Goal: Task Accomplishment & Management: Use online tool/utility

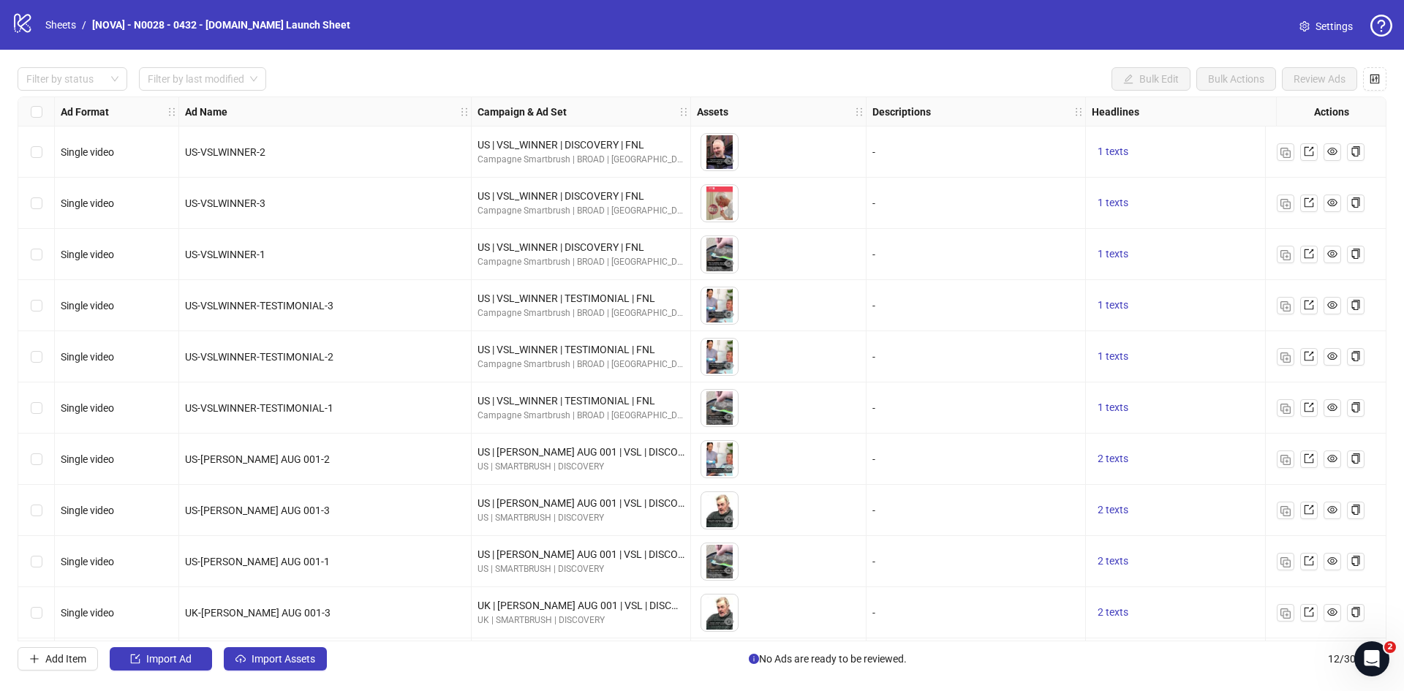
scroll to position [106, 0]
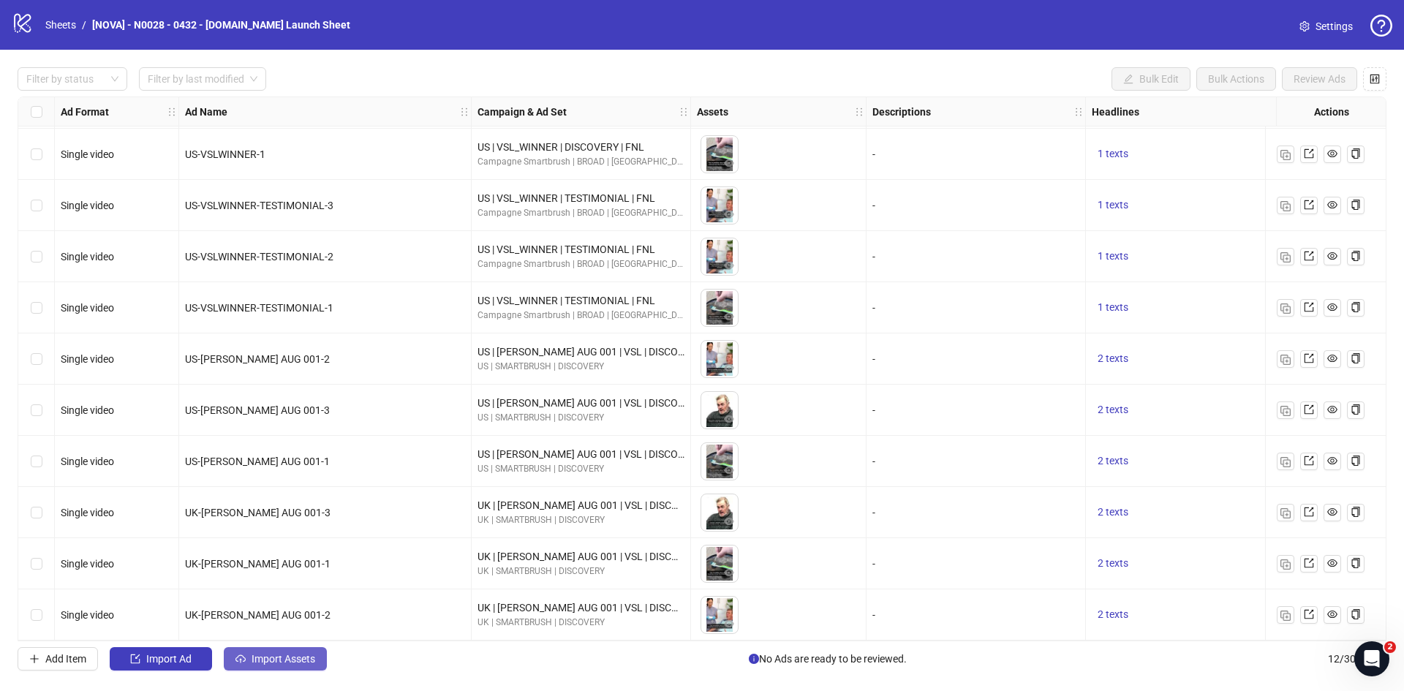
click at [296, 658] on span "Import Assets" at bounding box center [284, 659] width 64 height 12
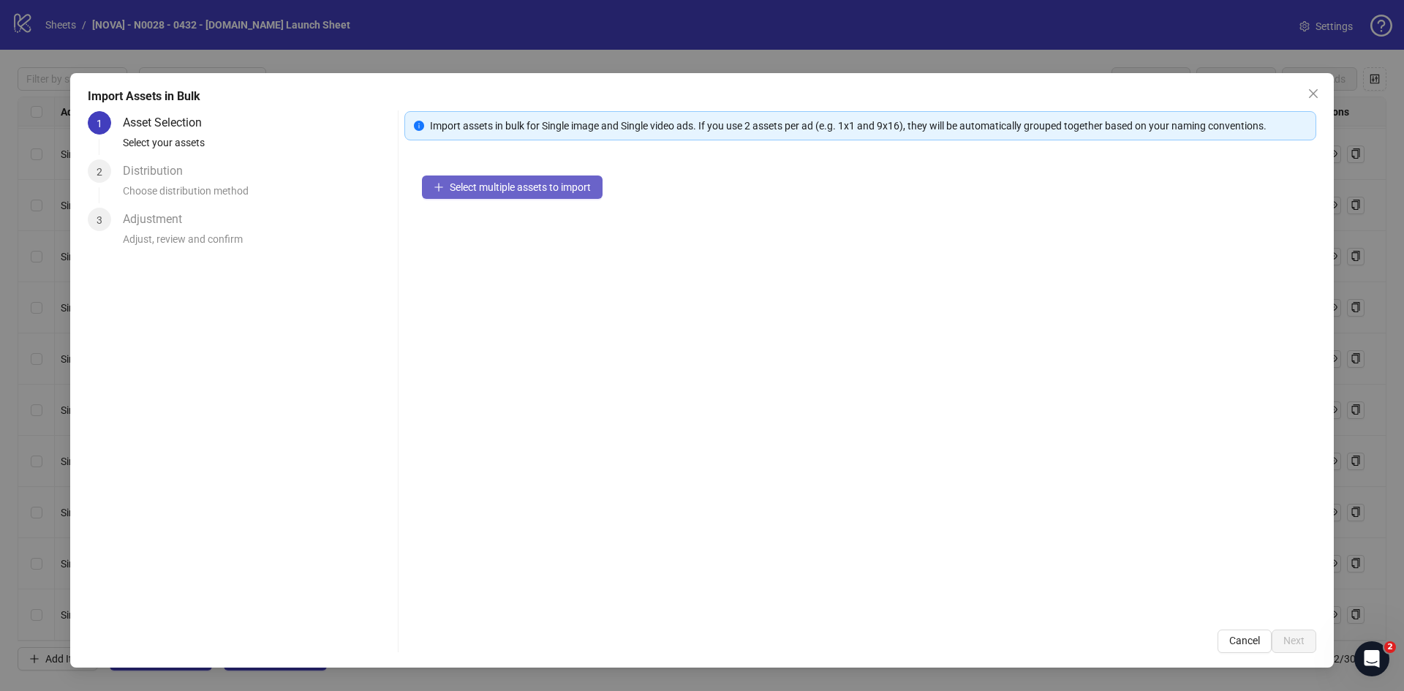
click at [482, 193] on span "Select multiple assets to import" at bounding box center [520, 187] width 141 height 12
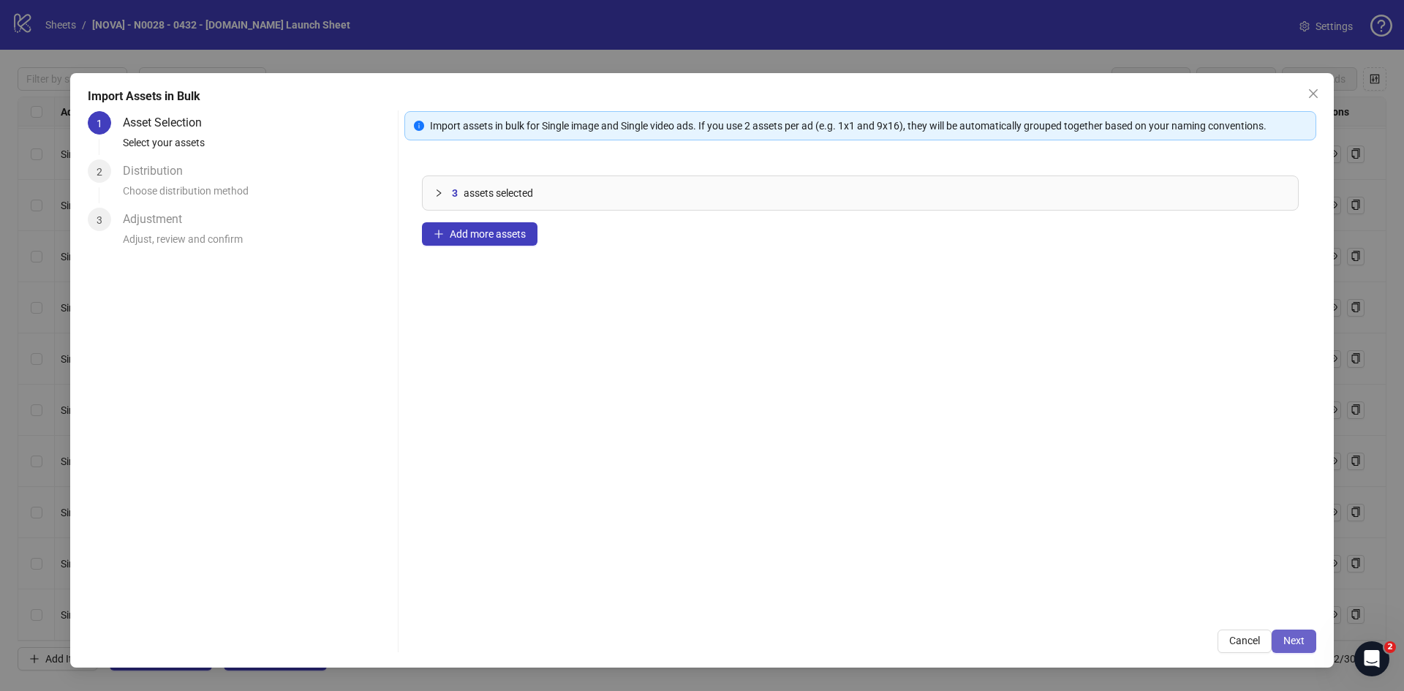
click at [1305, 635] on button "Next" at bounding box center [1294, 641] width 45 height 23
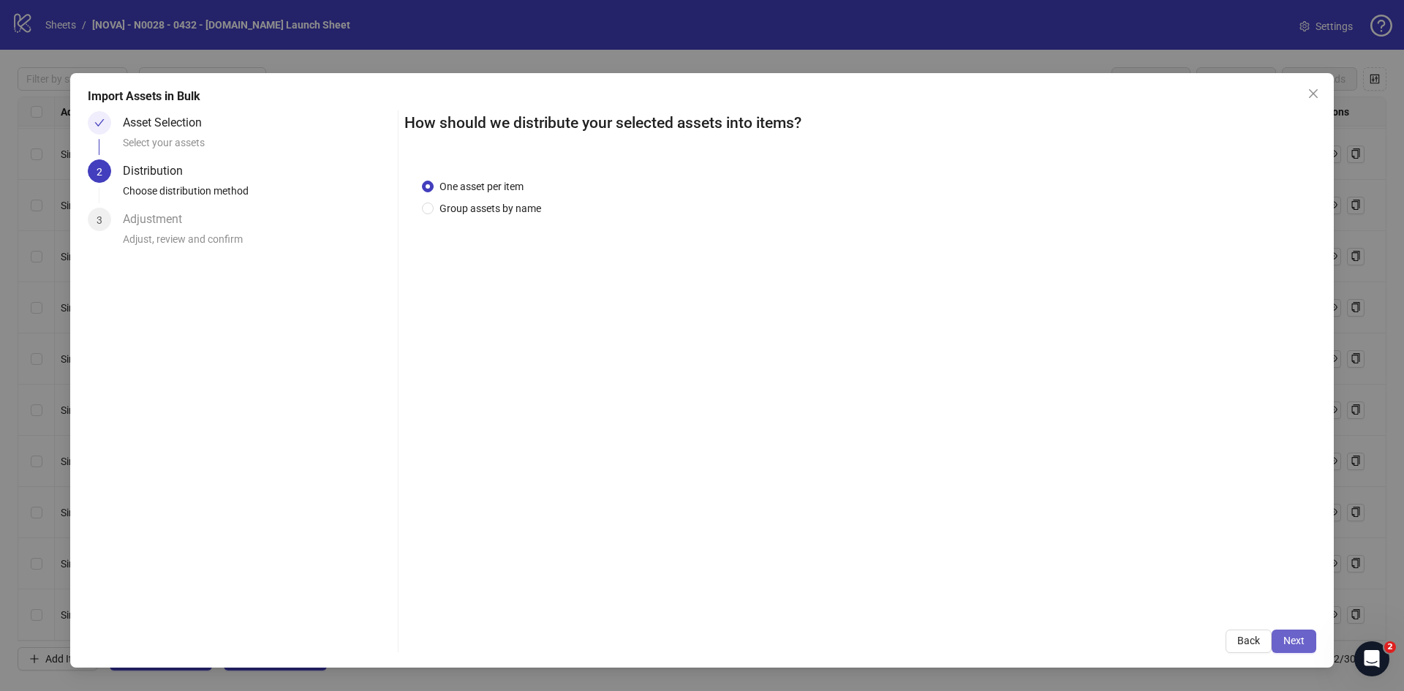
click at [1304, 636] on span "Next" at bounding box center [1294, 641] width 21 height 12
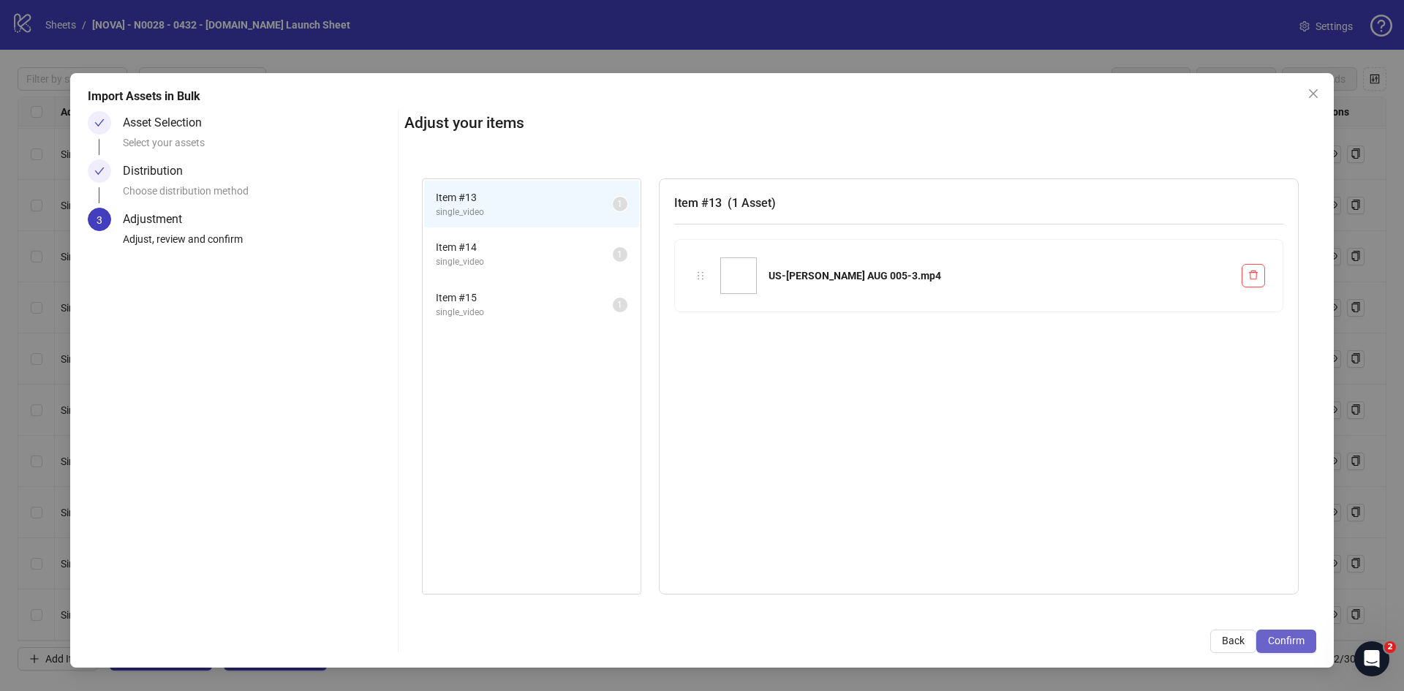
click at [1304, 636] on span "Confirm" at bounding box center [1286, 641] width 37 height 12
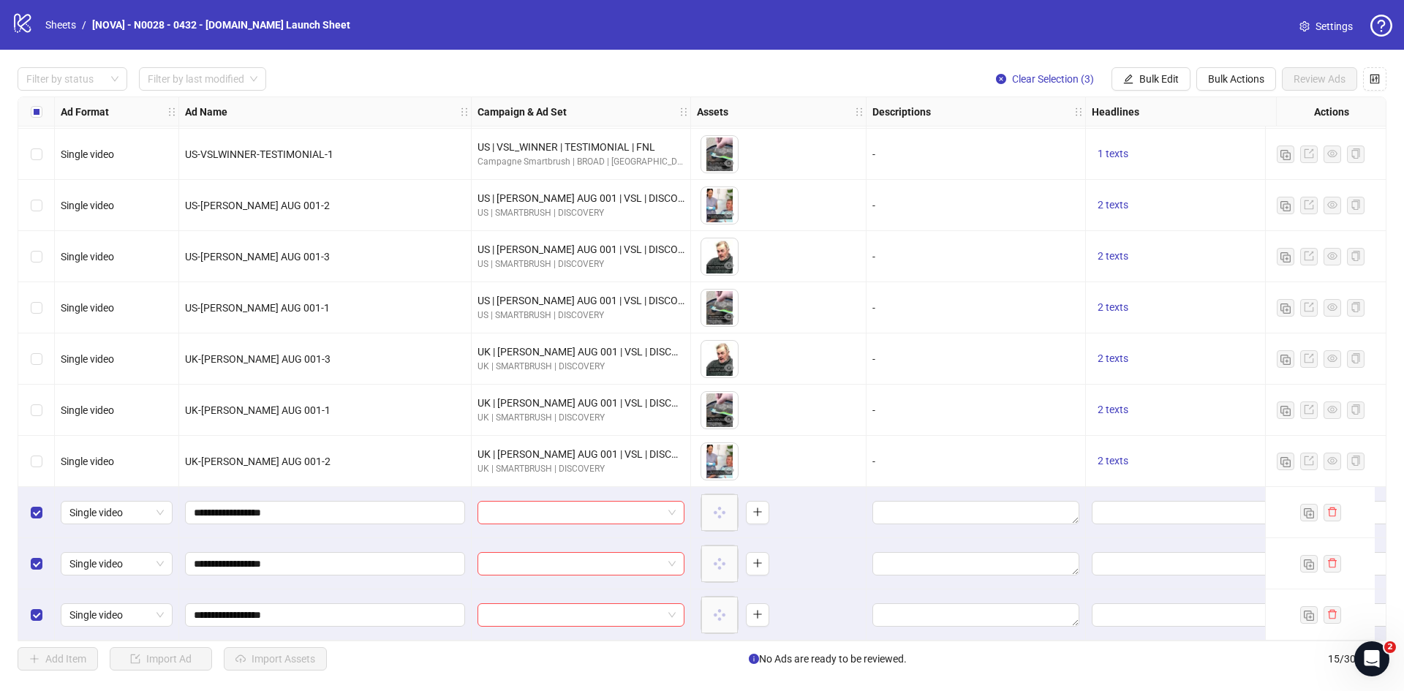
scroll to position [260, 0]
click at [1172, 81] on span "Bulk Edit" at bounding box center [1159, 79] width 39 height 12
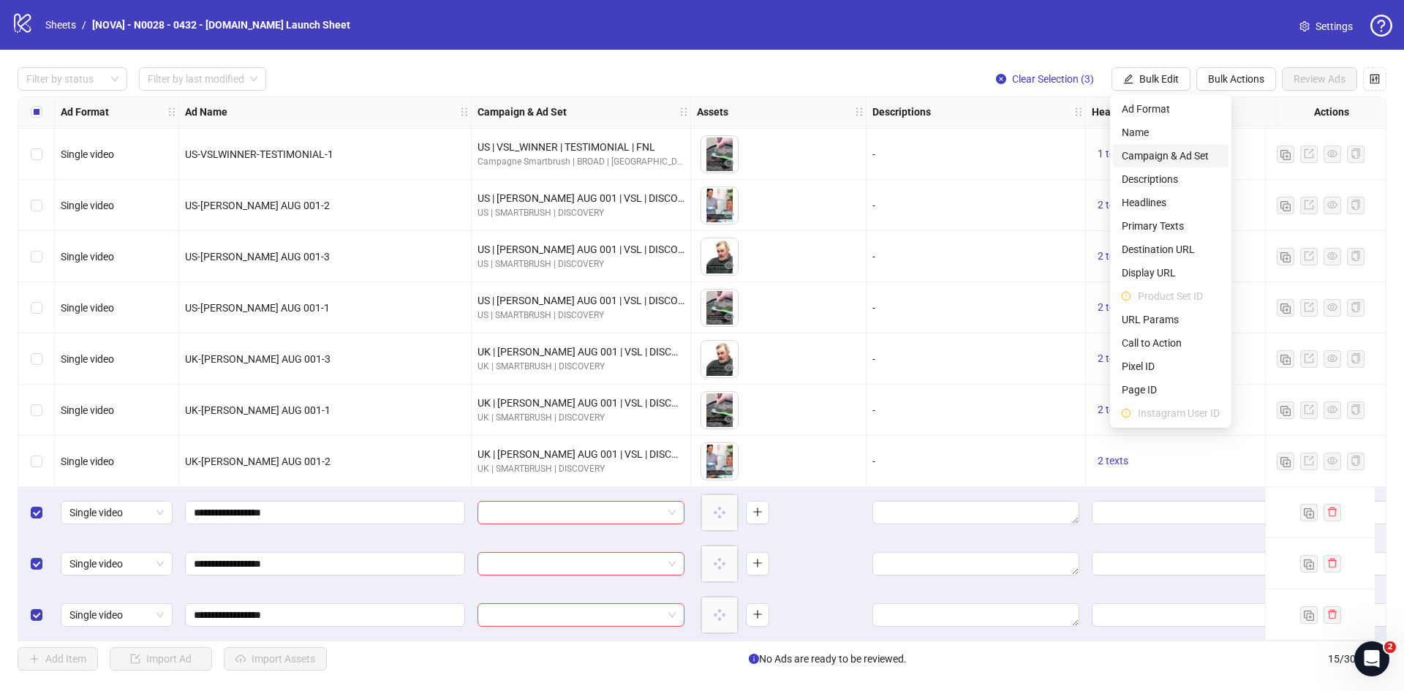
click at [1180, 157] on span "Campaign & Ad Set" at bounding box center [1171, 156] width 98 height 16
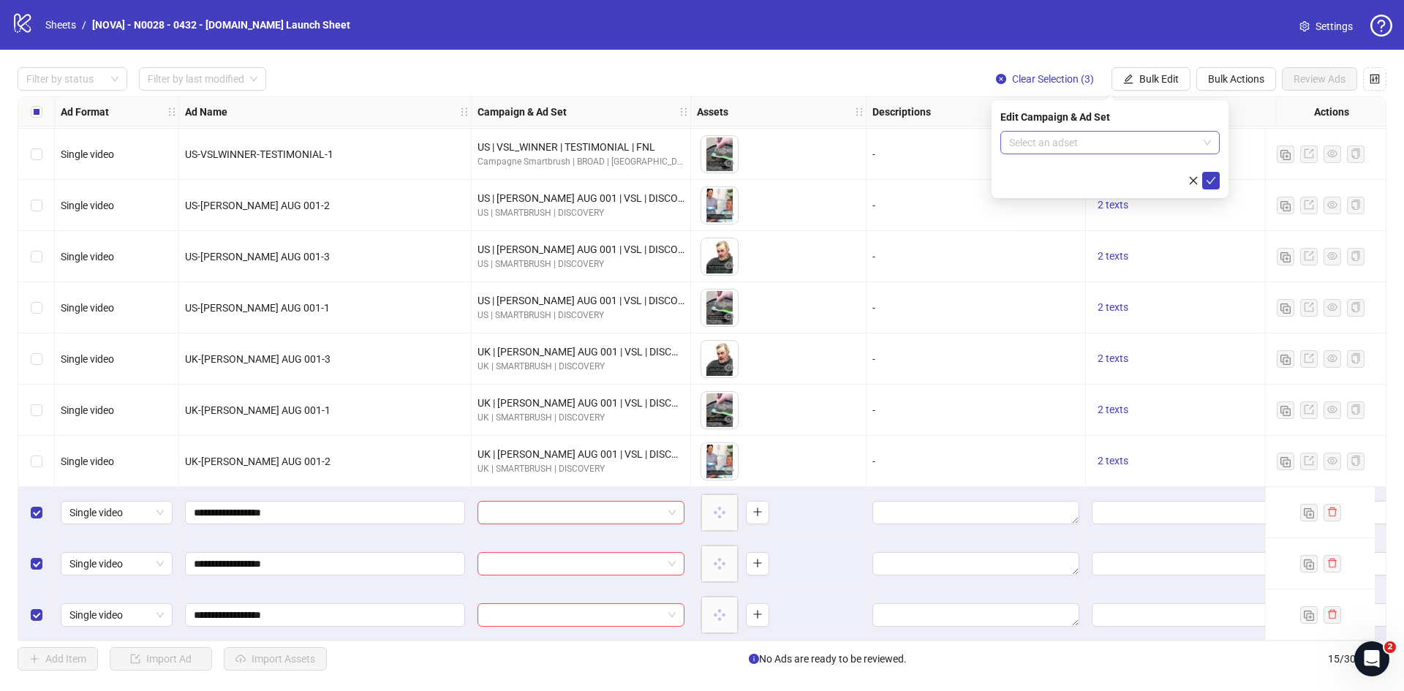
click at [1096, 140] on input "search" at bounding box center [1103, 143] width 189 height 22
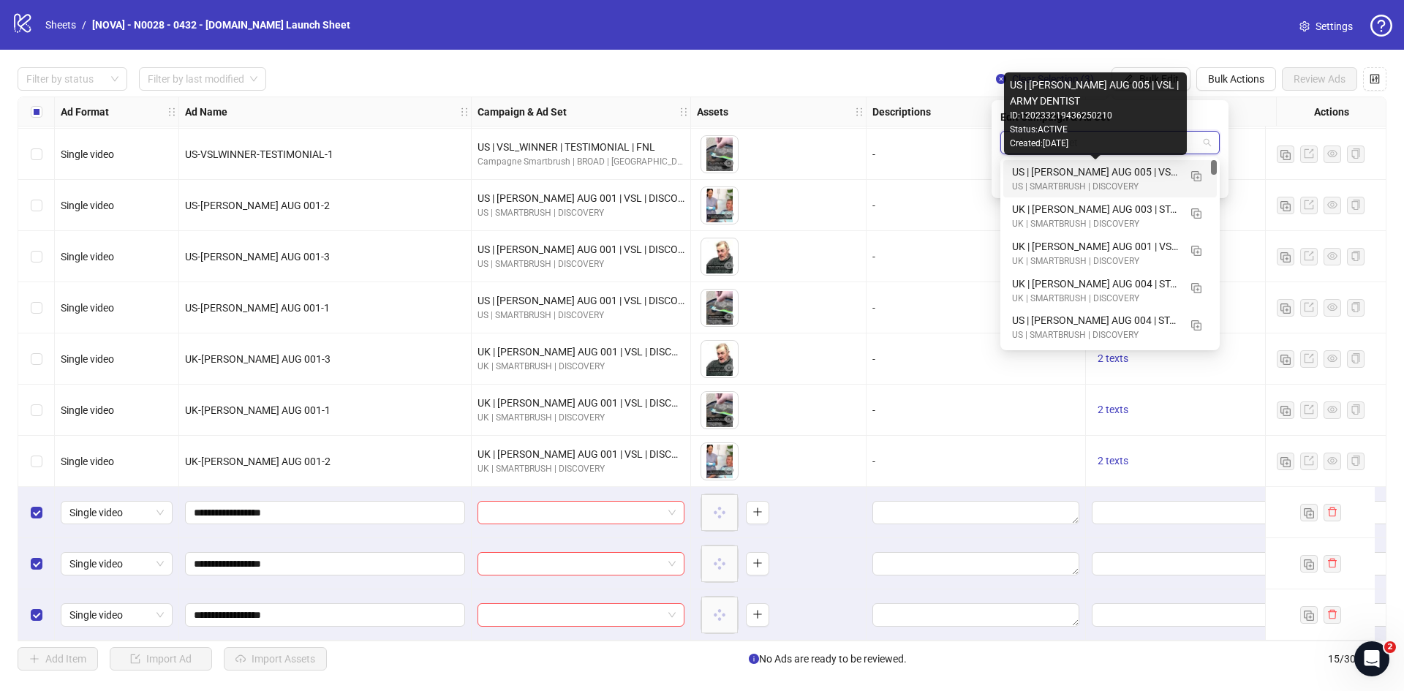
click at [1099, 175] on div "US | ALPER AUG 005 | VSL | ARMY DENTIST" at bounding box center [1095, 172] width 167 height 16
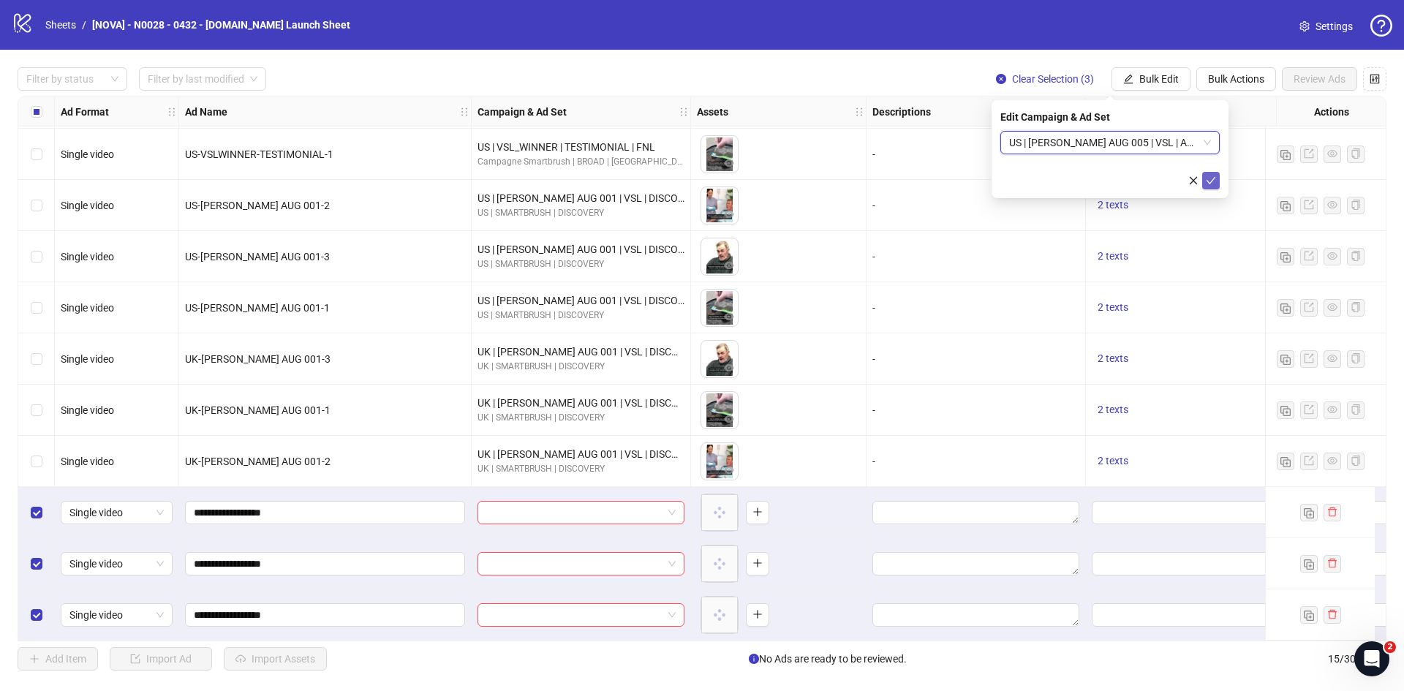
click at [1214, 182] on icon "check" at bounding box center [1211, 181] width 10 height 10
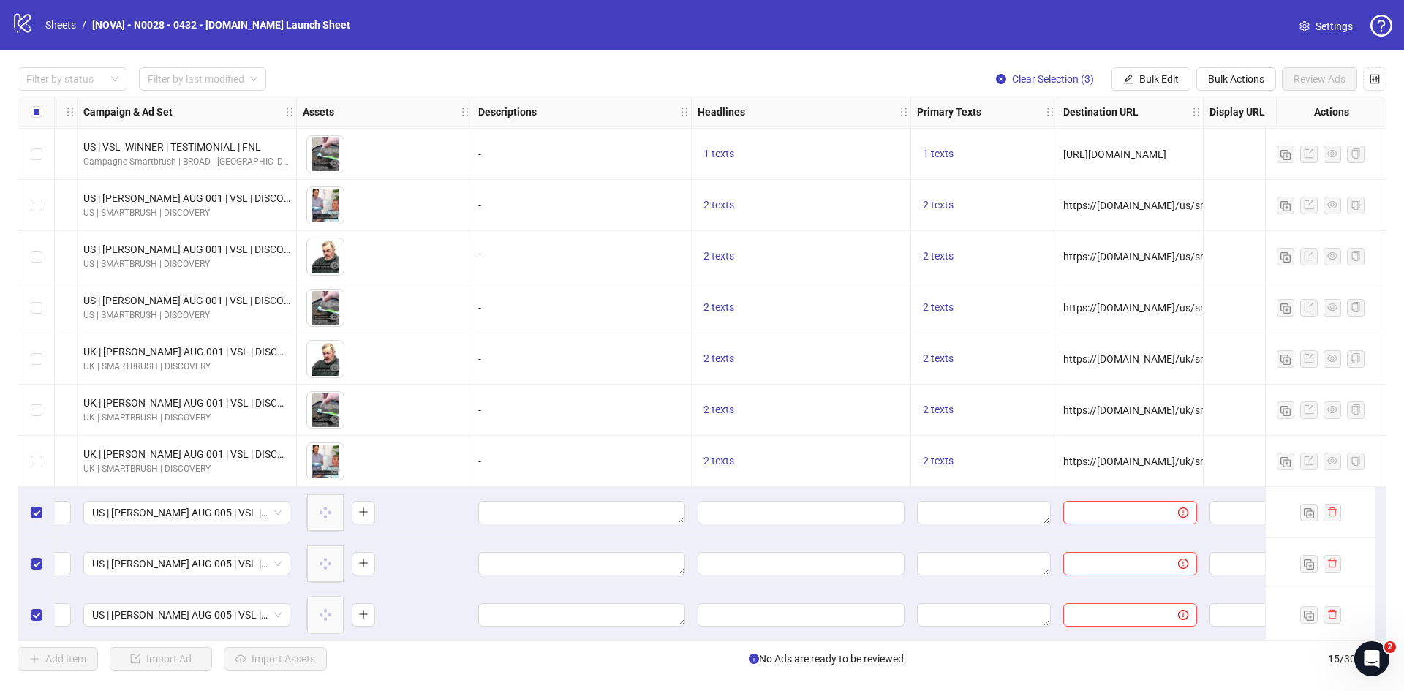
scroll to position [260, 439]
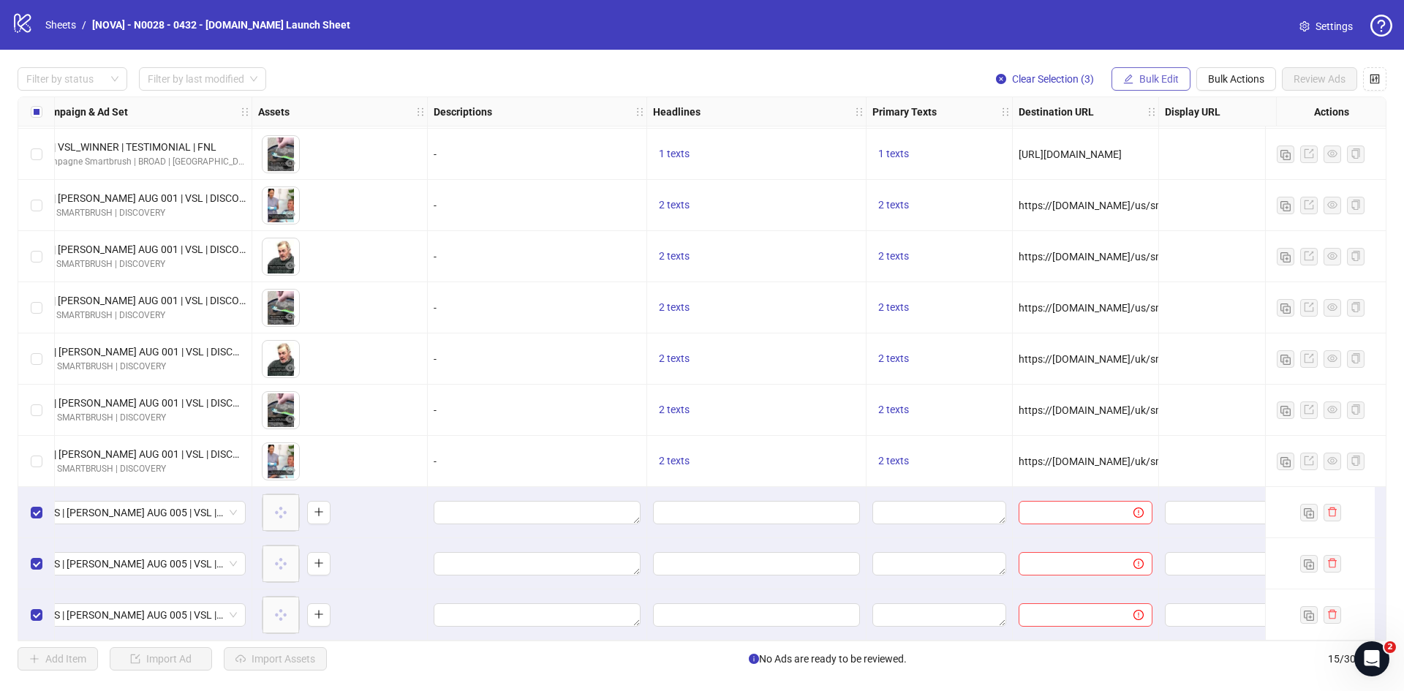
click at [1142, 69] on button "Bulk Edit" at bounding box center [1151, 78] width 79 height 23
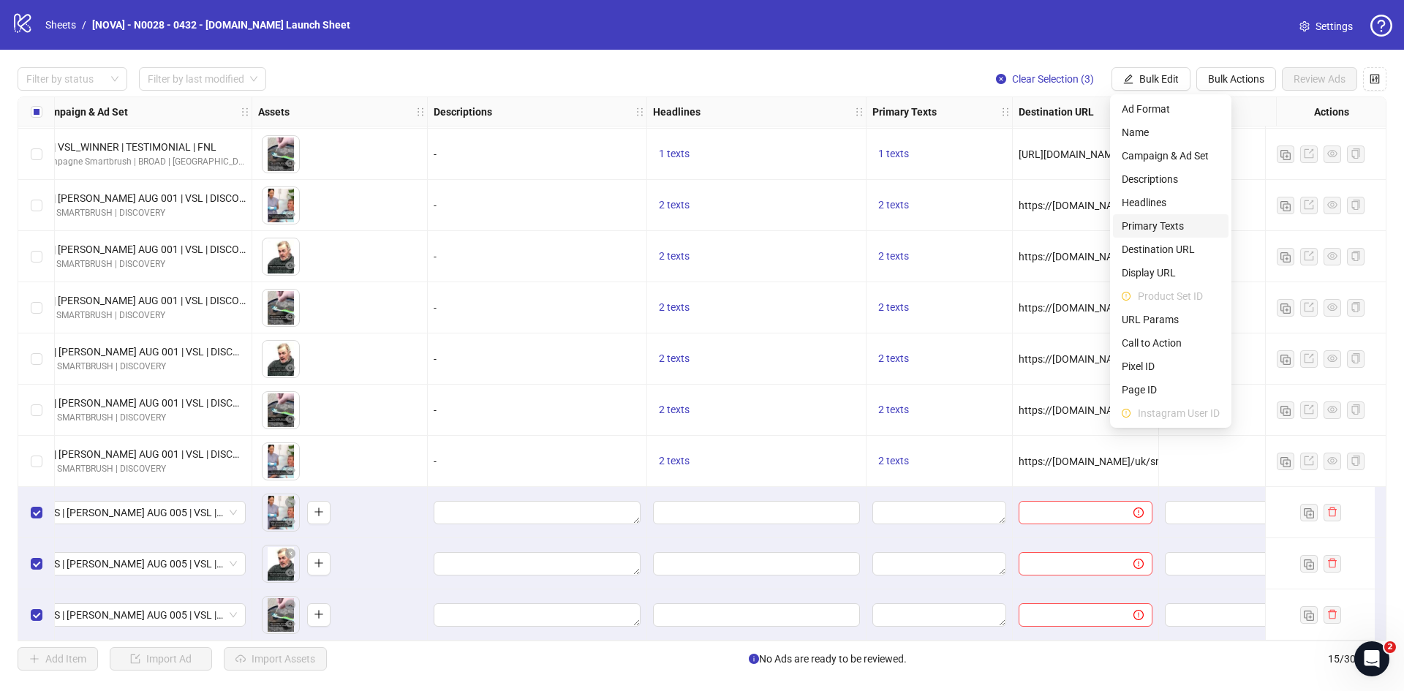
click at [1166, 225] on span "Primary Texts" at bounding box center [1171, 226] width 98 height 16
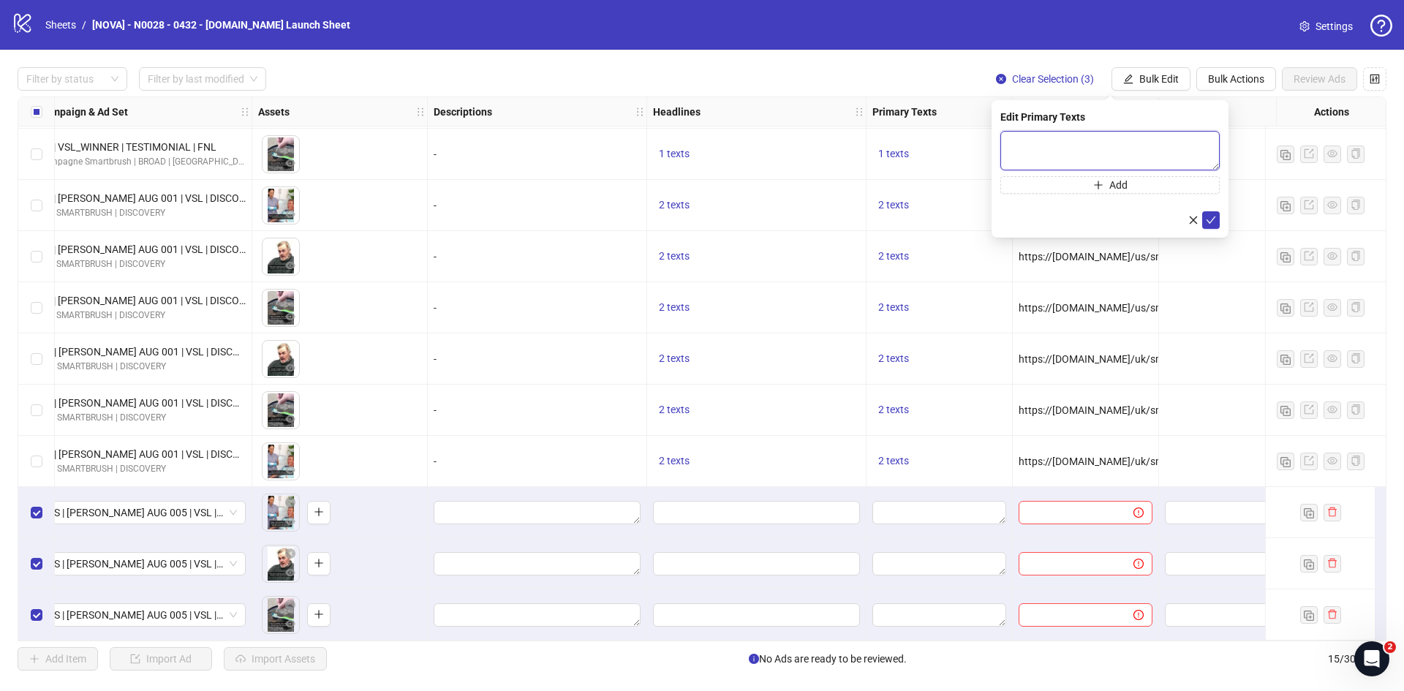
click at [1076, 157] on textarea at bounding box center [1110, 150] width 219 height 39
click at [1072, 156] on textarea at bounding box center [1110, 150] width 219 height 39
paste textarea "**********"
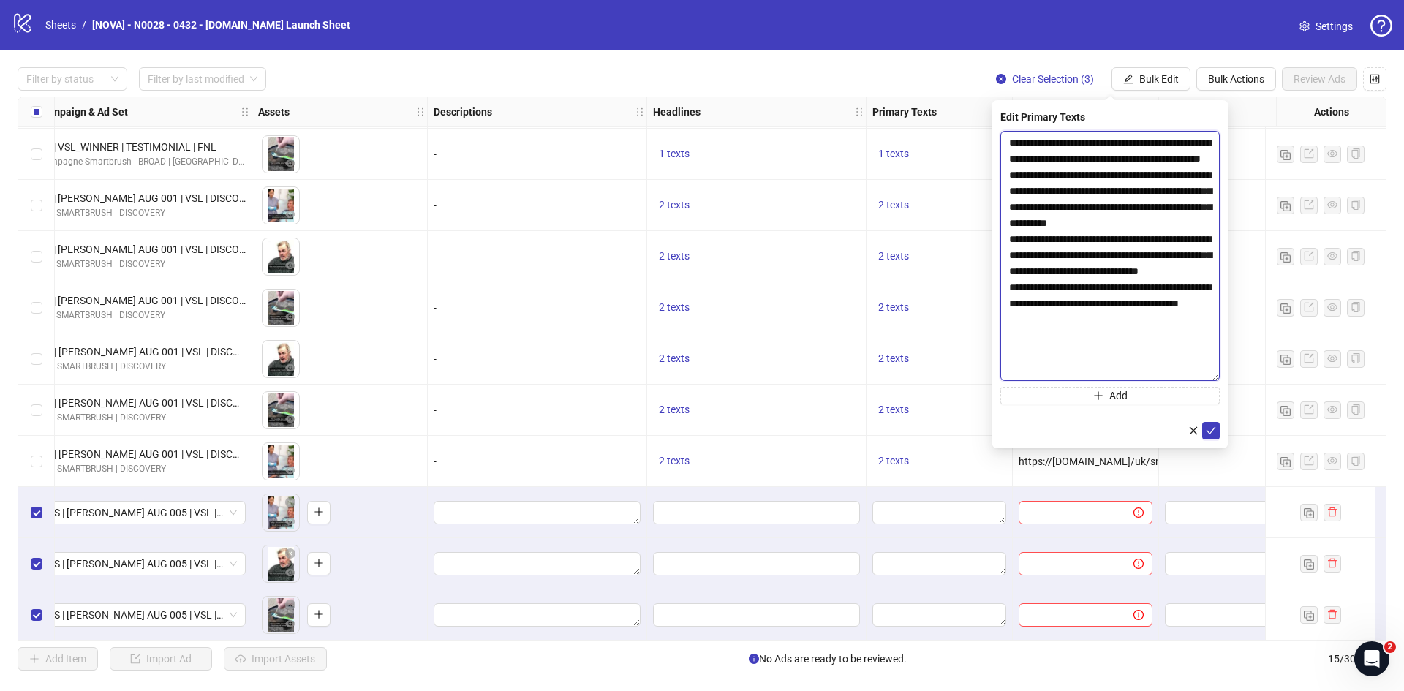
drag, startPoint x: 1217, startPoint y: 169, endPoint x: 1178, endPoint y: 384, distance: 218.7
click at [1178, 381] on textarea "**********" at bounding box center [1110, 256] width 219 height 250
click at [1172, 168] on textarea "**********" at bounding box center [1110, 258] width 219 height 255
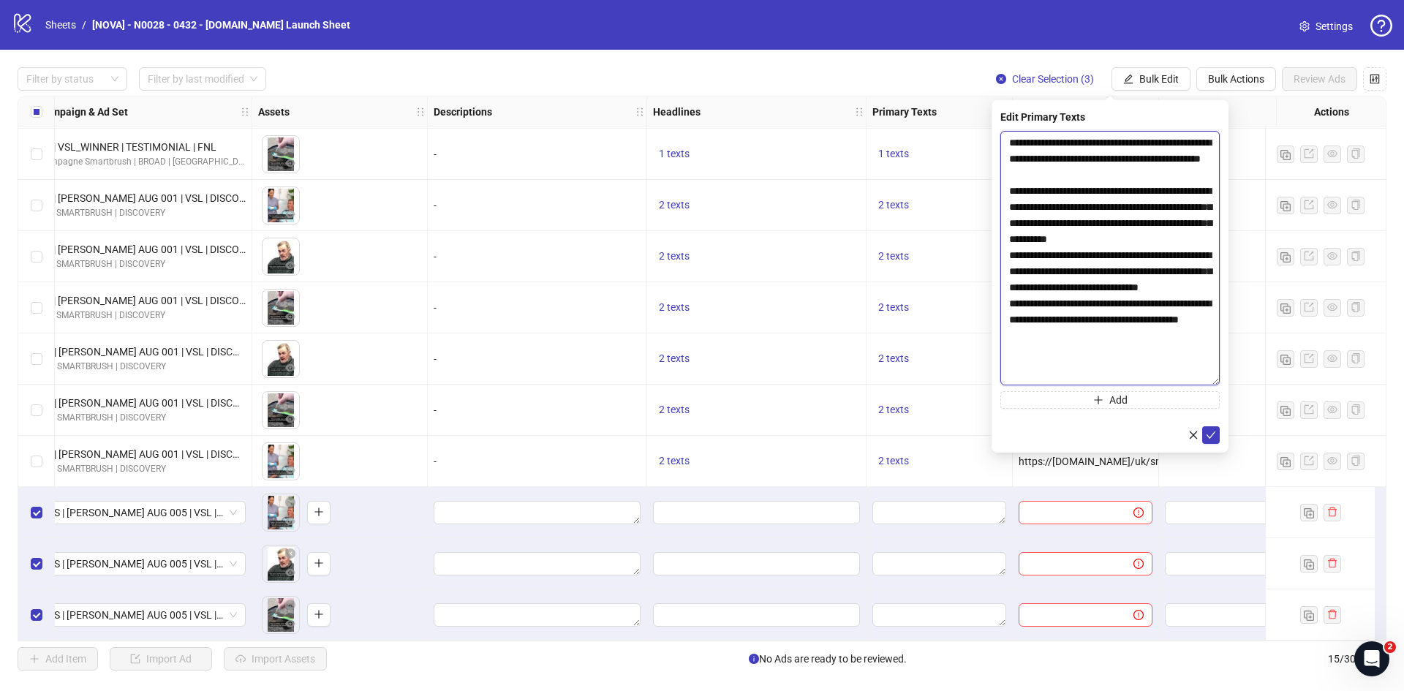
drag, startPoint x: 1061, startPoint y: 175, endPoint x: 1118, endPoint y: 173, distance: 57.1
click at [1118, 173] on textarea "**********" at bounding box center [1110, 258] width 219 height 255
click at [1086, 239] on textarea "**********" at bounding box center [1110, 258] width 219 height 255
click at [1083, 239] on textarea "**********" at bounding box center [1110, 258] width 219 height 255
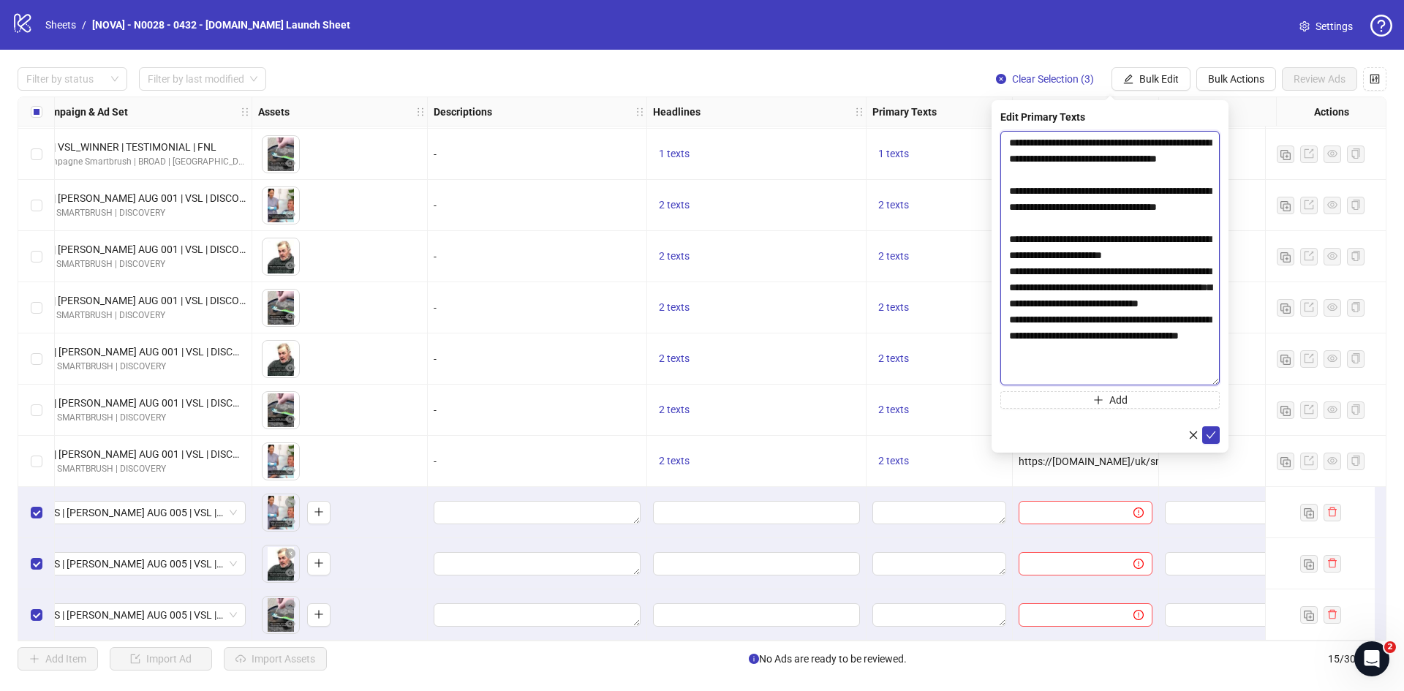
click at [1086, 260] on textarea "**********" at bounding box center [1110, 258] width 219 height 255
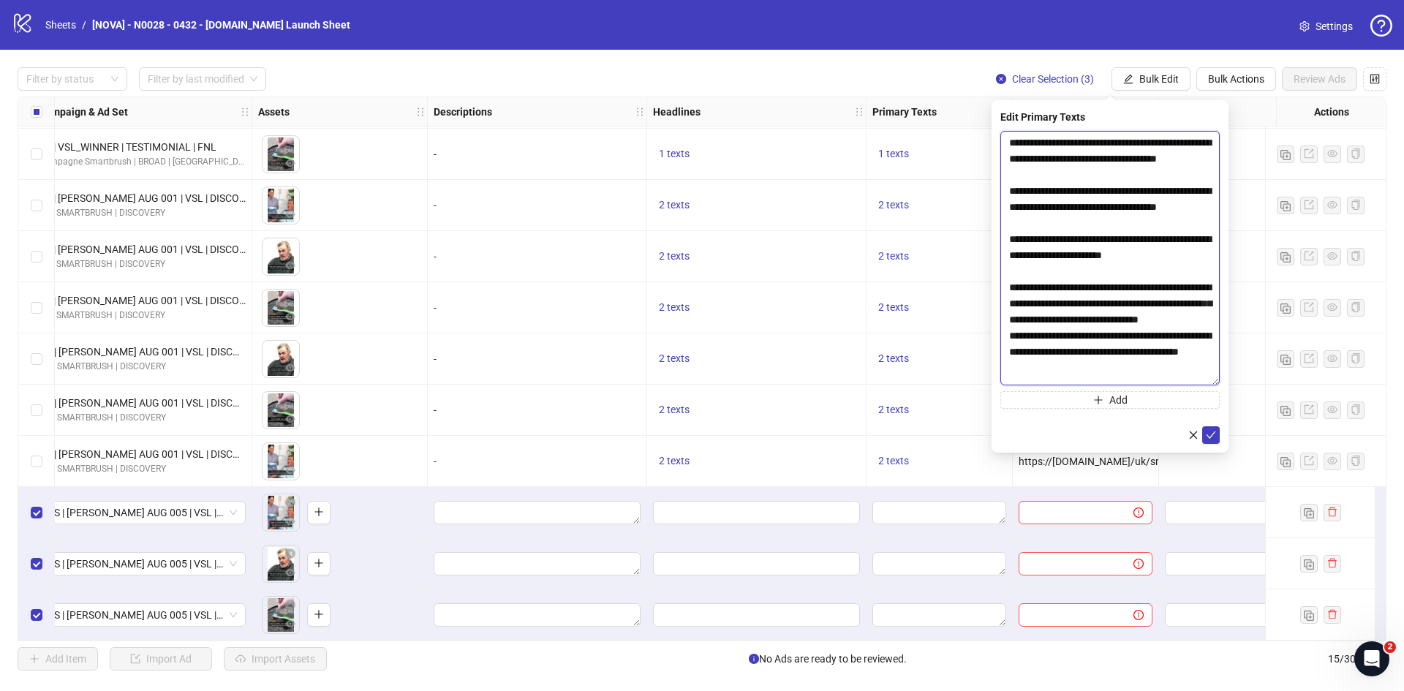
scroll to position [59, 0]
click at [1142, 326] on textarea "**********" at bounding box center [1110, 258] width 219 height 255
type textarea "**********"
click at [1218, 434] on button "submit" at bounding box center [1212, 435] width 18 height 18
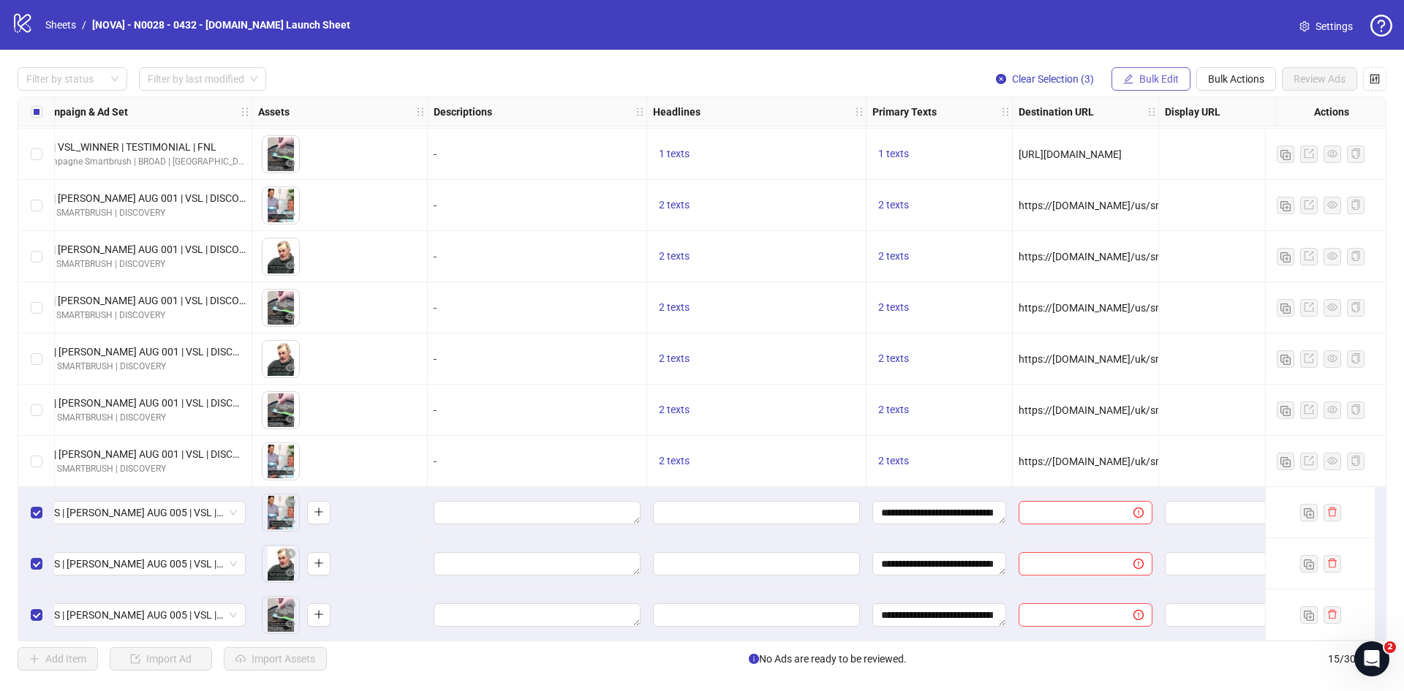
click at [1134, 89] on button "Bulk Edit" at bounding box center [1151, 78] width 79 height 23
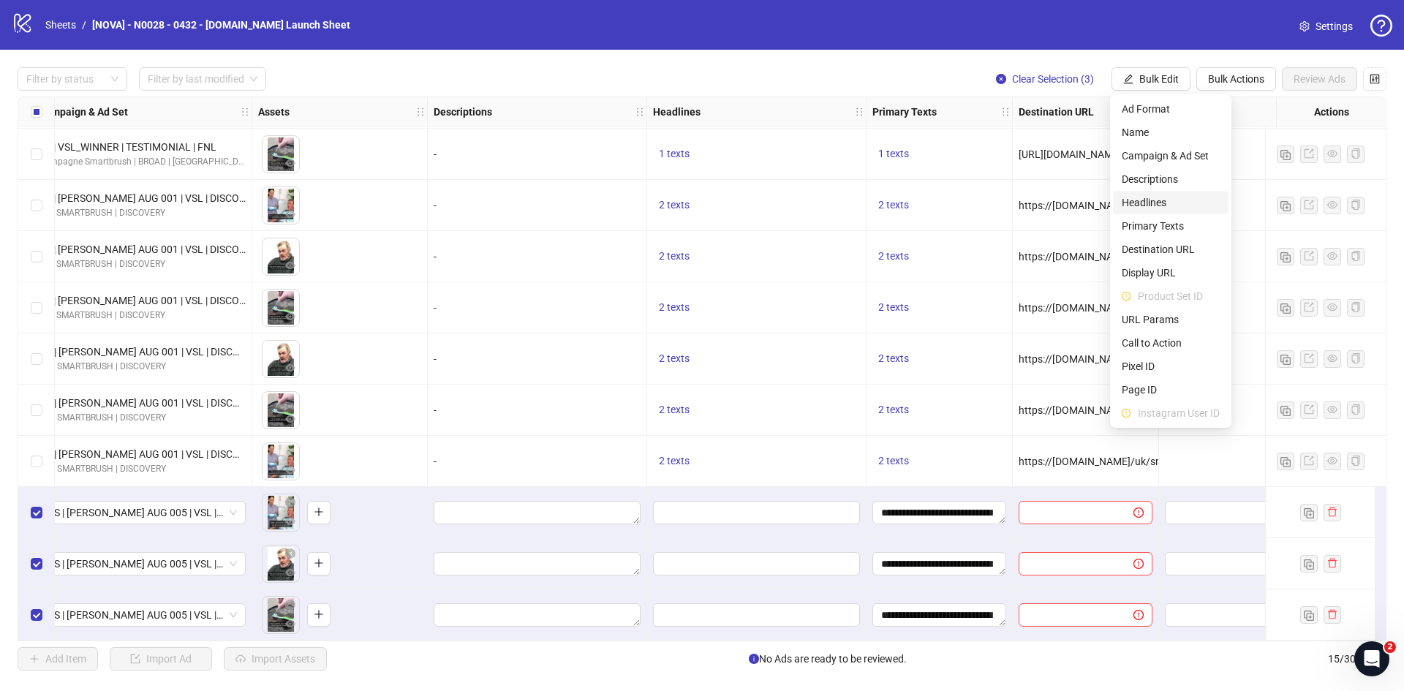
click at [1159, 208] on span "Headlines" at bounding box center [1171, 203] width 98 height 16
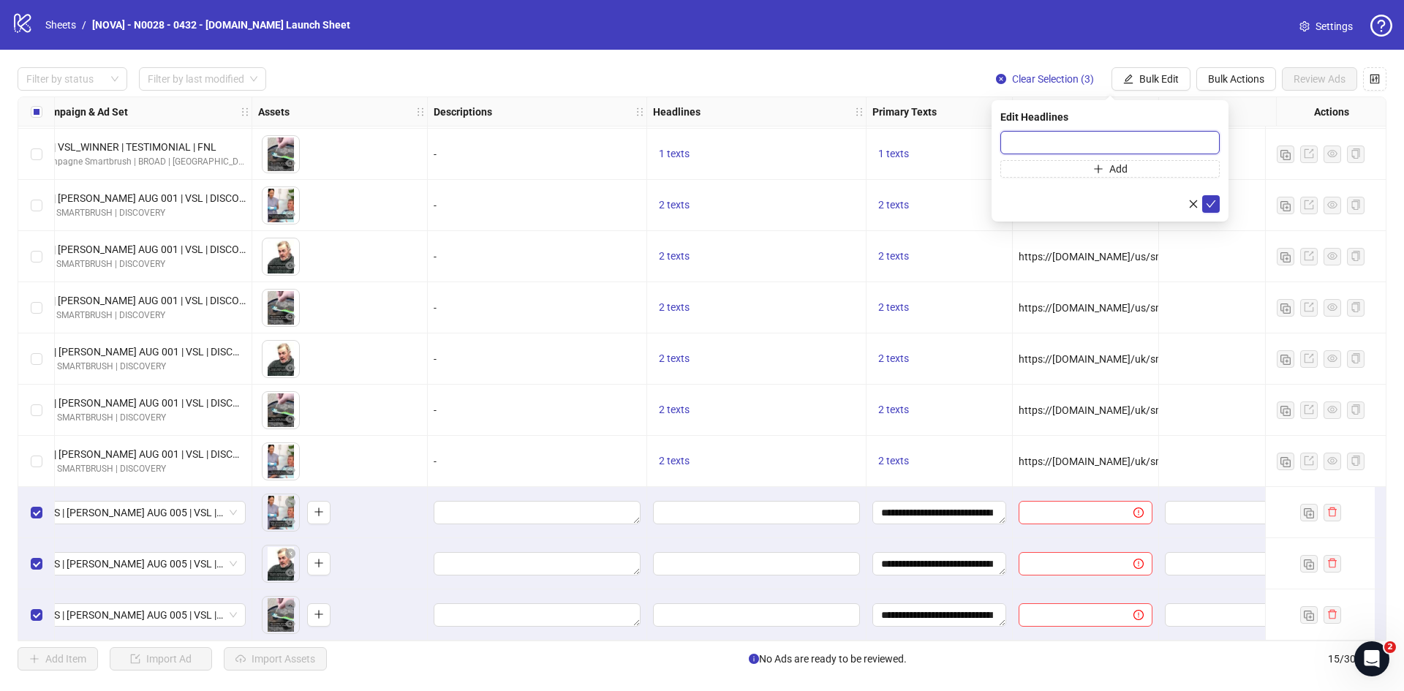
click at [1050, 146] on input "text" at bounding box center [1110, 142] width 219 height 23
paste input "**********"
type input "**********"
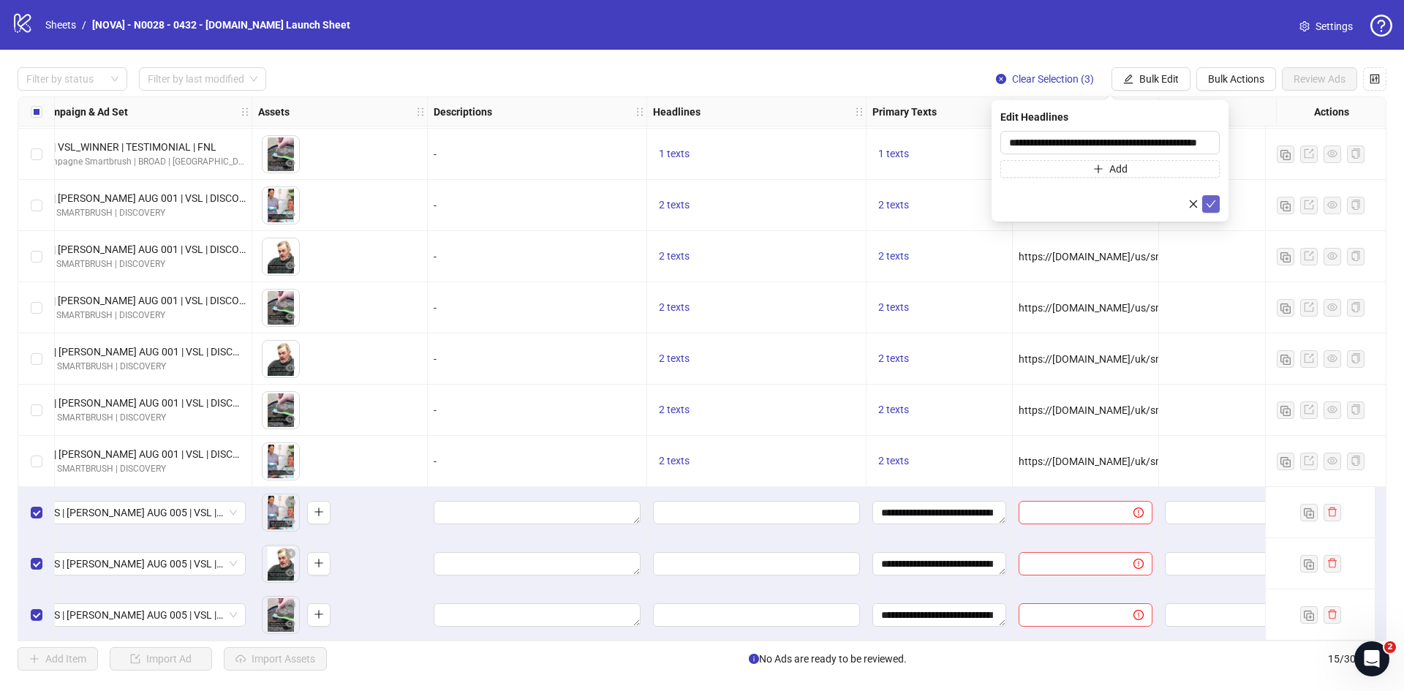
click at [1206, 200] on icon "check" at bounding box center [1211, 204] width 10 height 10
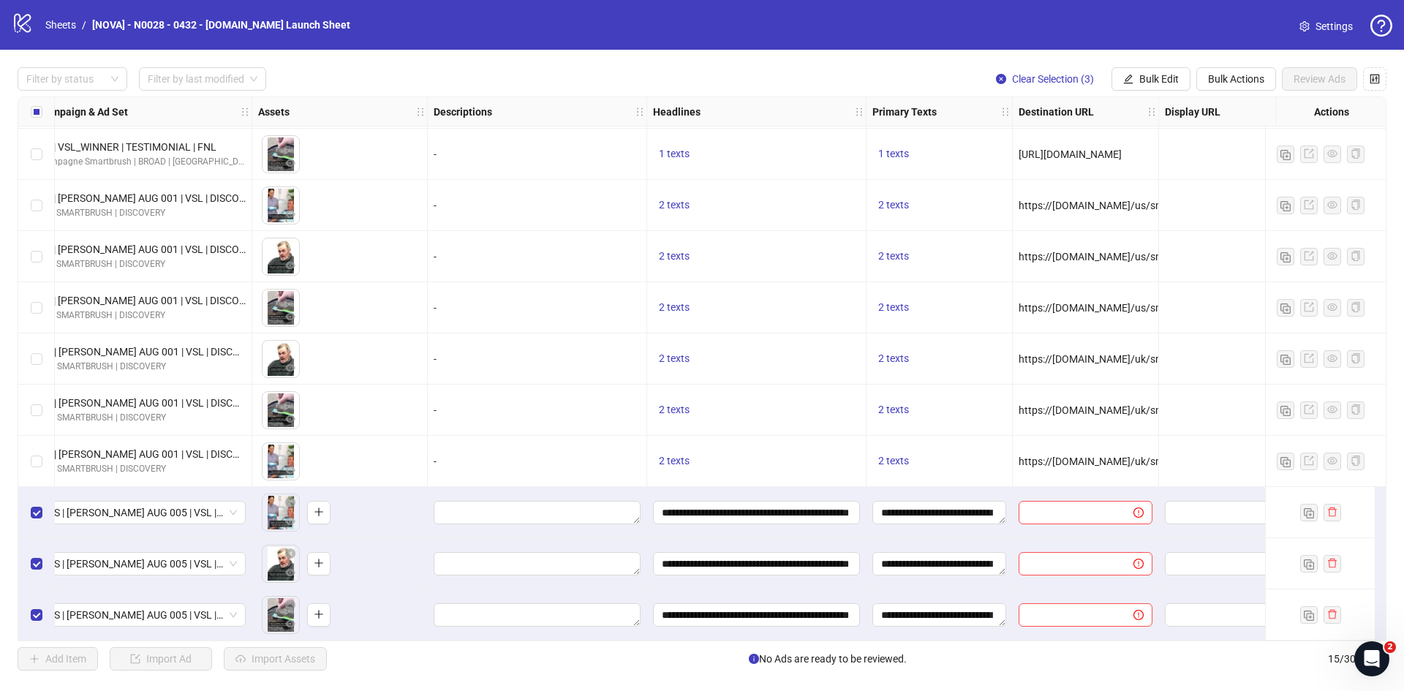
scroll to position [260, 658]
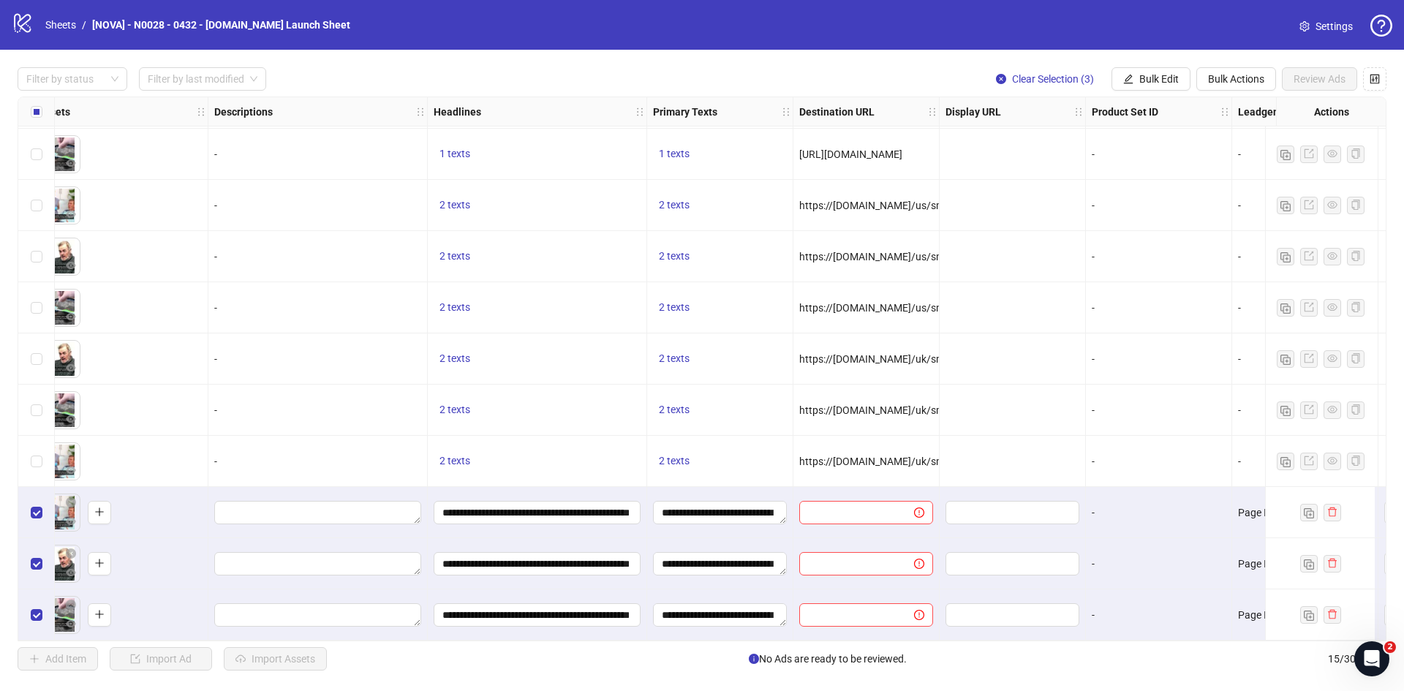
click at [877, 306] on span "https://[DOMAIN_NAME]/us/smartbrush-yellowteeth-adv?utm_source={{site_source_na…" at bounding box center [1245, 308] width 890 height 12
copy span "https://[DOMAIN_NAME]/us/smartbrush-yellowteeth-adv?utm_source={{site_source_na…"
click at [1154, 83] on span "Bulk Edit" at bounding box center [1159, 79] width 39 height 12
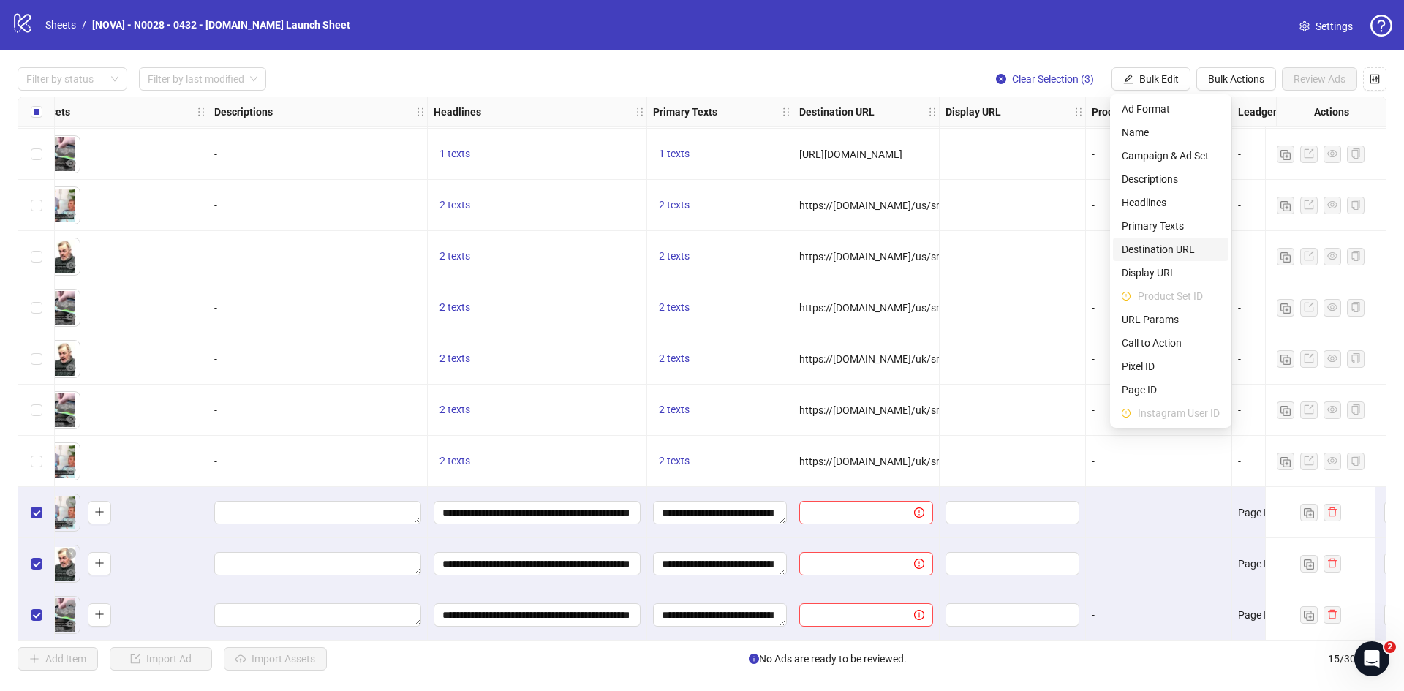
click at [1164, 246] on span "Destination URL" at bounding box center [1171, 249] width 98 height 16
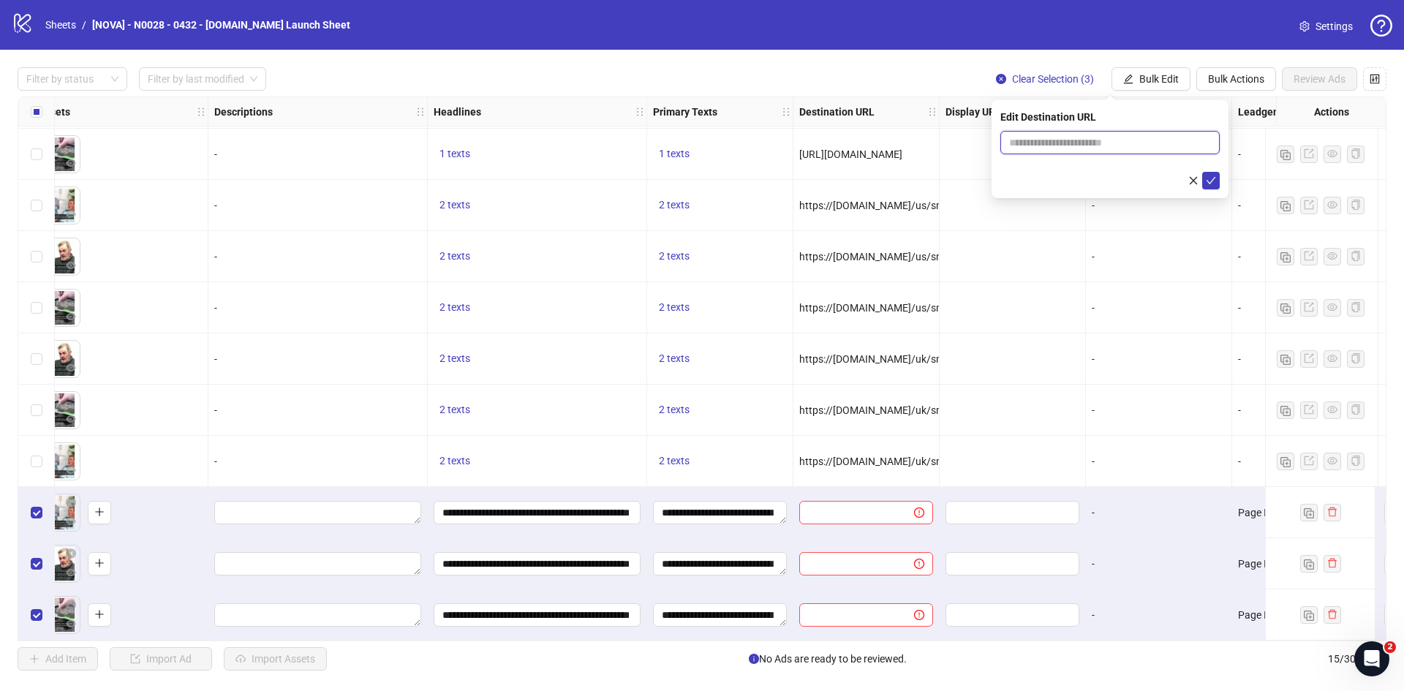
click at [1101, 144] on input "text" at bounding box center [1104, 143] width 190 height 16
paste input "**********"
type input "**********"
click at [1211, 178] on icon "check" at bounding box center [1211, 181] width 10 height 10
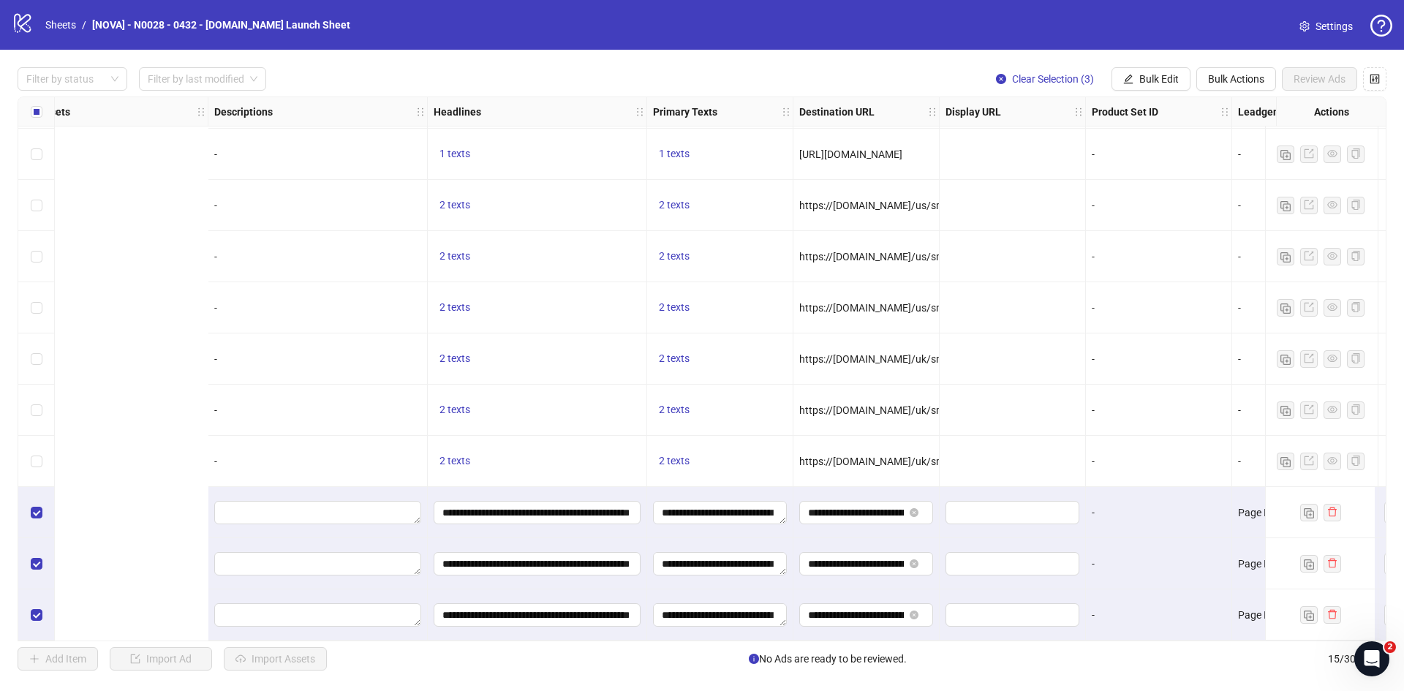
scroll to position [260, 1170]
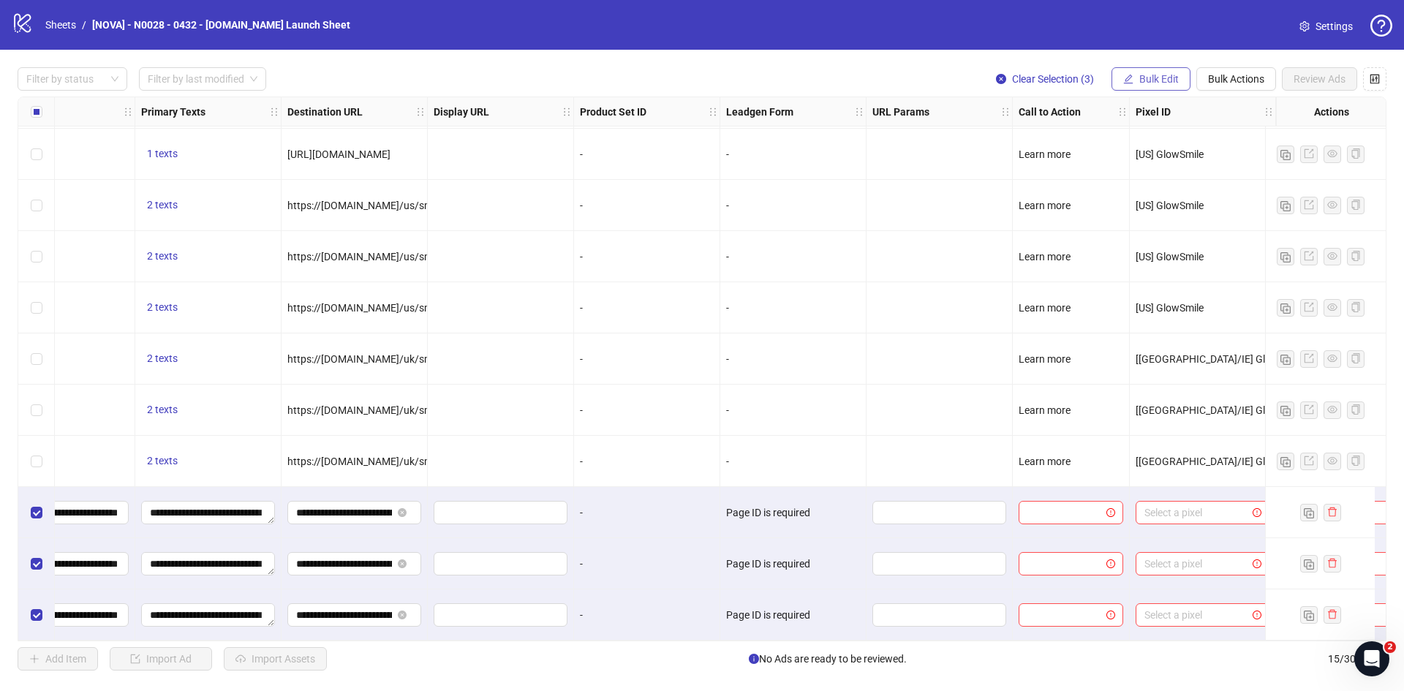
click at [1153, 80] on span "Bulk Edit" at bounding box center [1159, 79] width 39 height 12
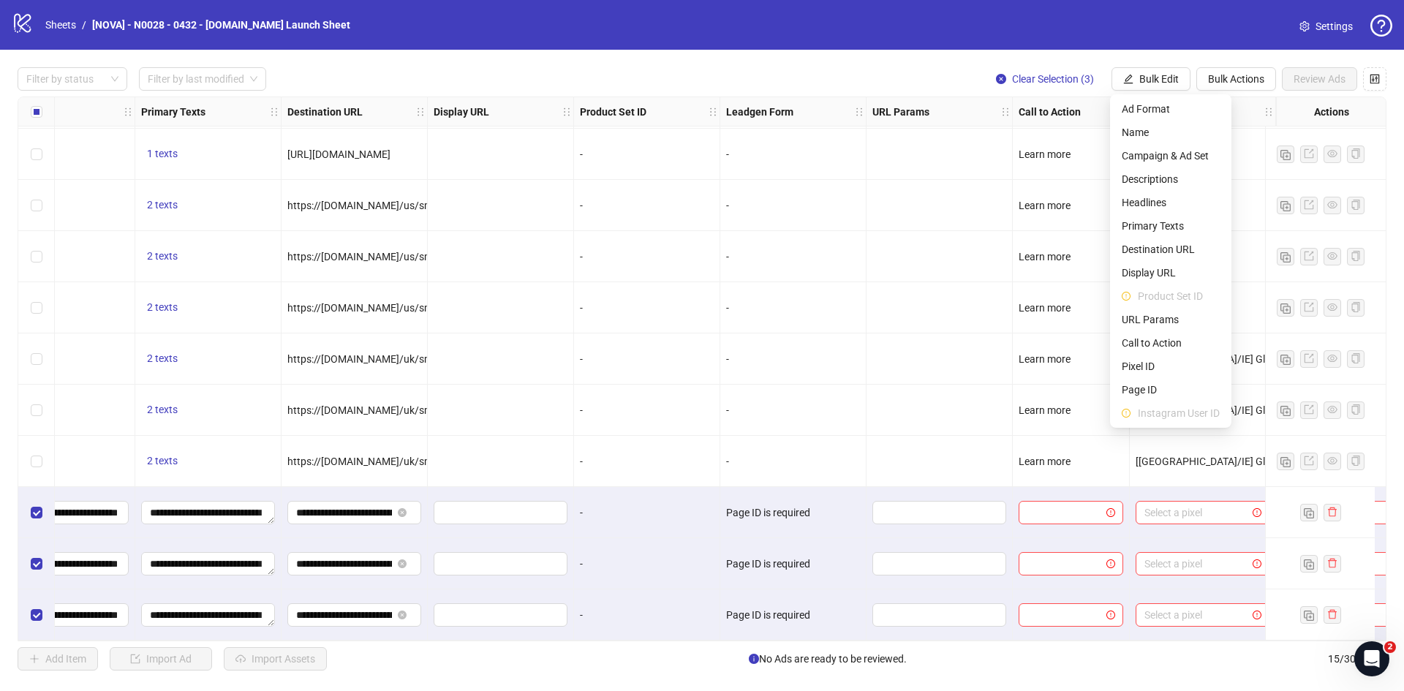
click at [828, 422] on div "-" at bounding box center [794, 410] width 146 height 51
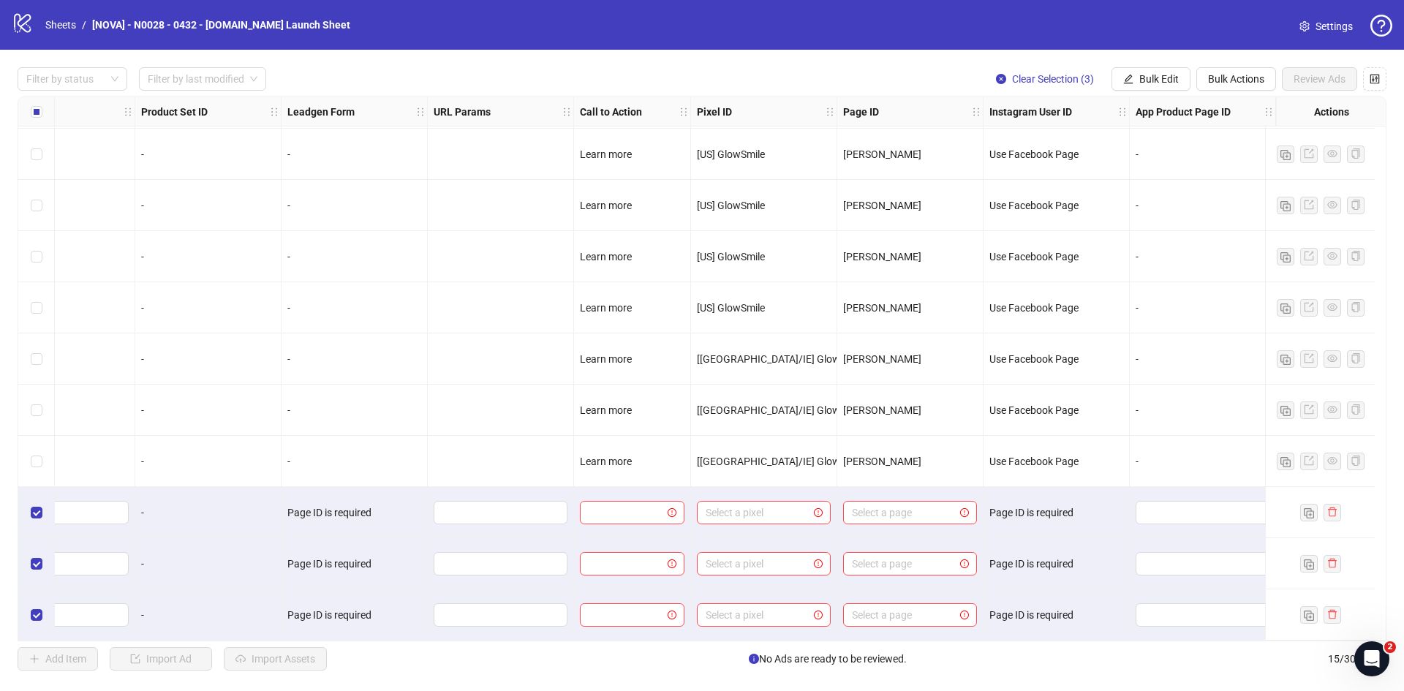
scroll to position [260, 1620]
click at [1164, 78] on span "Bulk Edit" at bounding box center [1159, 79] width 39 height 12
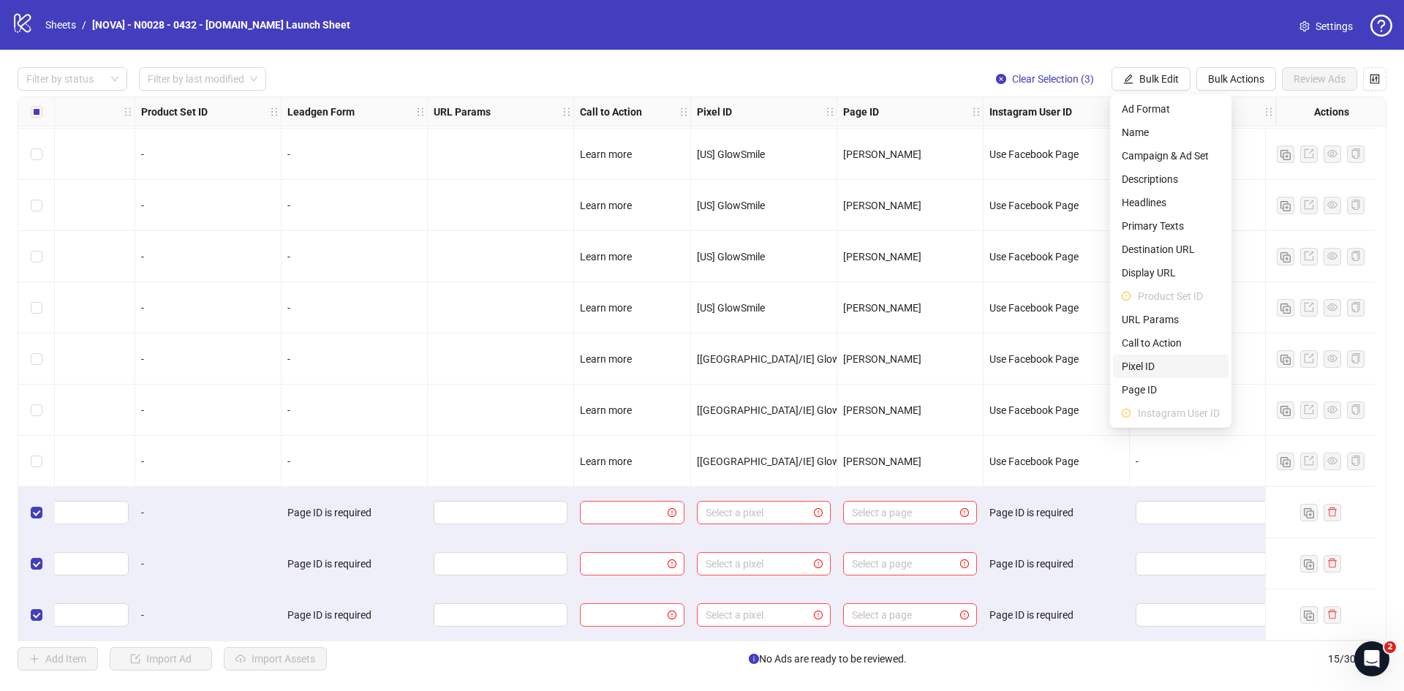
click at [1159, 361] on span "Pixel ID" at bounding box center [1171, 366] width 98 height 16
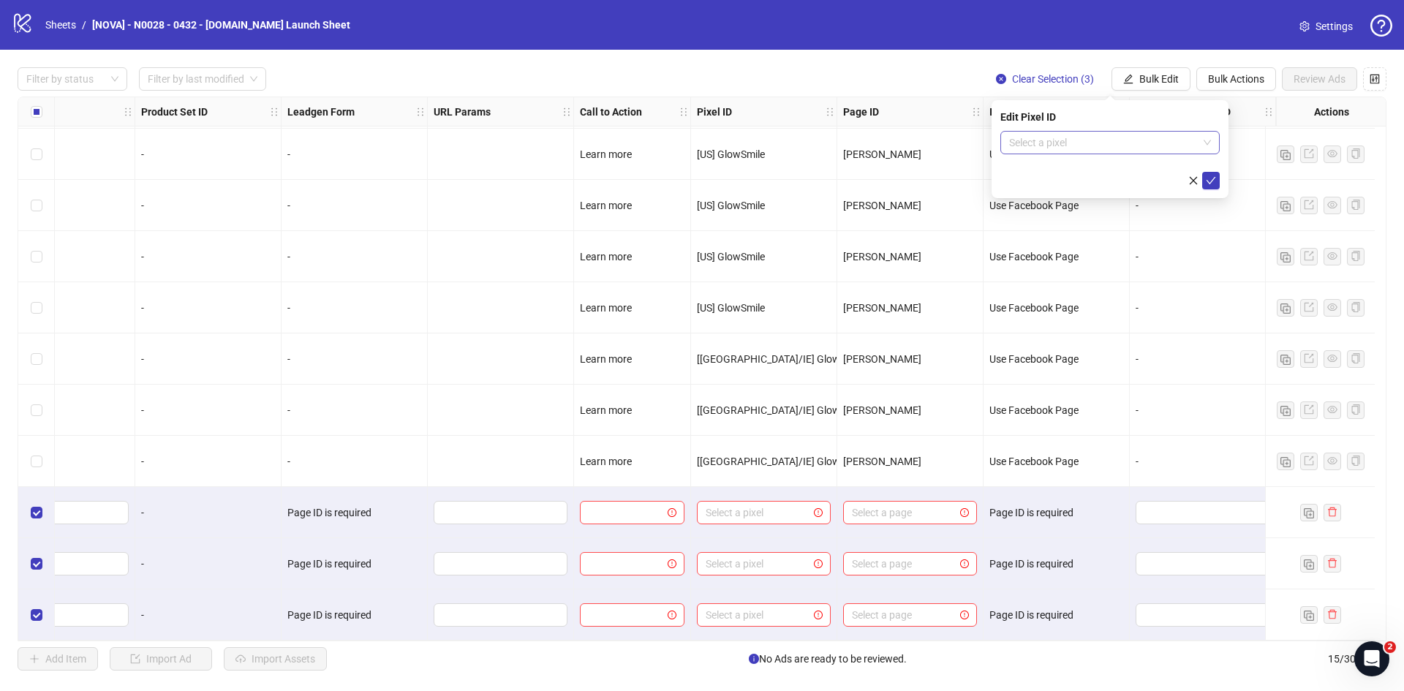
click at [1083, 146] on input "search" at bounding box center [1103, 143] width 189 height 22
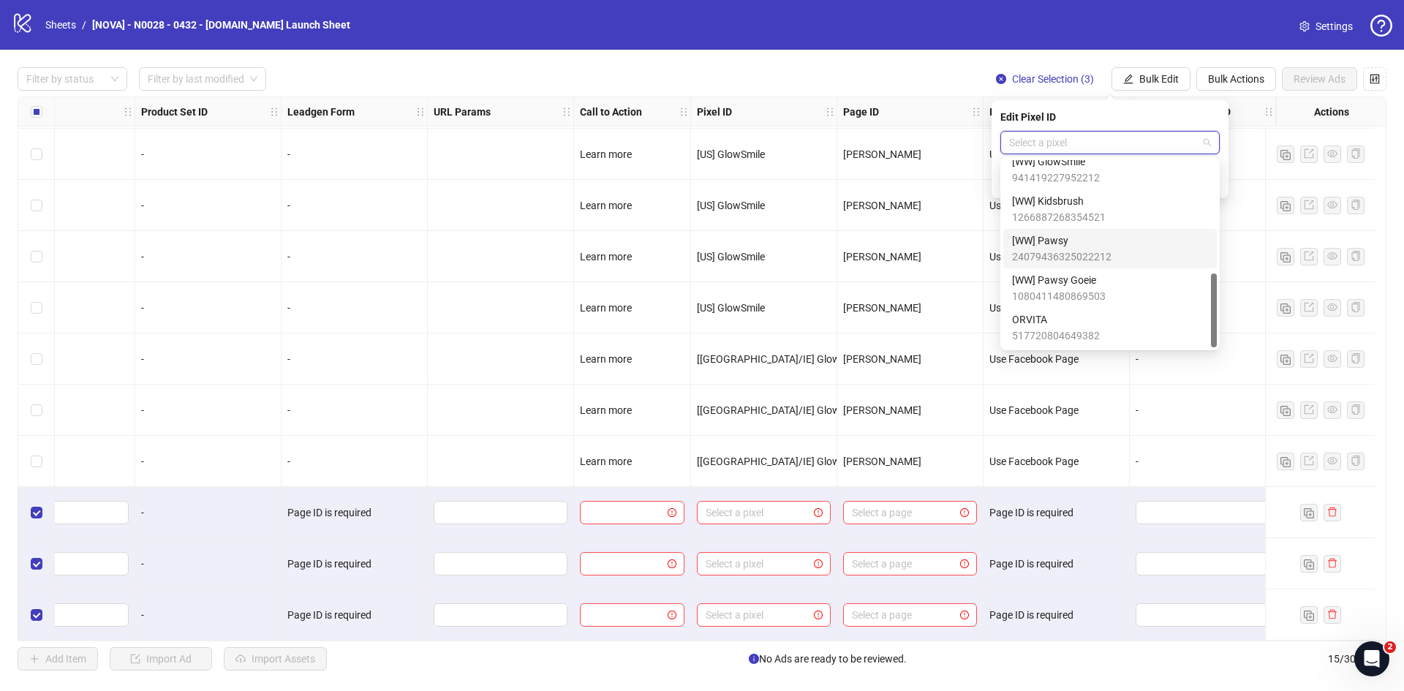
scroll to position [214, 0]
type input "*"
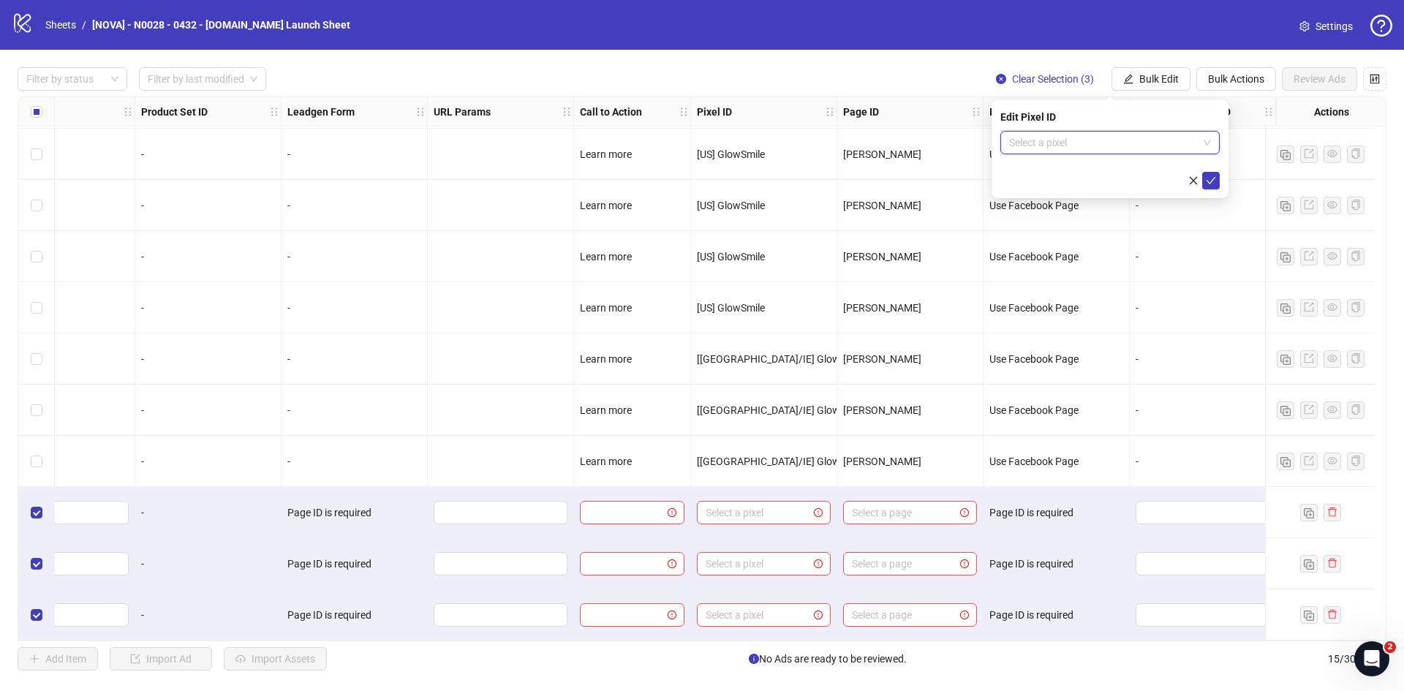
click at [1167, 135] on input "search" at bounding box center [1103, 143] width 189 height 22
type input "**"
click at [1092, 177] on span "[US] GlowSmile" at bounding box center [1059, 172] width 94 height 16
click at [1208, 184] on icon "check" at bounding box center [1211, 181] width 10 height 10
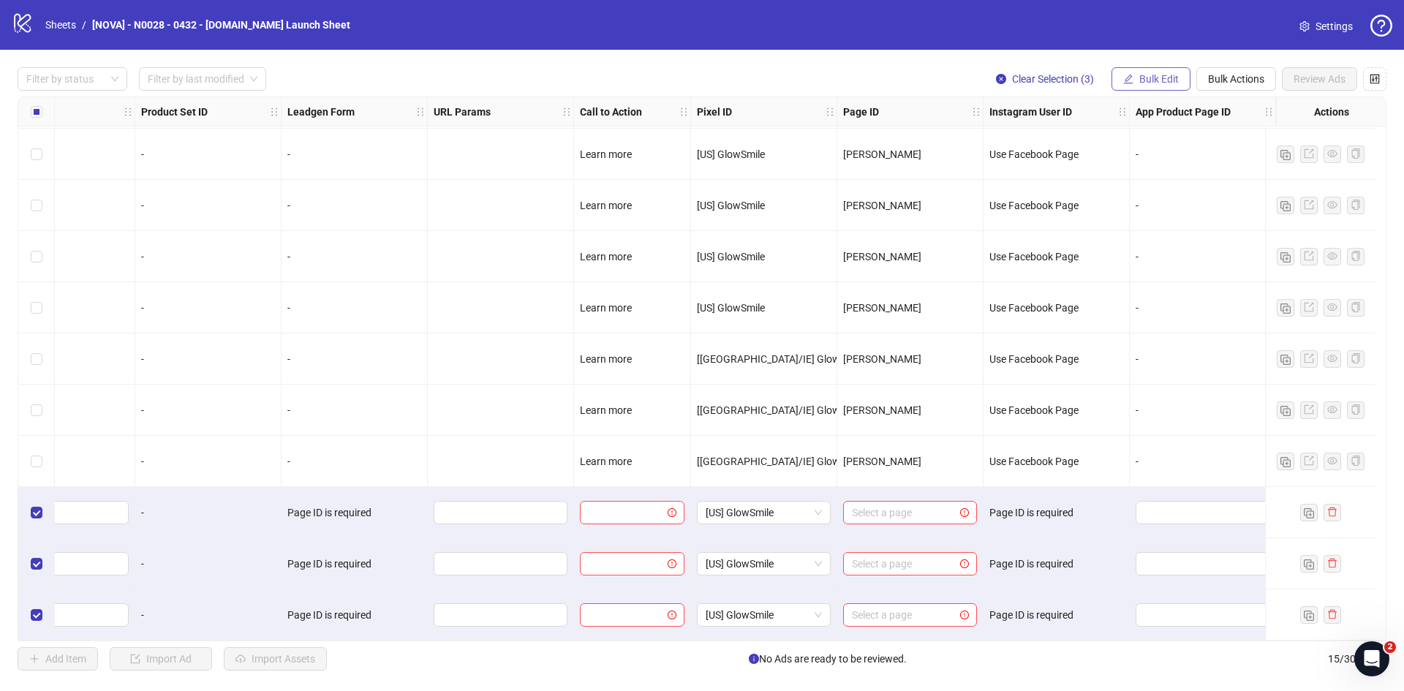
click at [1145, 74] on span "Bulk Edit" at bounding box center [1159, 79] width 39 height 12
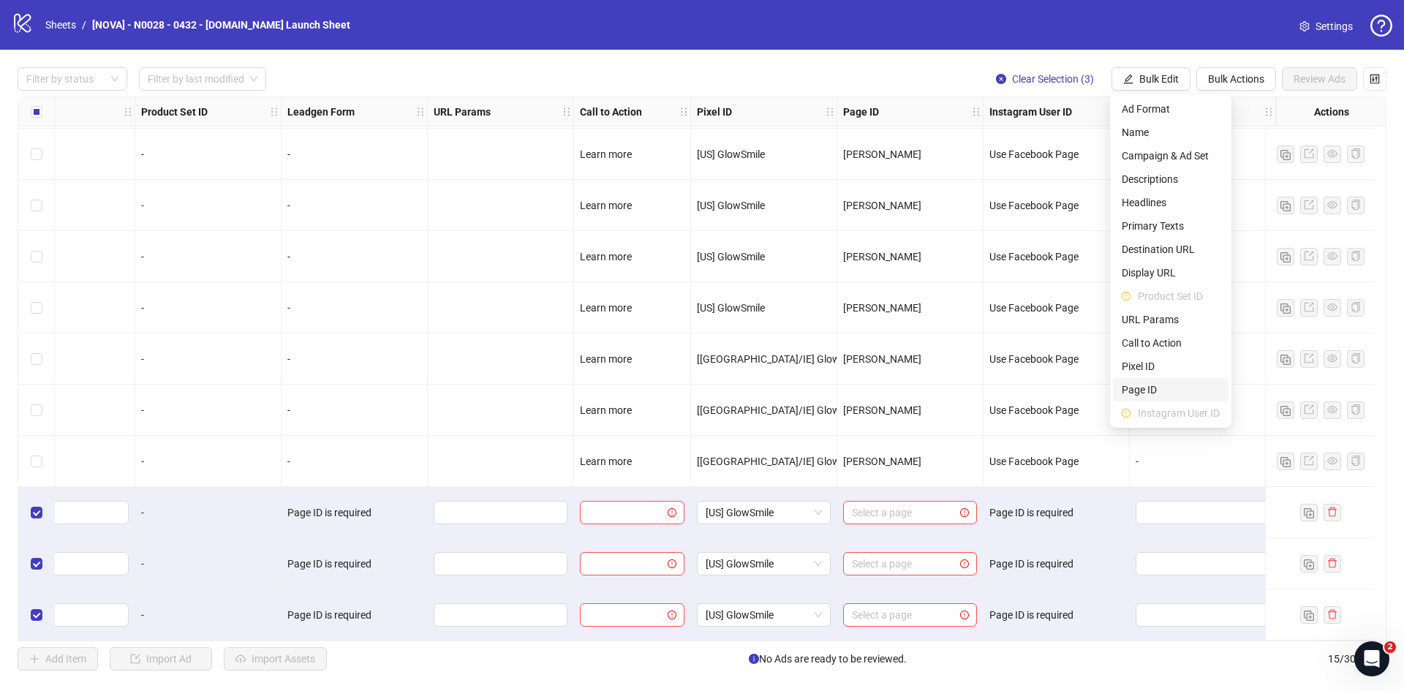
click at [1160, 382] on span "Page ID" at bounding box center [1171, 390] width 98 height 16
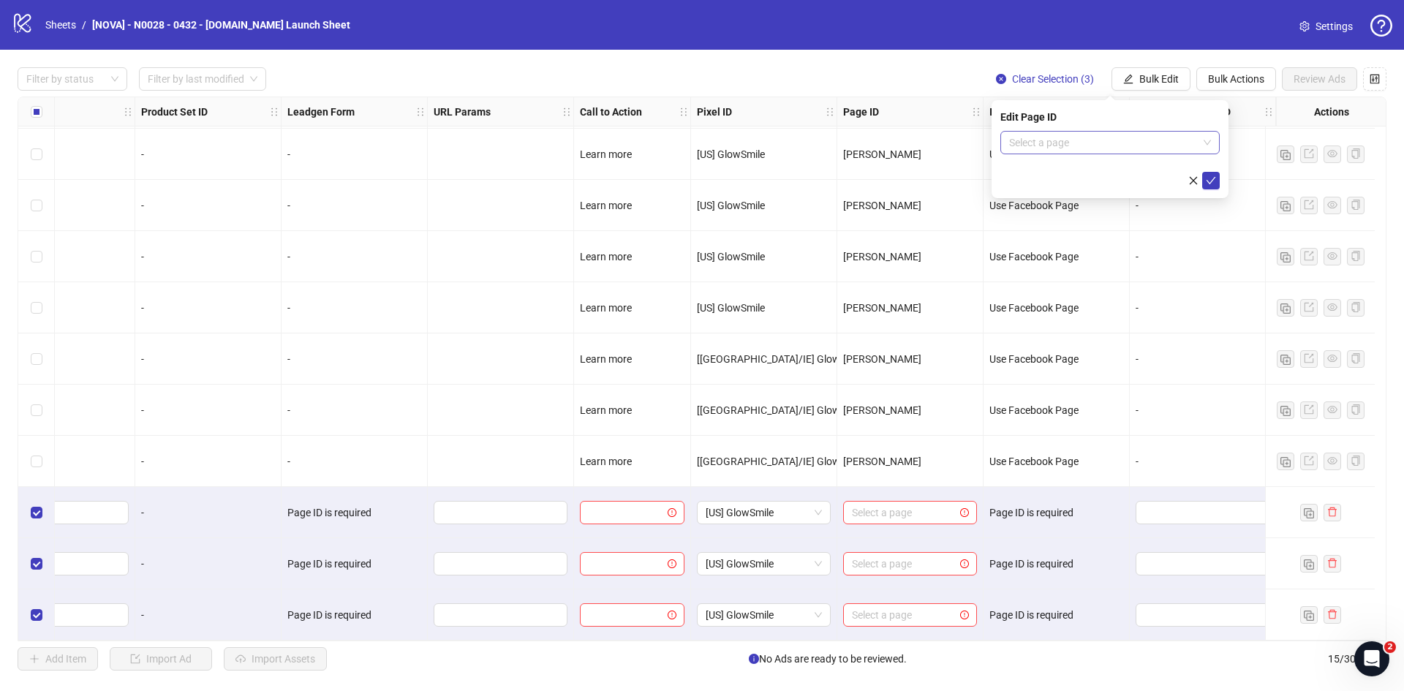
click at [1101, 142] on input "search" at bounding box center [1103, 143] width 189 height 22
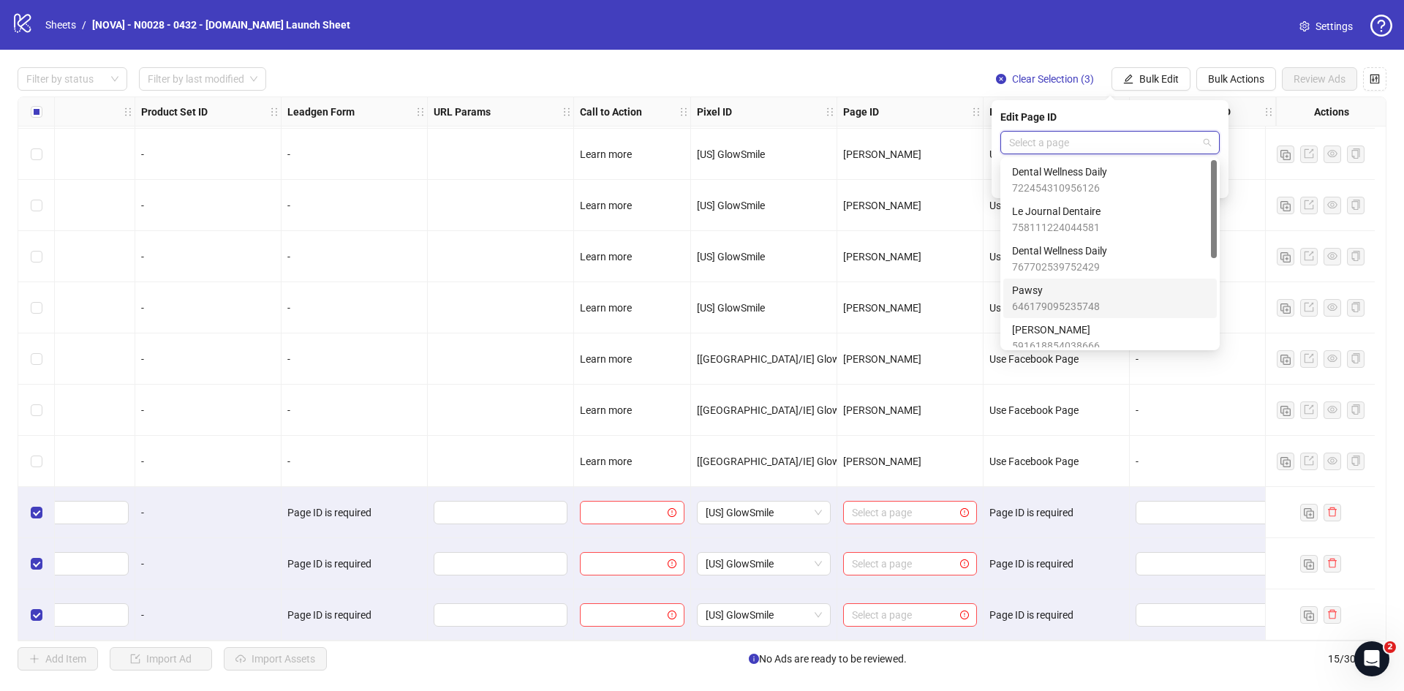
scroll to position [73, 0]
click at [1088, 260] on span "Joseph Woods" at bounding box center [1056, 257] width 88 height 16
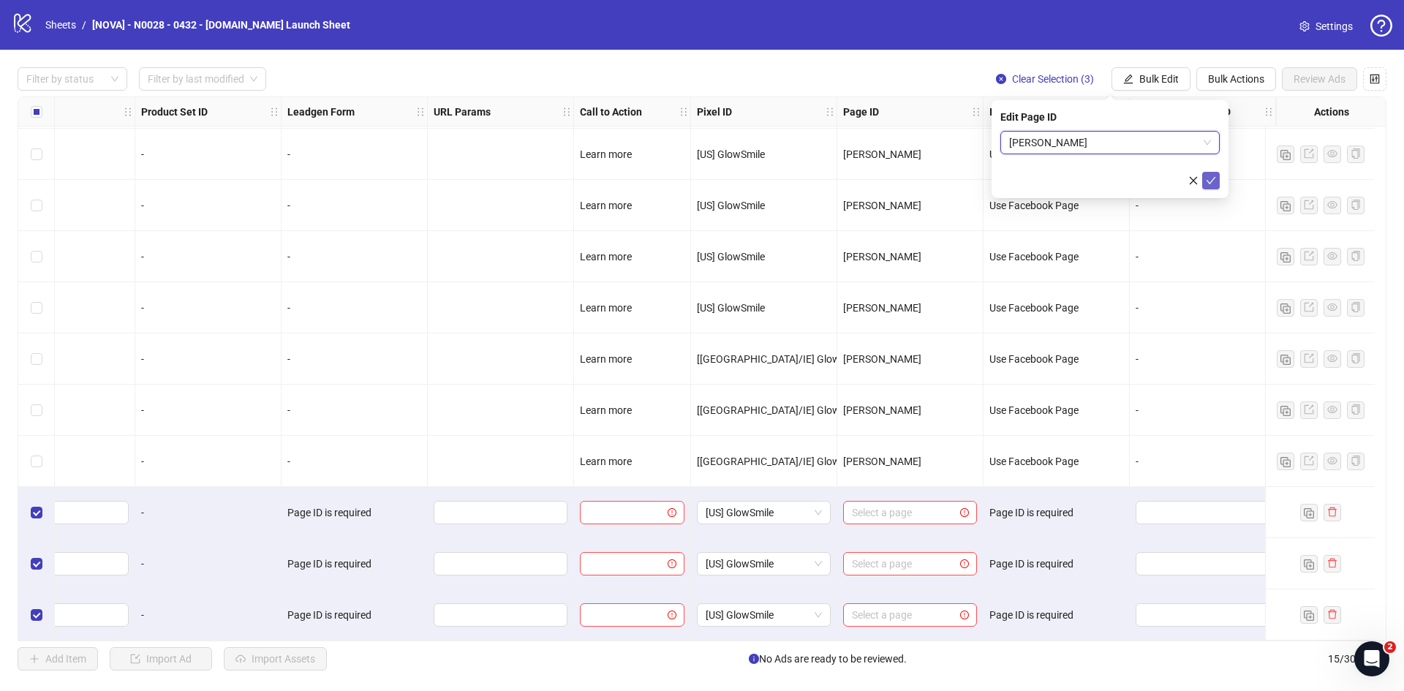
click at [1211, 179] on icon "check" at bounding box center [1211, 181] width 10 height 10
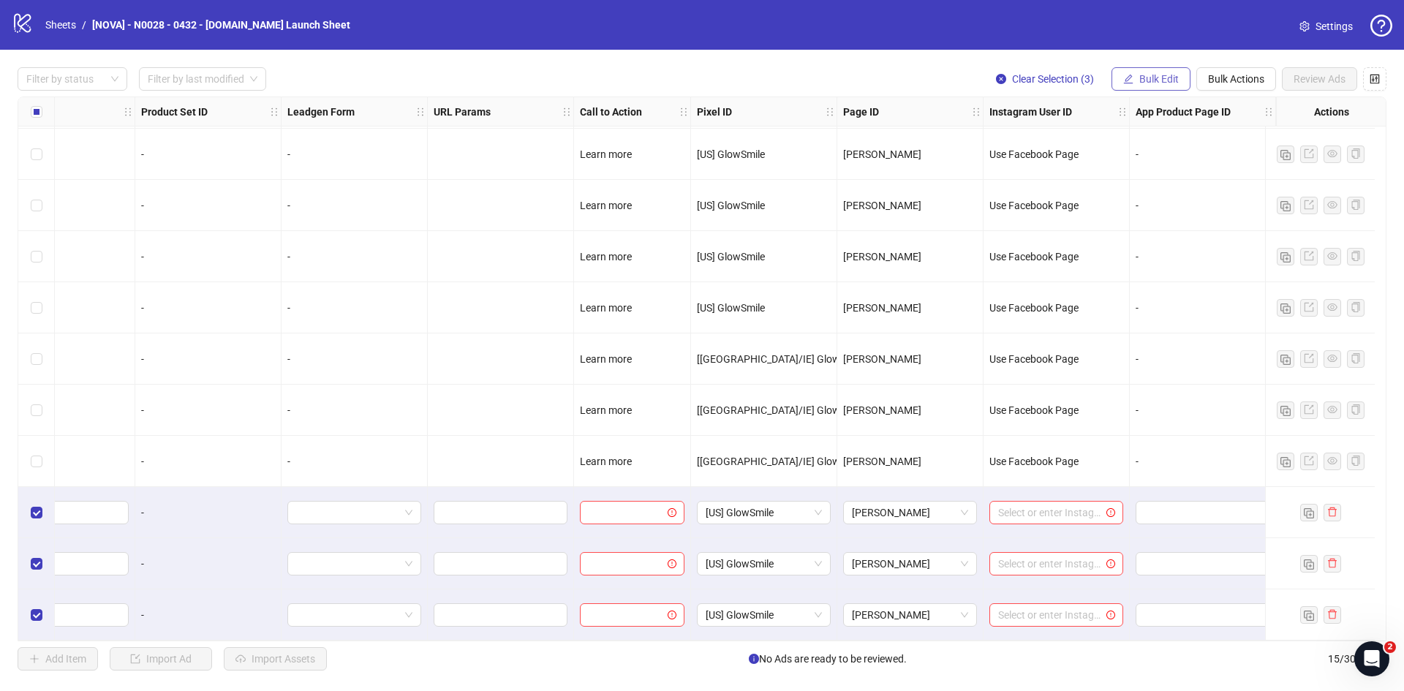
click at [1128, 76] on icon "edit" at bounding box center [1129, 79] width 10 height 10
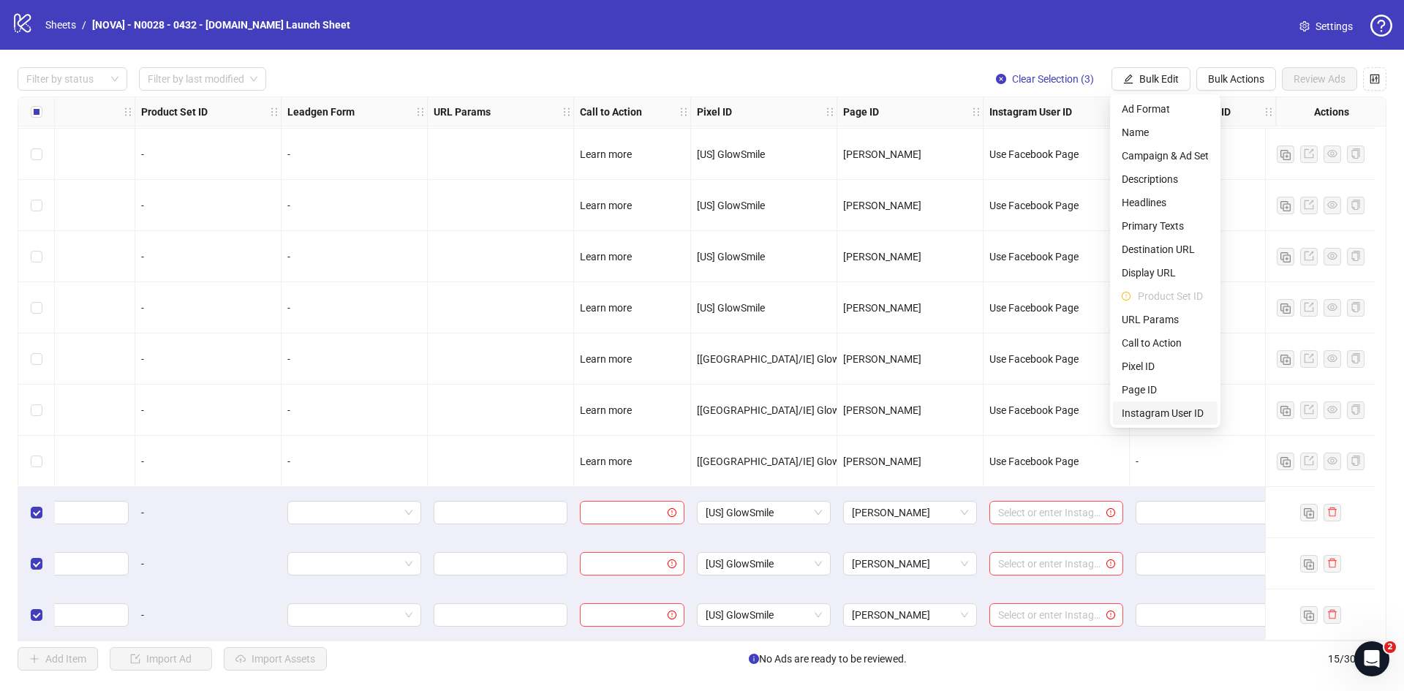
click at [1160, 413] on span "Instagram User ID" at bounding box center [1165, 413] width 87 height 16
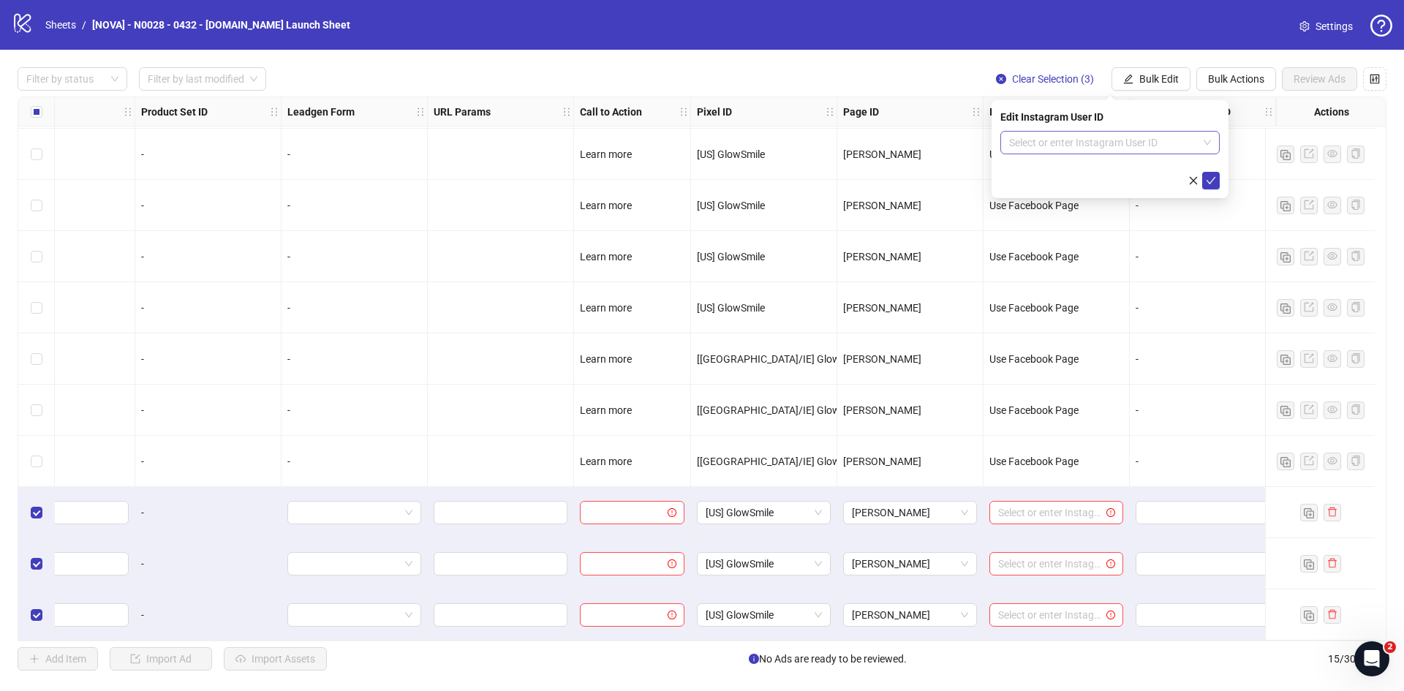
click at [1102, 138] on input "search" at bounding box center [1103, 143] width 189 height 22
click at [1100, 169] on div "Use Facebook Page" at bounding box center [1110, 172] width 196 height 16
click at [1210, 184] on icon "check" at bounding box center [1211, 181] width 10 height 10
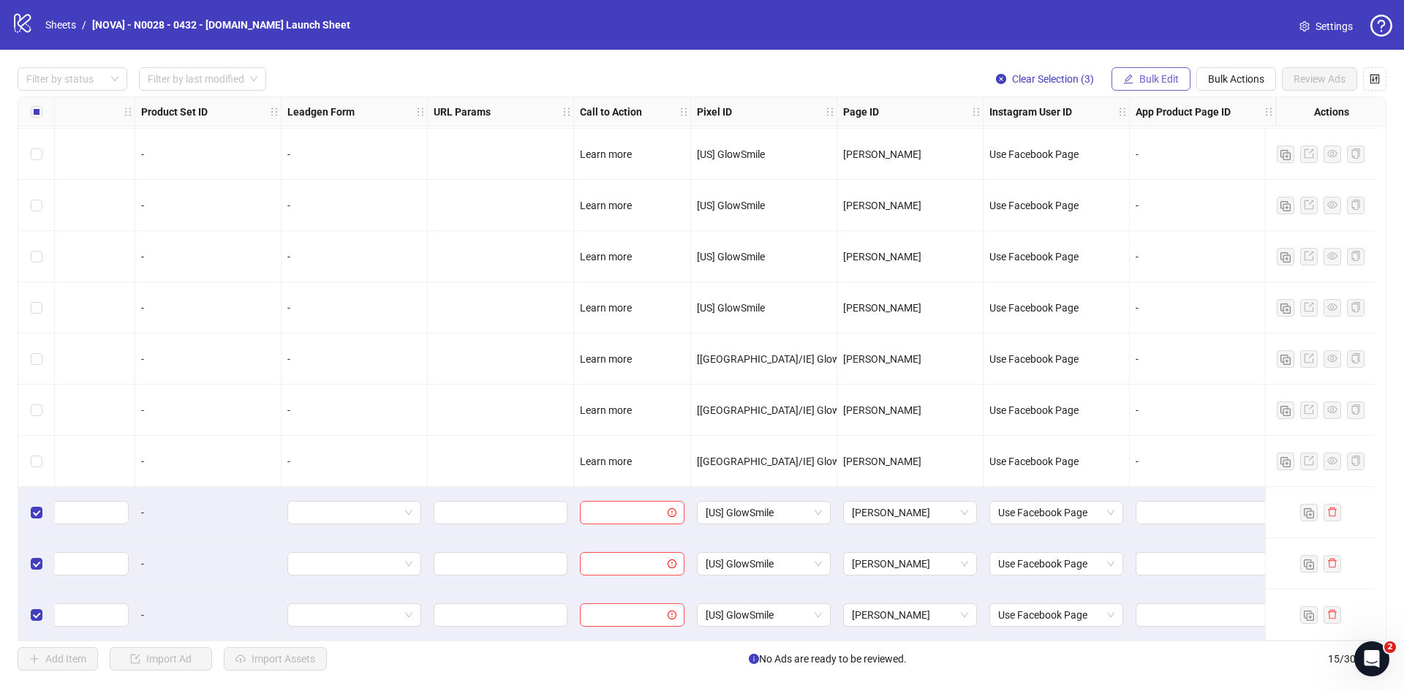
click at [1140, 87] on button "Bulk Edit" at bounding box center [1151, 78] width 79 height 23
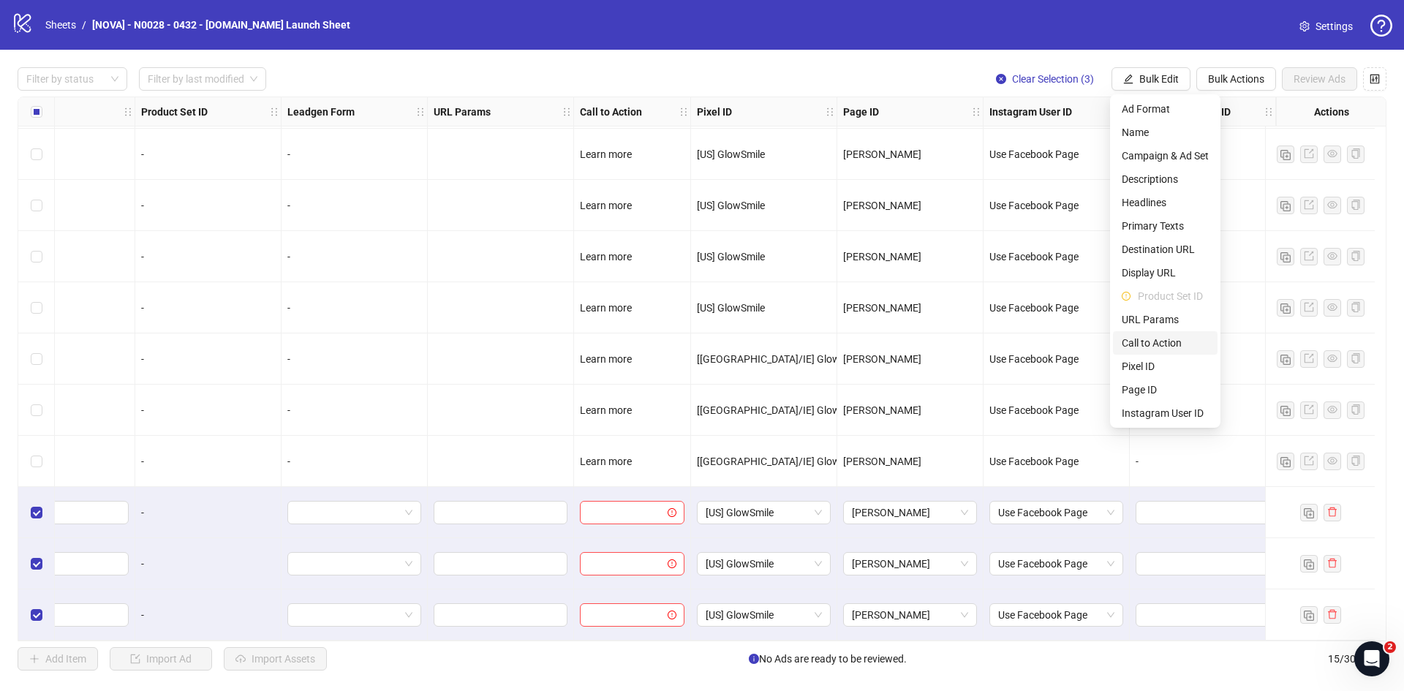
click at [1166, 334] on li "Call to Action" at bounding box center [1165, 342] width 105 height 23
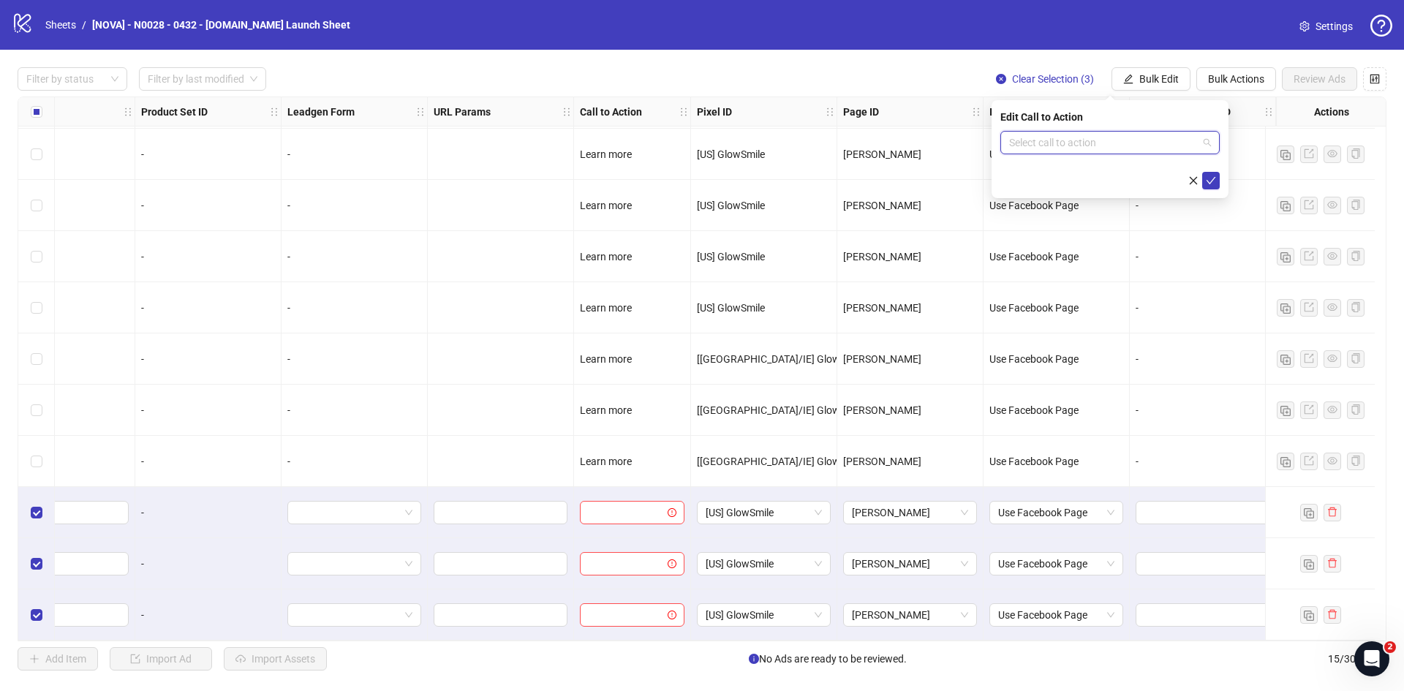
click at [1083, 138] on input "search" at bounding box center [1103, 143] width 189 height 22
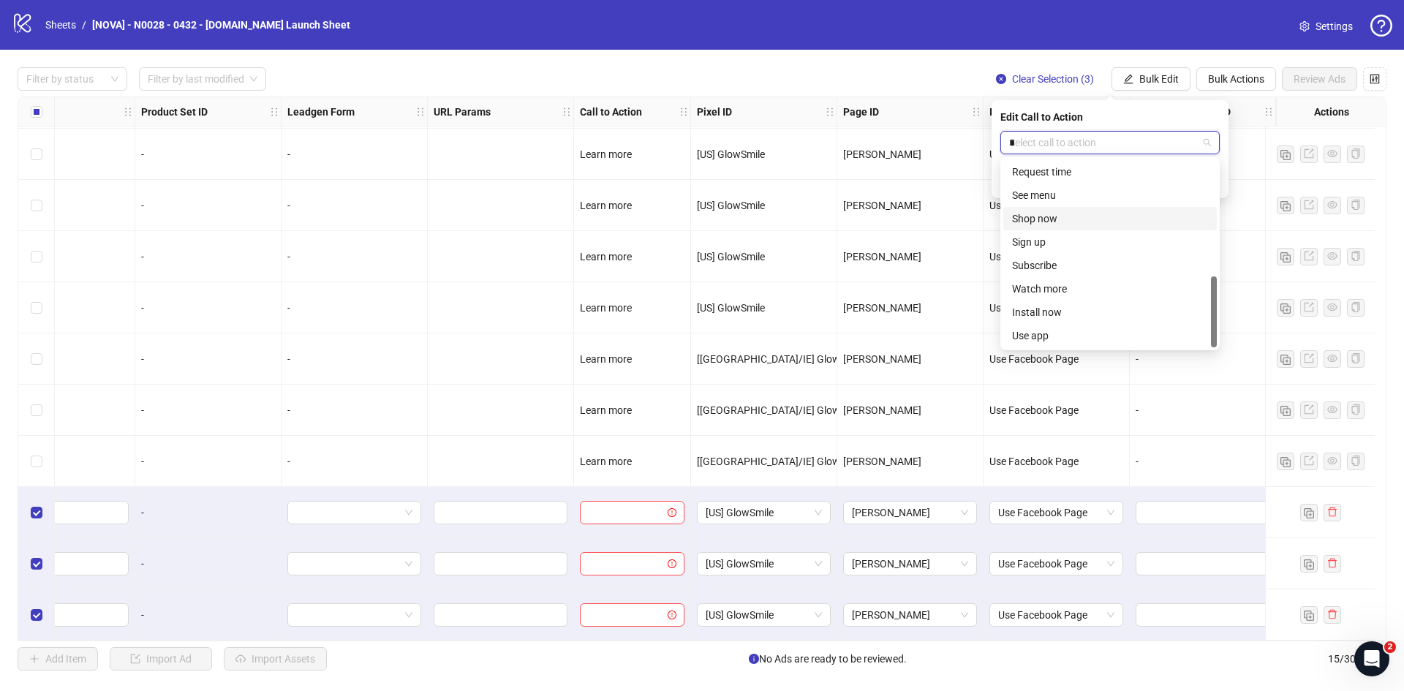
scroll to position [0, 0]
type input "****"
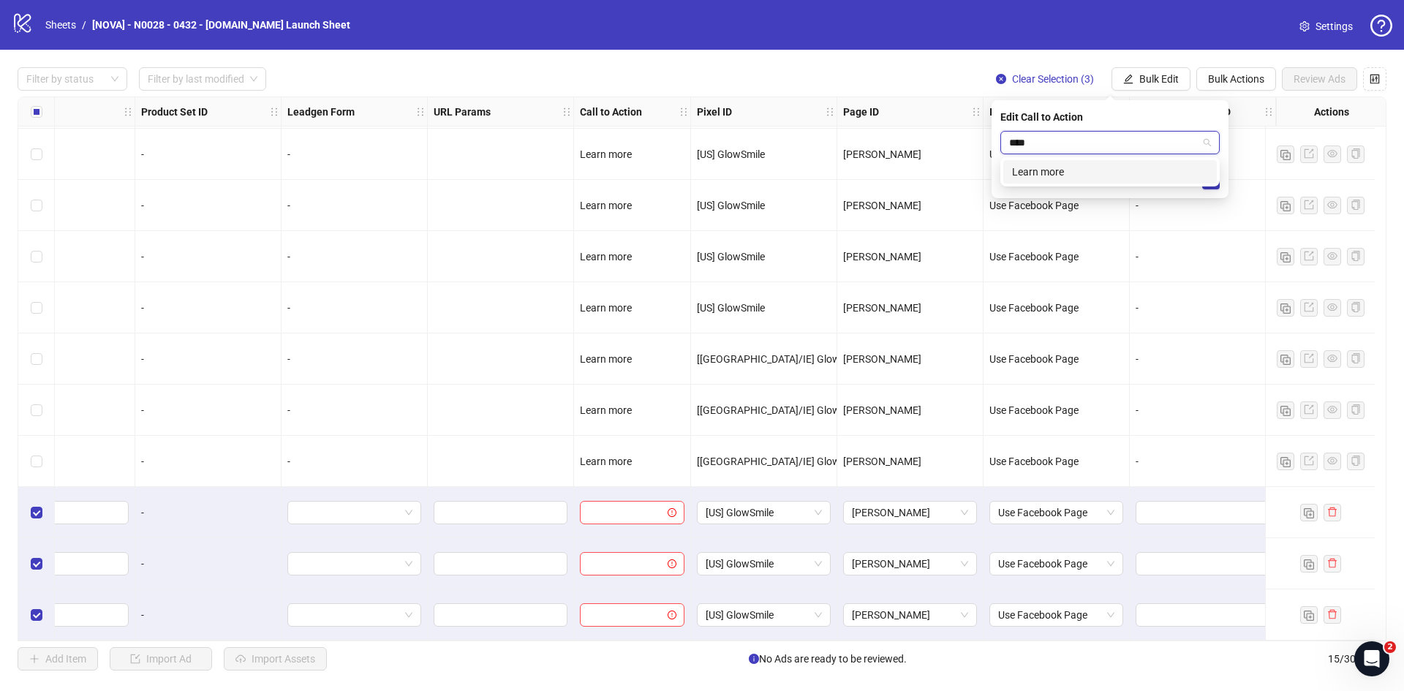
click at [1060, 179] on div "Learn more" at bounding box center [1110, 172] width 196 height 16
click at [1210, 181] on icon "check" at bounding box center [1211, 181] width 10 height 10
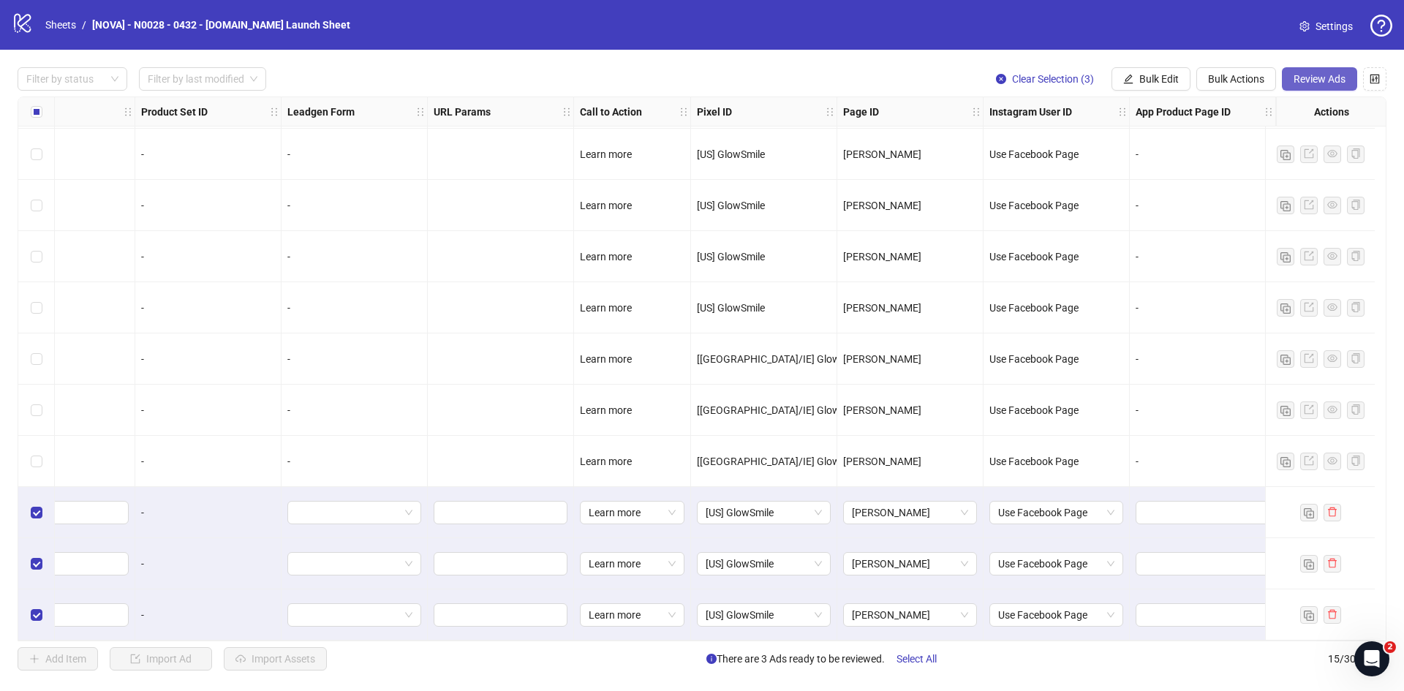
click at [1314, 84] on span "Review Ads" at bounding box center [1320, 79] width 52 height 12
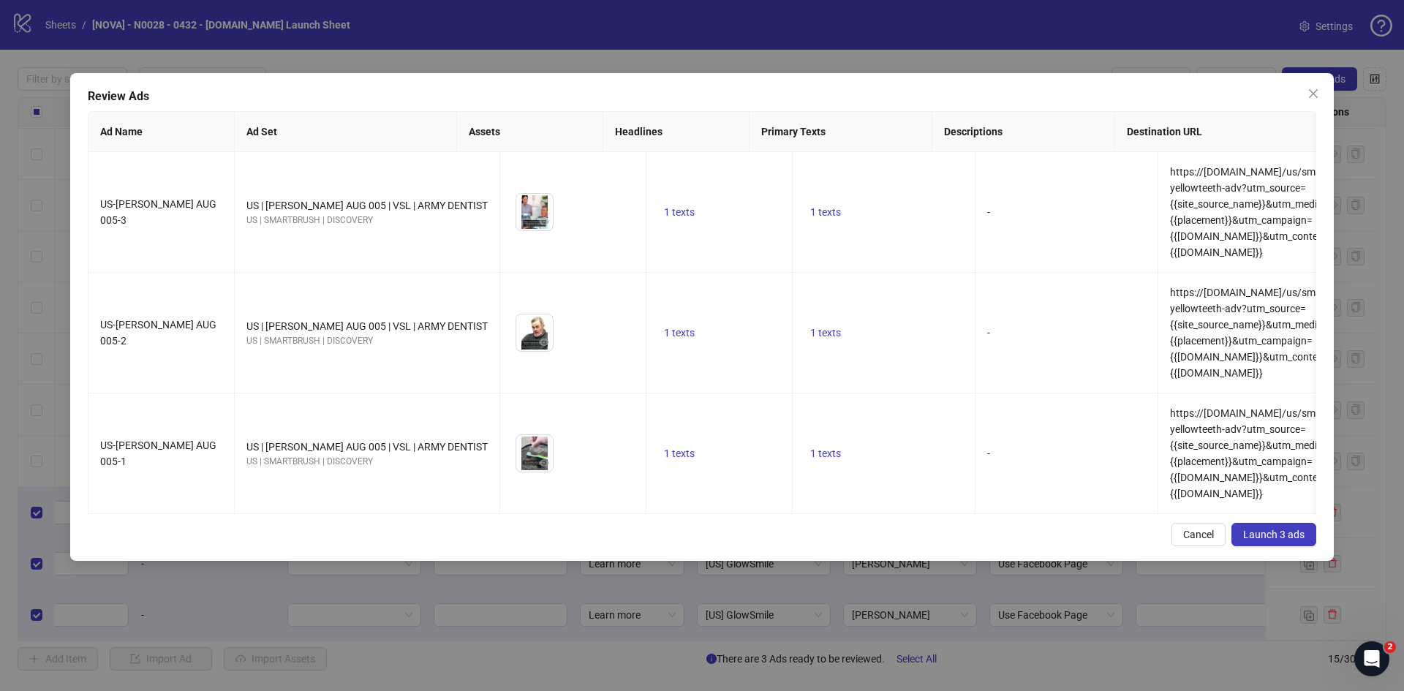
click at [1258, 529] on span "Launch 3 ads" at bounding box center [1274, 535] width 61 height 12
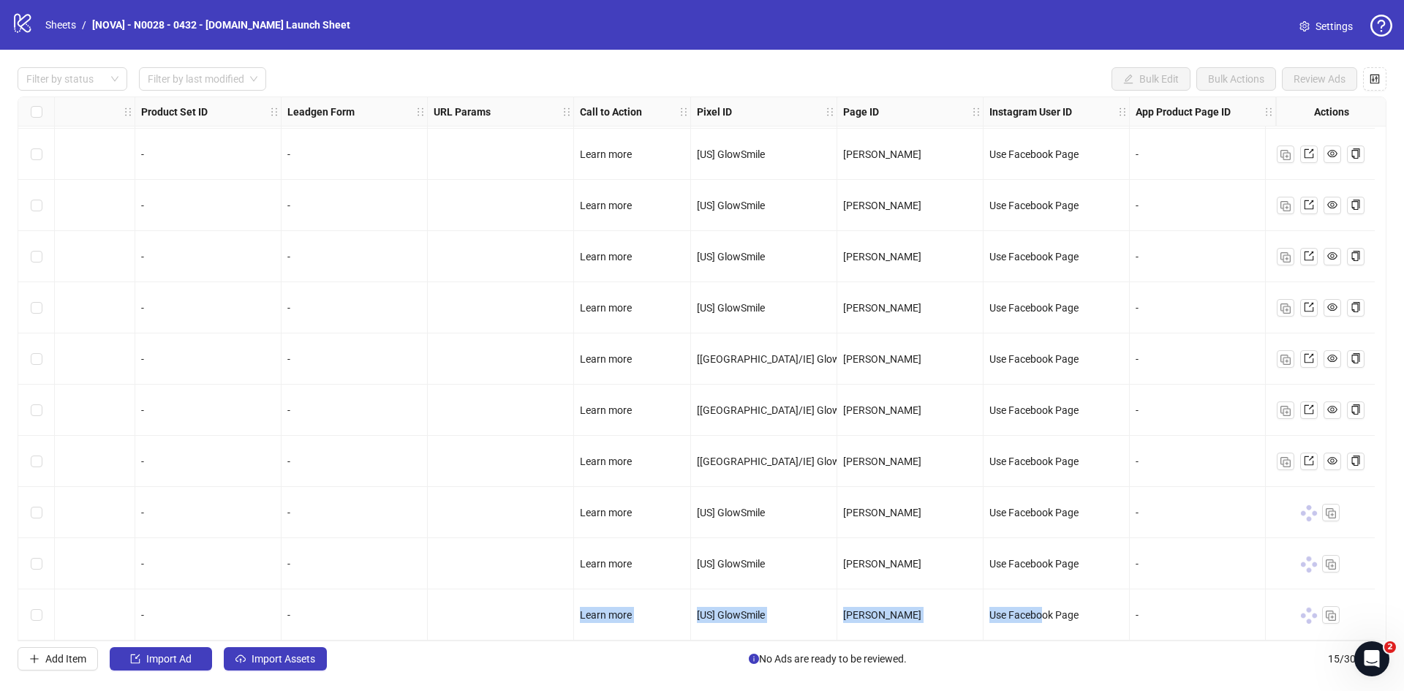
drag, startPoint x: 1034, startPoint y: 631, endPoint x: 728, endPoint y: 610, distance: 307.2
click at [888, 609] on div "Joseph Woods" at bounding box center [910, 615] width 134 height 16
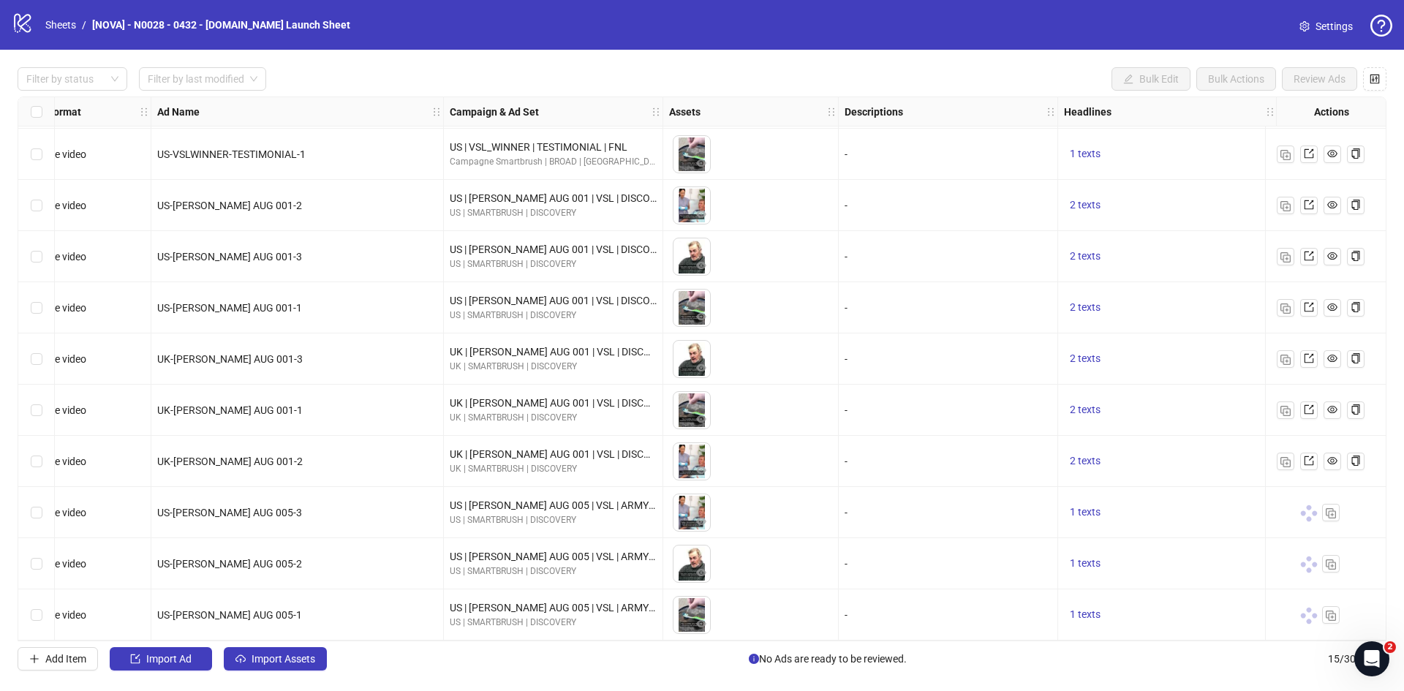
scroll to position [260, 0]
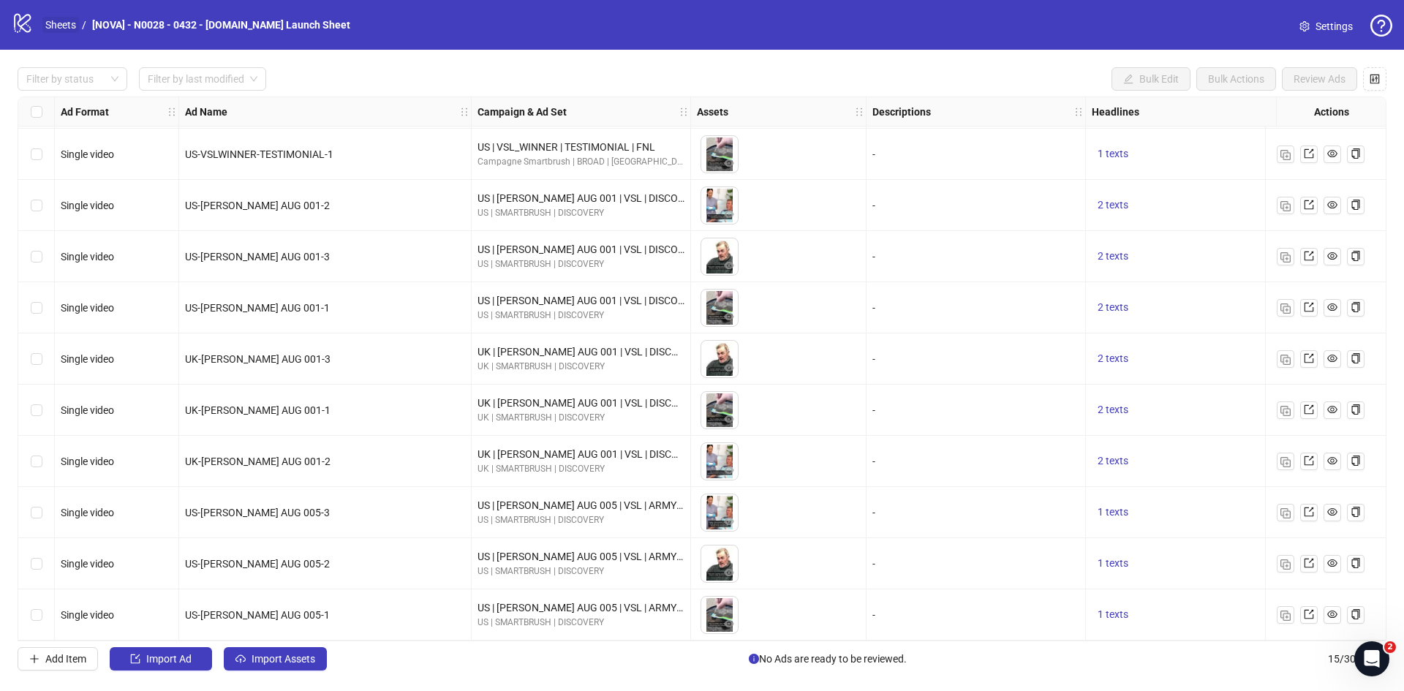
click at [59, 27] on link "Sheets" at bounding box center [60, 25] width 37 height 16
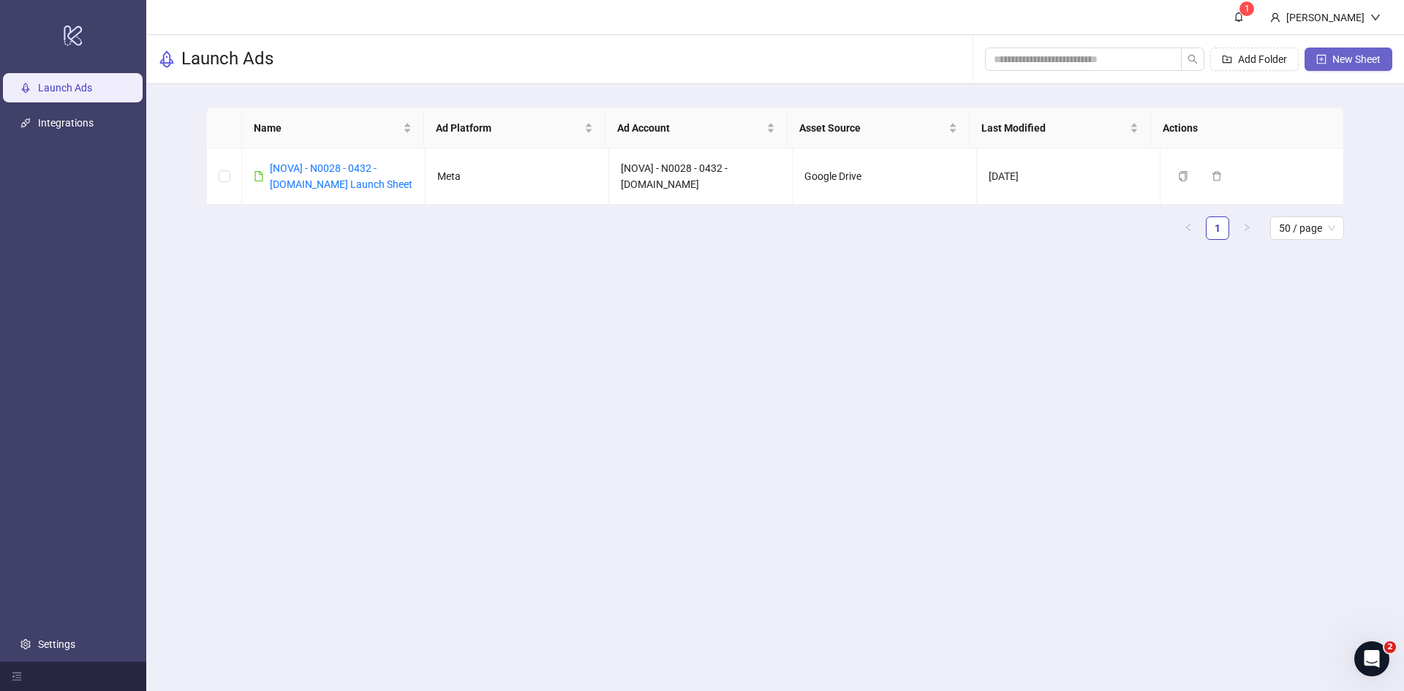
click at [1337, 64] on span "New Sheet" at bounding box center [1357, 59] width 48 height 12
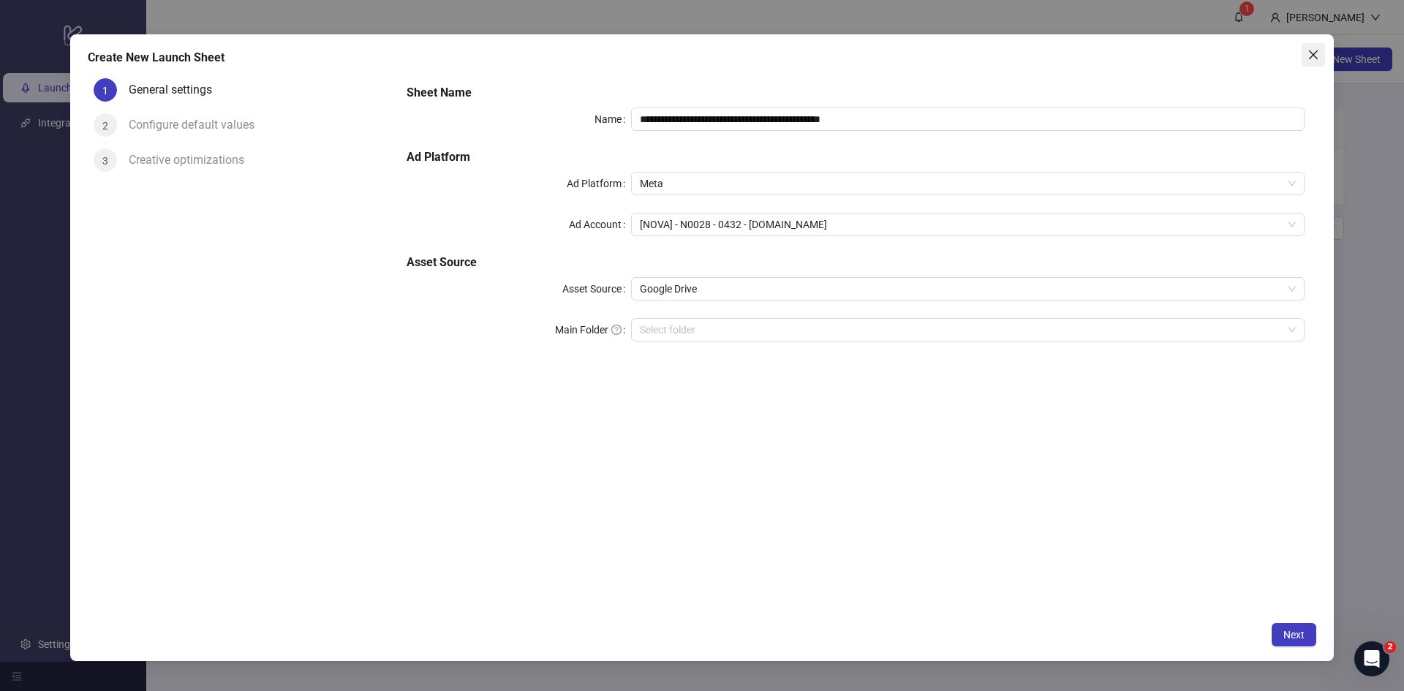
click at [1315, 62] on button "Close" at bounding box center [1313, 54] width 23 height 23
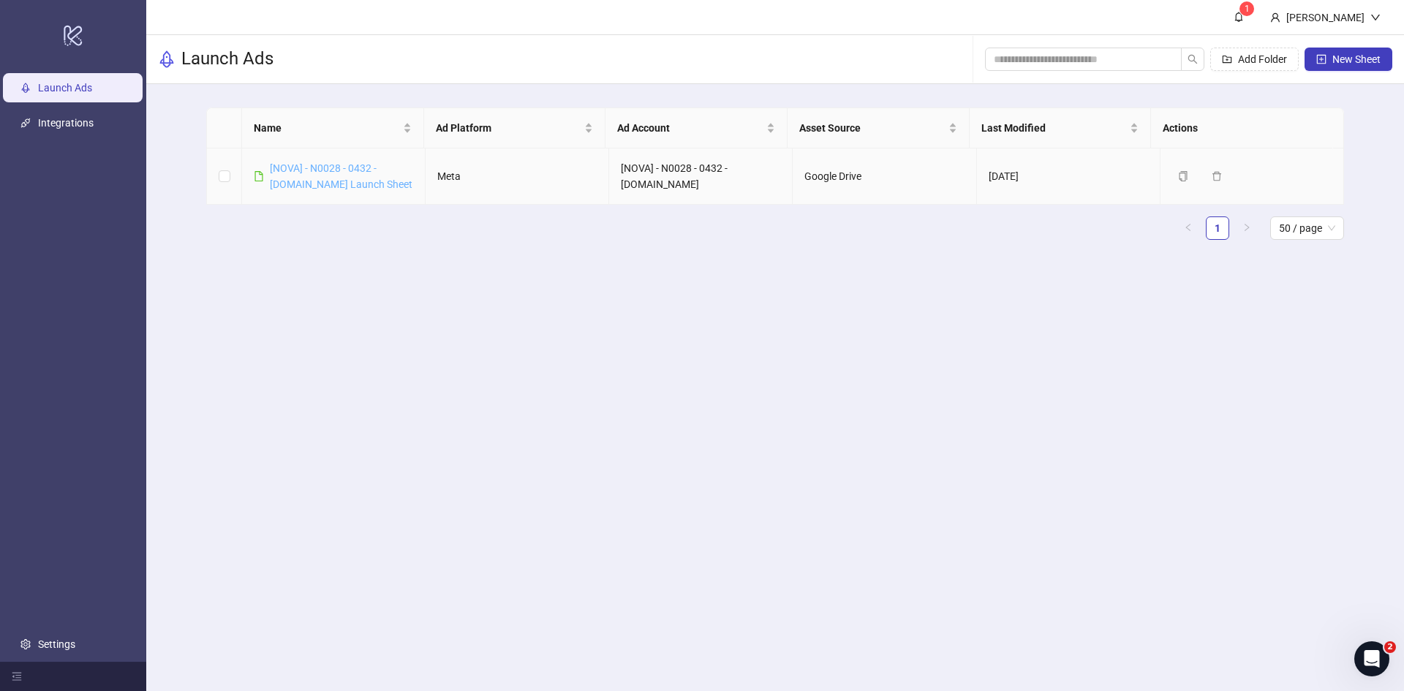
drag, startPoint x: 314, startPoint y: 177, endPoint x: 295, endPoint y: 165, distance: 22.3
click at [295, 165] on link "[NOVA] - N0028 - 0432 - [DOMAIN_NAME] Launch Sheet" at bounding box center [341, 176] width 143 height 28
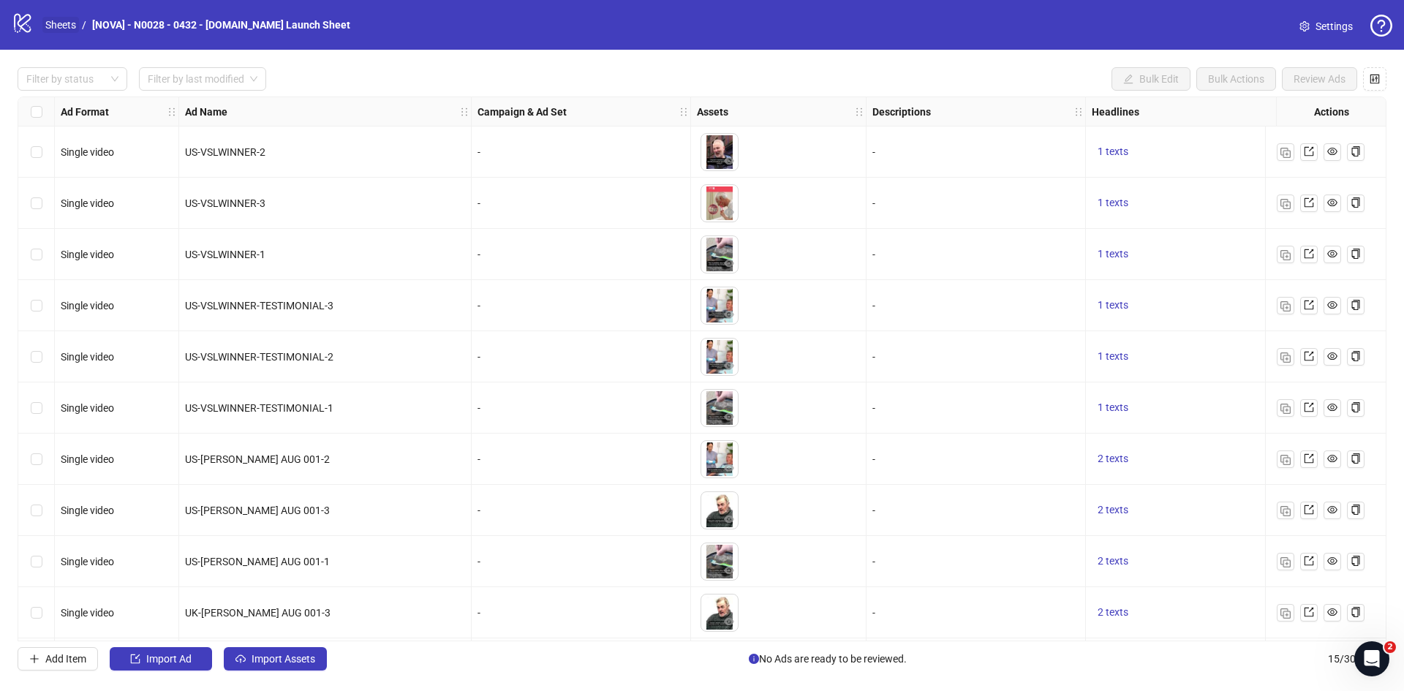
click at [48, 27] on link "Sheets" at bounding box center [60, 25] width 37 height 16
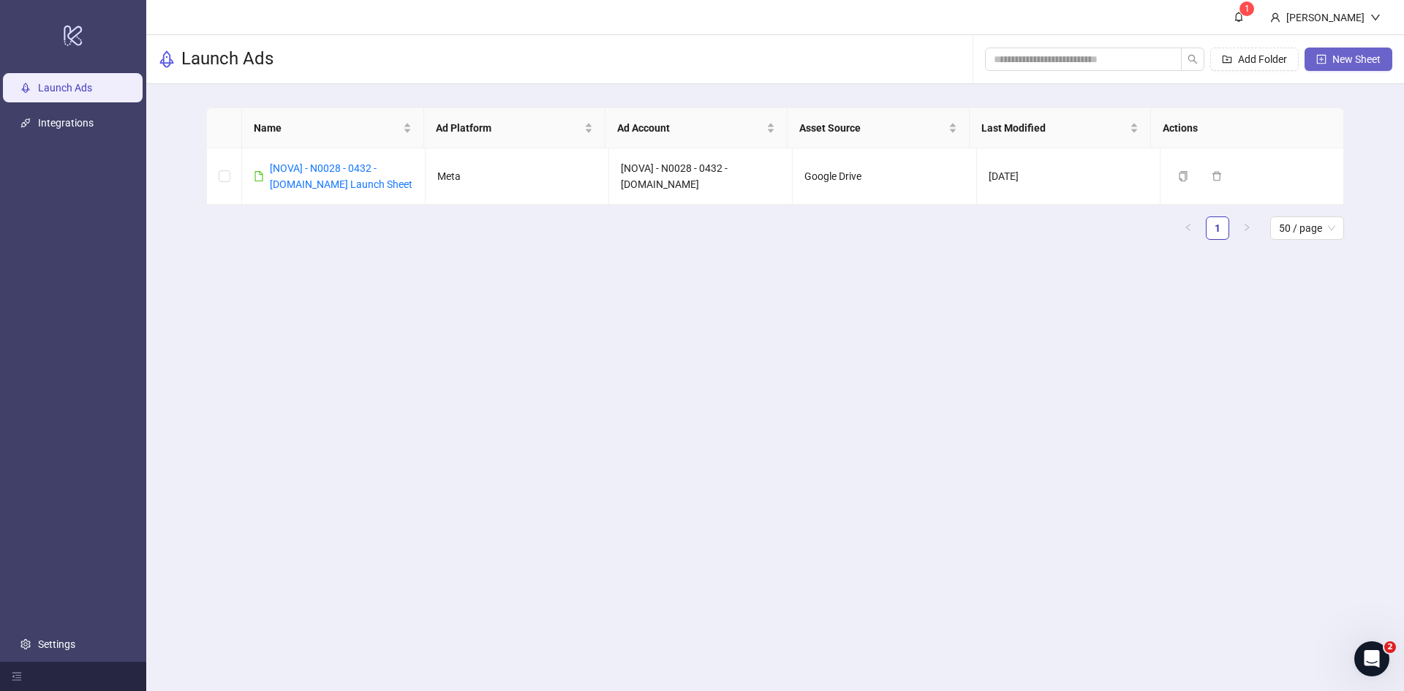
click at [1357, 63] on span "New Sheet" at bounding box center [1357, 59] width 48 height 12
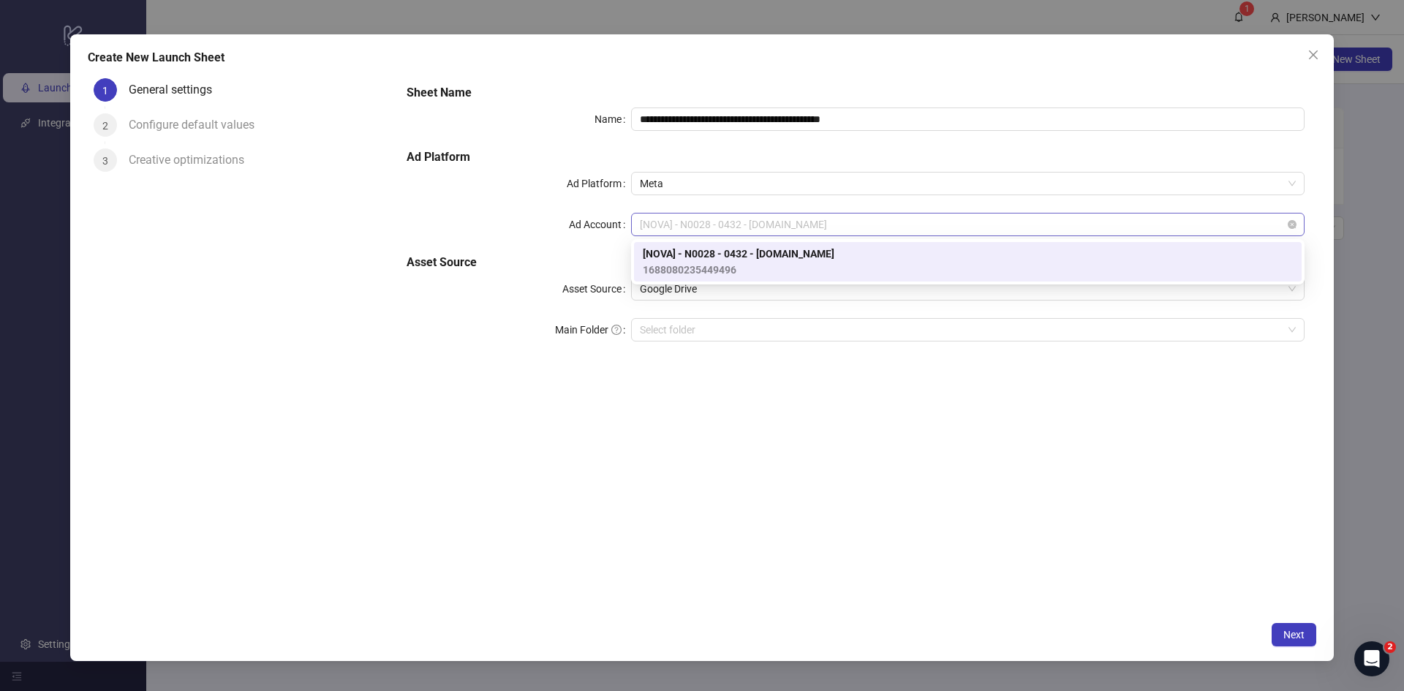
click at [715, 223] on span "[NOVA] - N0028 - 0432 - [DOMAIN_NAME]" at bounding box center [968, 225] width 656 height 22
click at [725, 224] on span "[NOVA] - N0028 - 0432 - [DOMAIN_NAME]" at bounding box center [968, 225] width 656 height 22
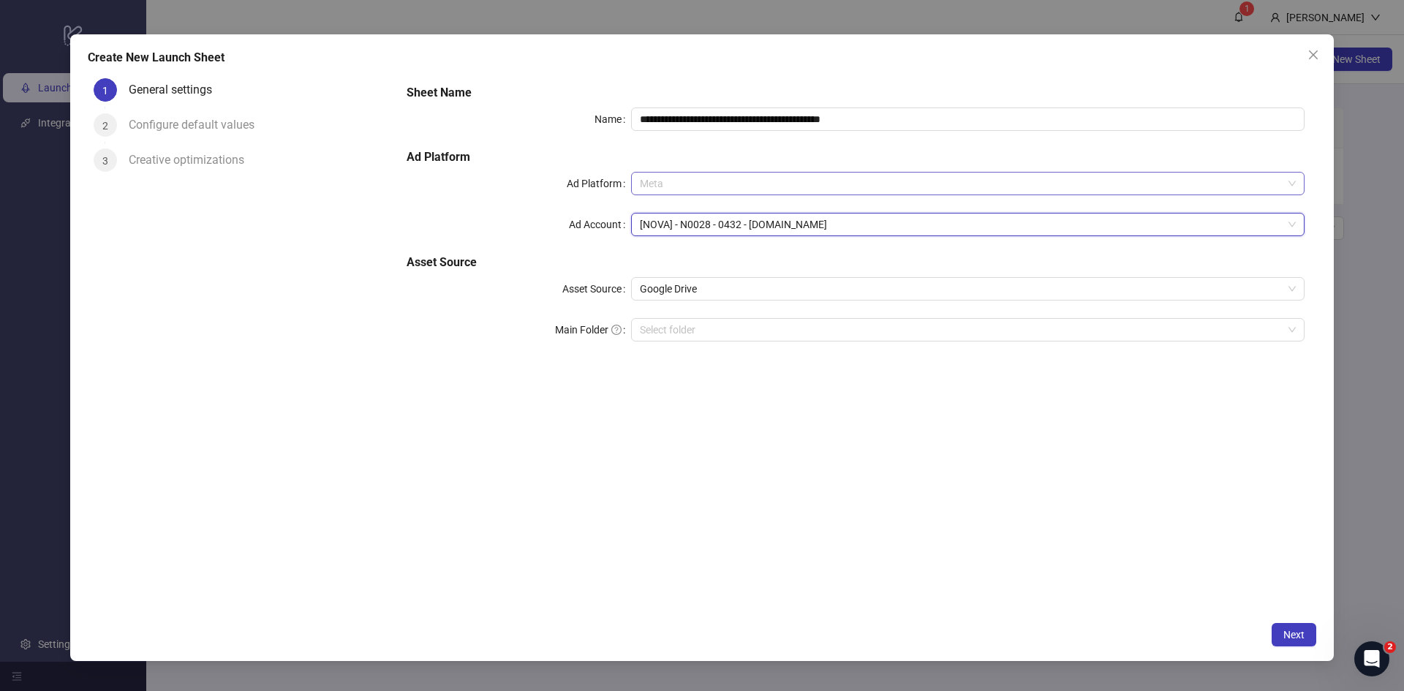
click at [724, 190] on span "Meta" at bounding box center [968, 184] width 656 height 22
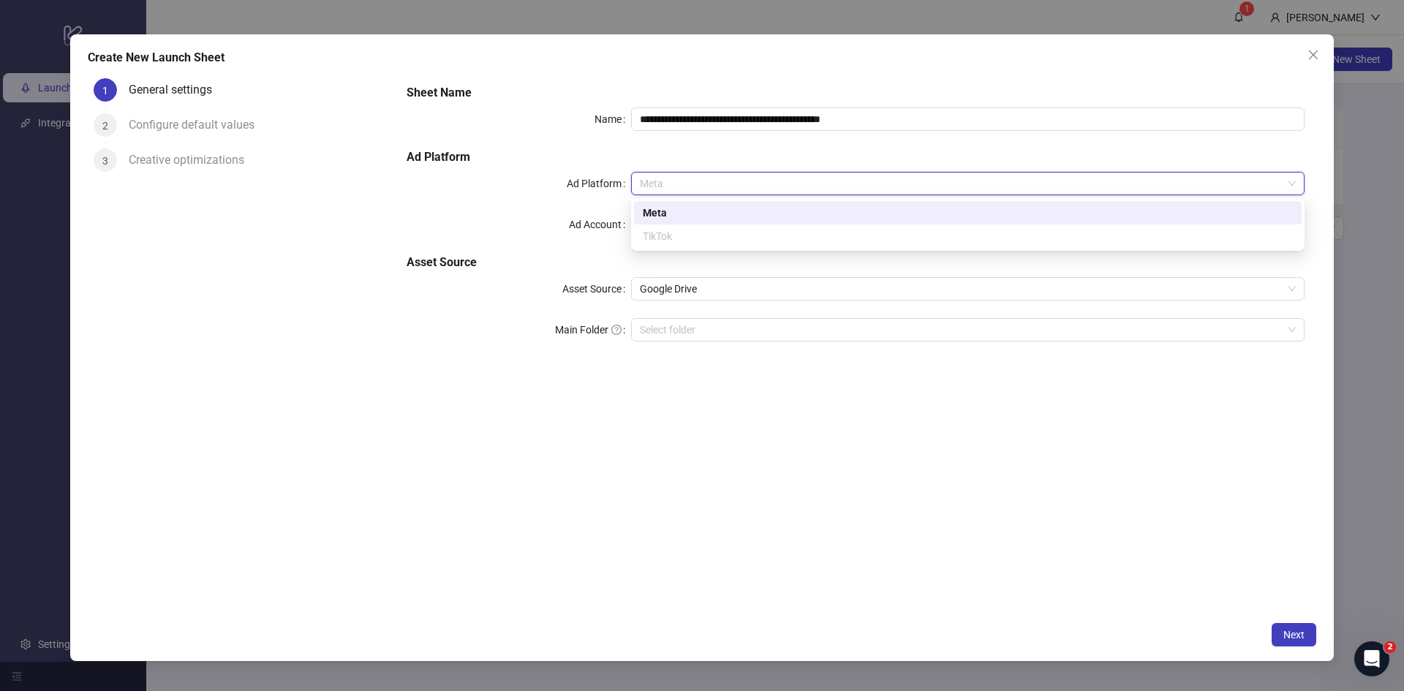
click at [726, 187] on span "Meta" at bounding box center [968, 184] width 656 height 22
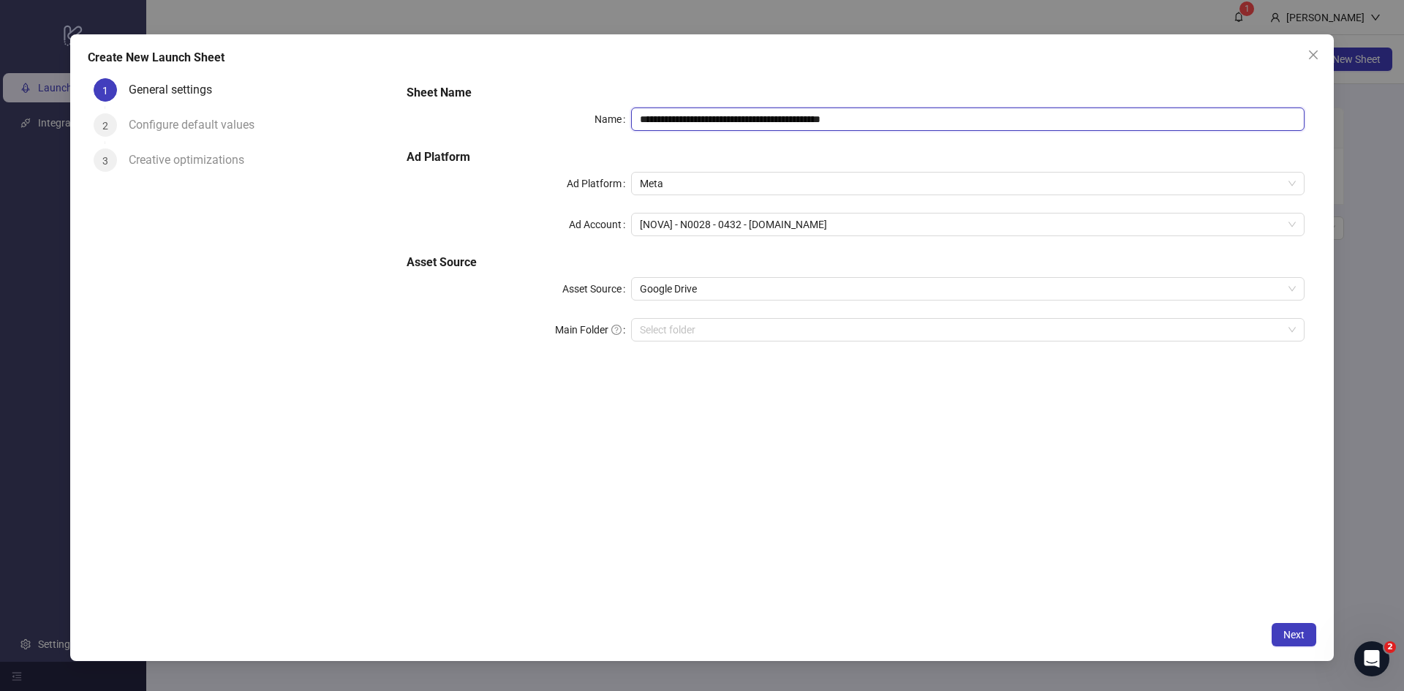
click at [758, 128] on input "**********" at bounding box center [968, 119] width 674 height 23
click at [761, 124] on input "**********" at bounding box center [968, 119] width 674 height 23
click at [596, 157] on h5 "Ad Platform" at bounding box center [856, 157] width 898 height 18
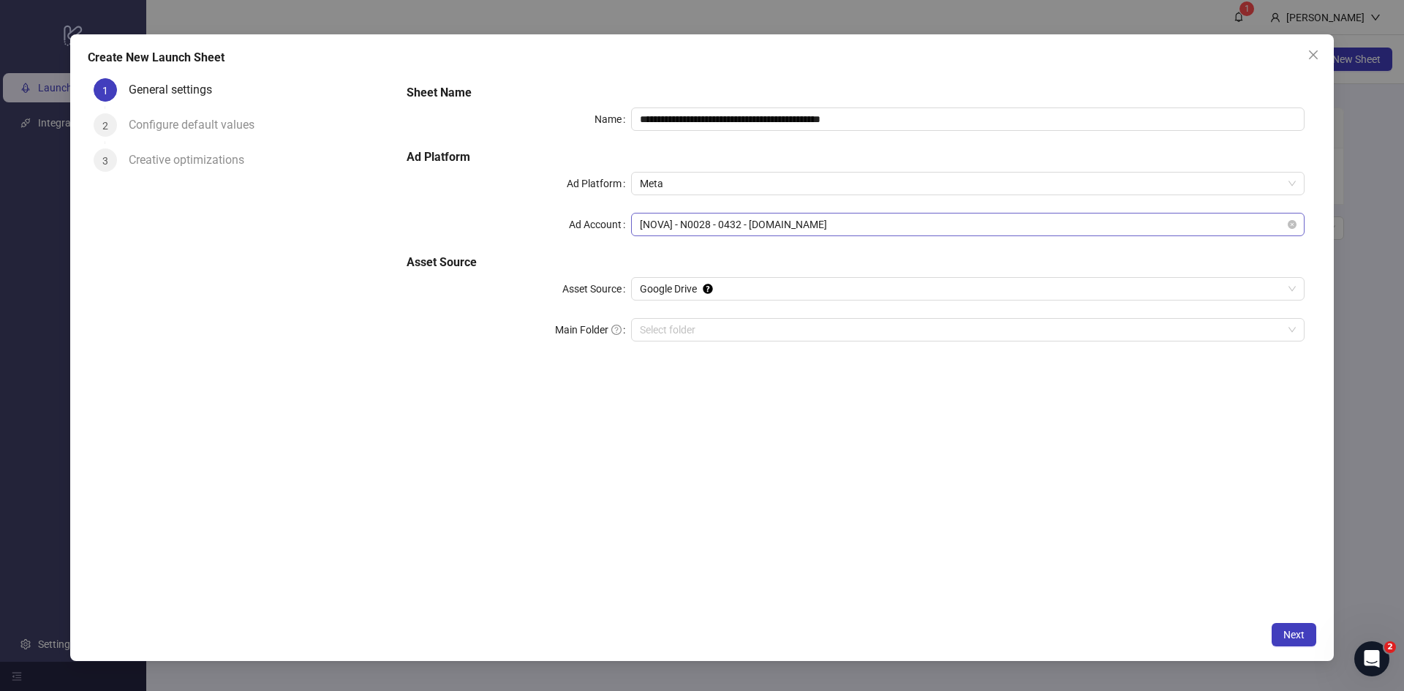
click at [789, 230] on span "[NOVA] - N0028 - 0432 - [DOMAIN_NAME]" at bounding box center [968, 225] width 656 height 22
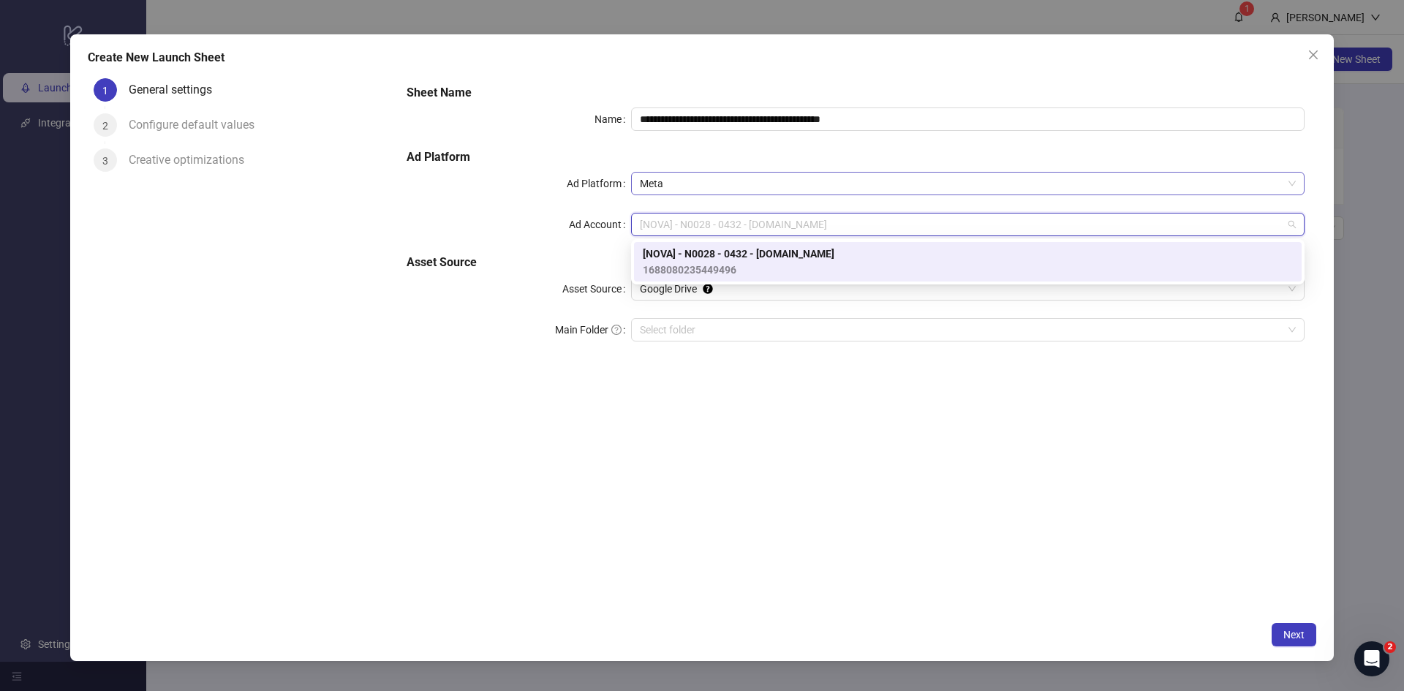
click at [723, 180] on span "Meta" at bounding box center [968, 184] width 656 height 22
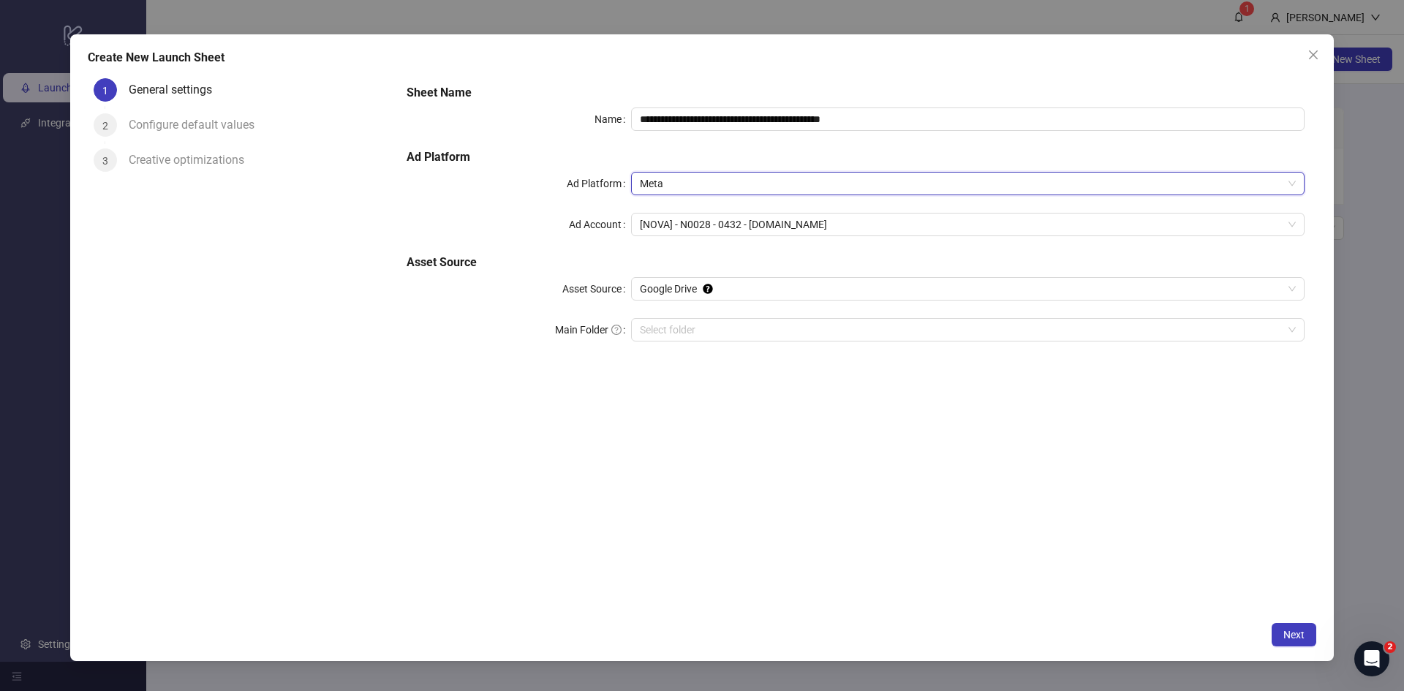
click at [723, 180] on span "Meta" at bounding box center [968, 184] width 656 height 22
click at [1295, 53] on div "Create New Launch Sheet" at bounding box center [702, 58] width 1229 height 18
click at [1314, 50] on icon "close" at bounding box center [1314, 55] width 12 height 12
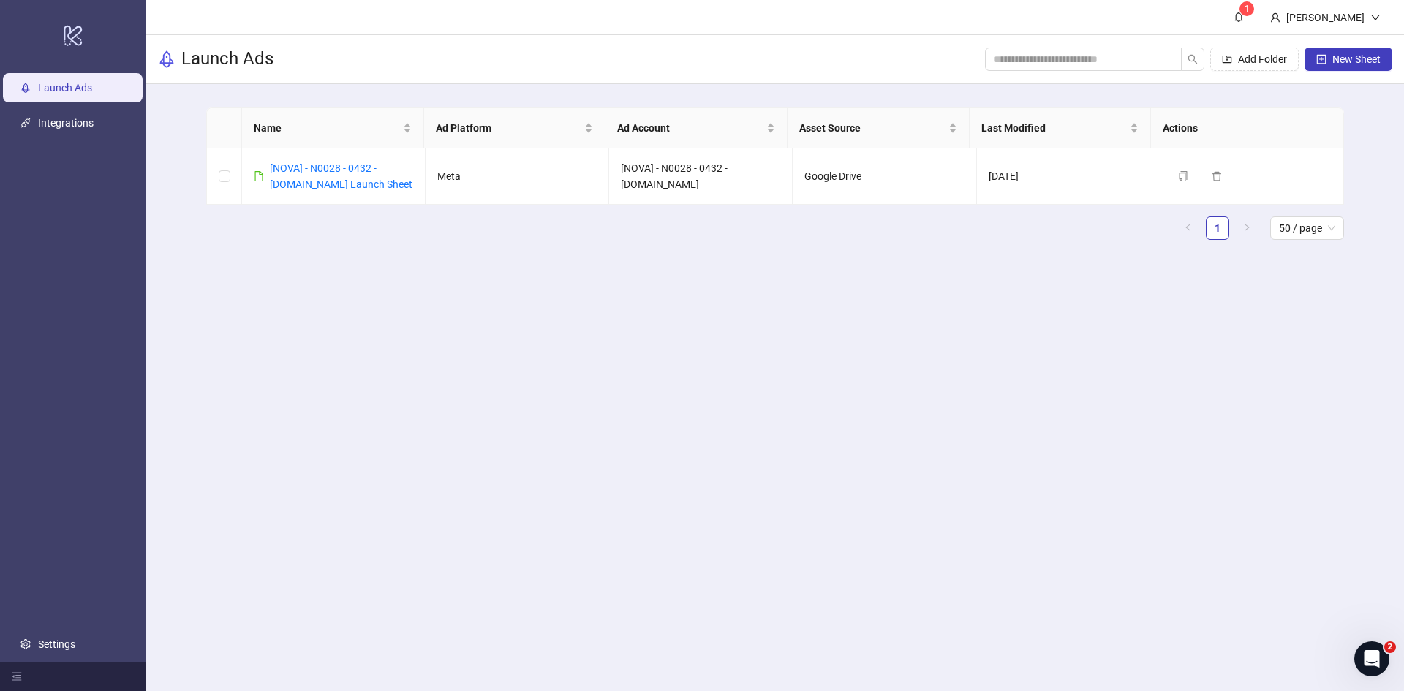
click at [1328, 24] on div "[PERSON_NAME]" at bounding box center [1326, 18] width 90 height 16
click at [1341, 19] on div "[PERSON_NAME]" at bounding box center [1326, 18] width 90 height 16
click at [82, 121] on link "Integrations" at bounding box center [66, 123] width 56 height 12
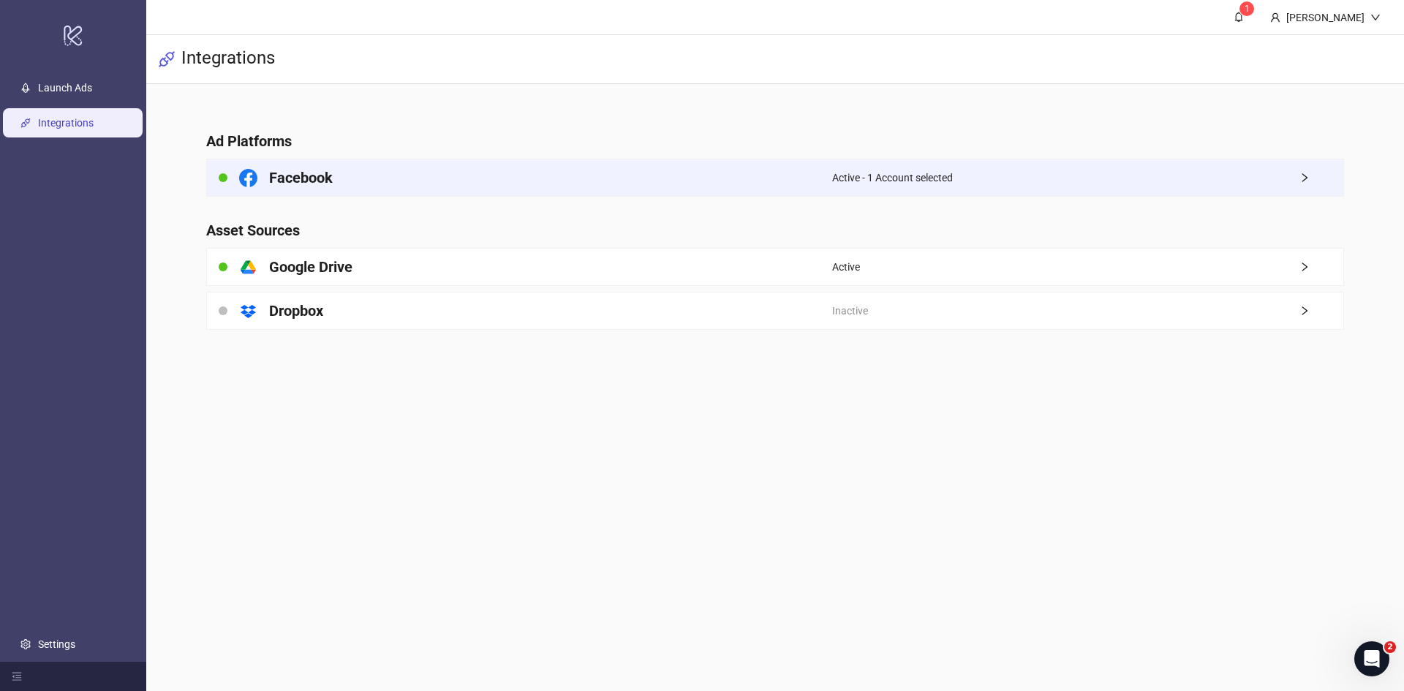
click at [366, 194] on div "Facebook" at bounding box center [519, 177] width 625 height 37
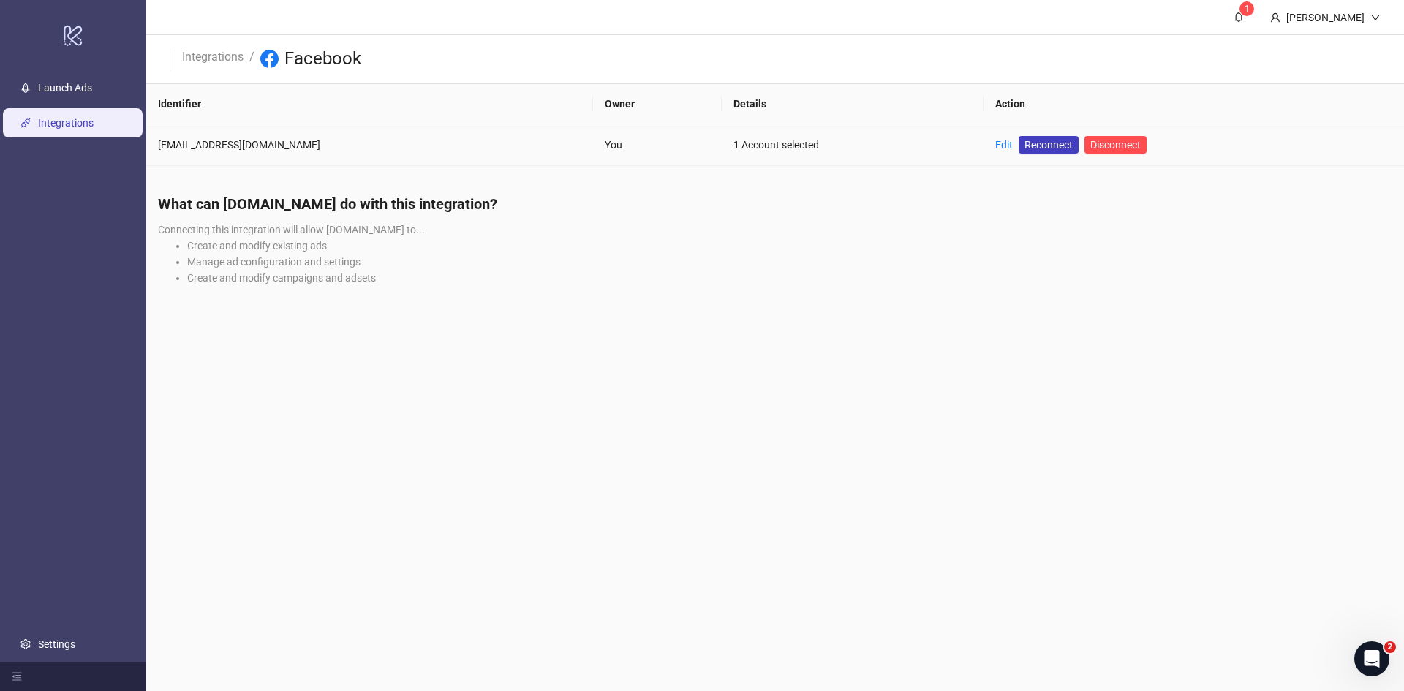
click at [593, 132] on td "You" at bounding box center [657, 145] width 129 height 42
click at [203, 49] on link "Integrations" at bounding box center [212, 56] width 67 height 16
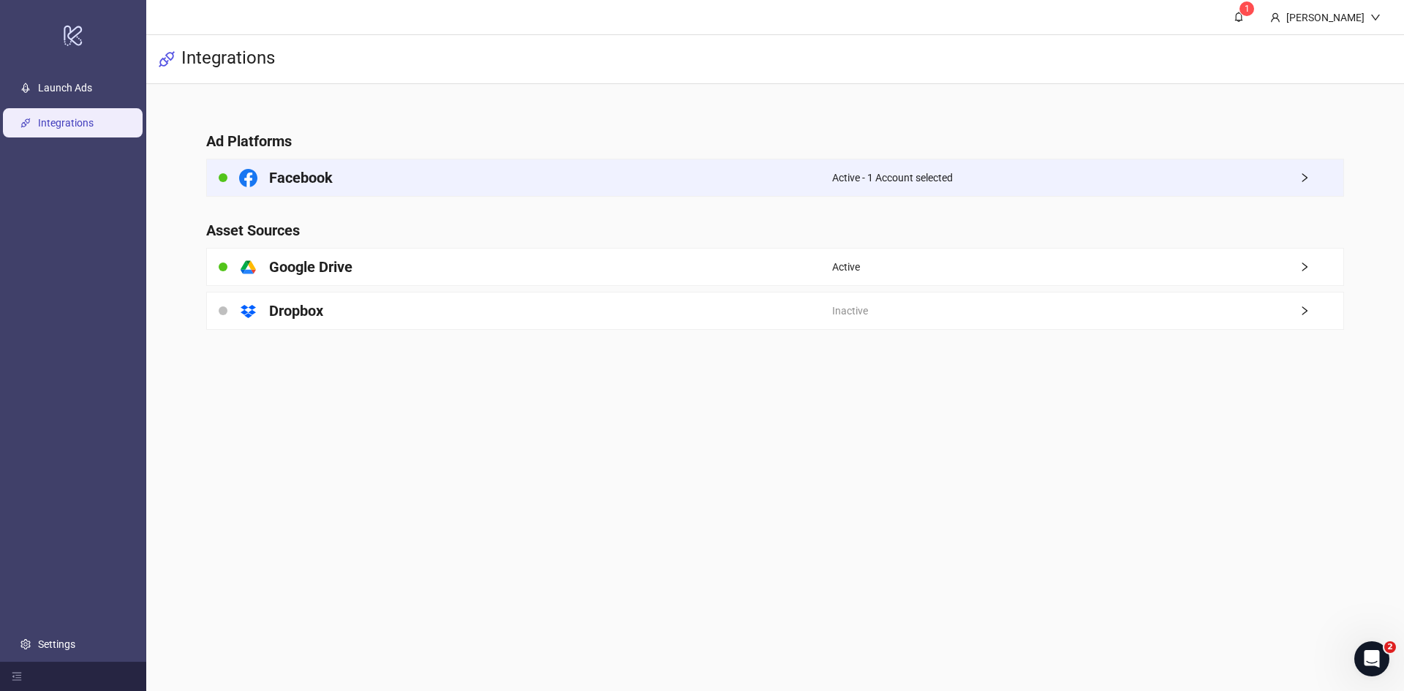
click at [1304, 174] on icon "right" at bounding box center [1305, 178] width 10 height 10
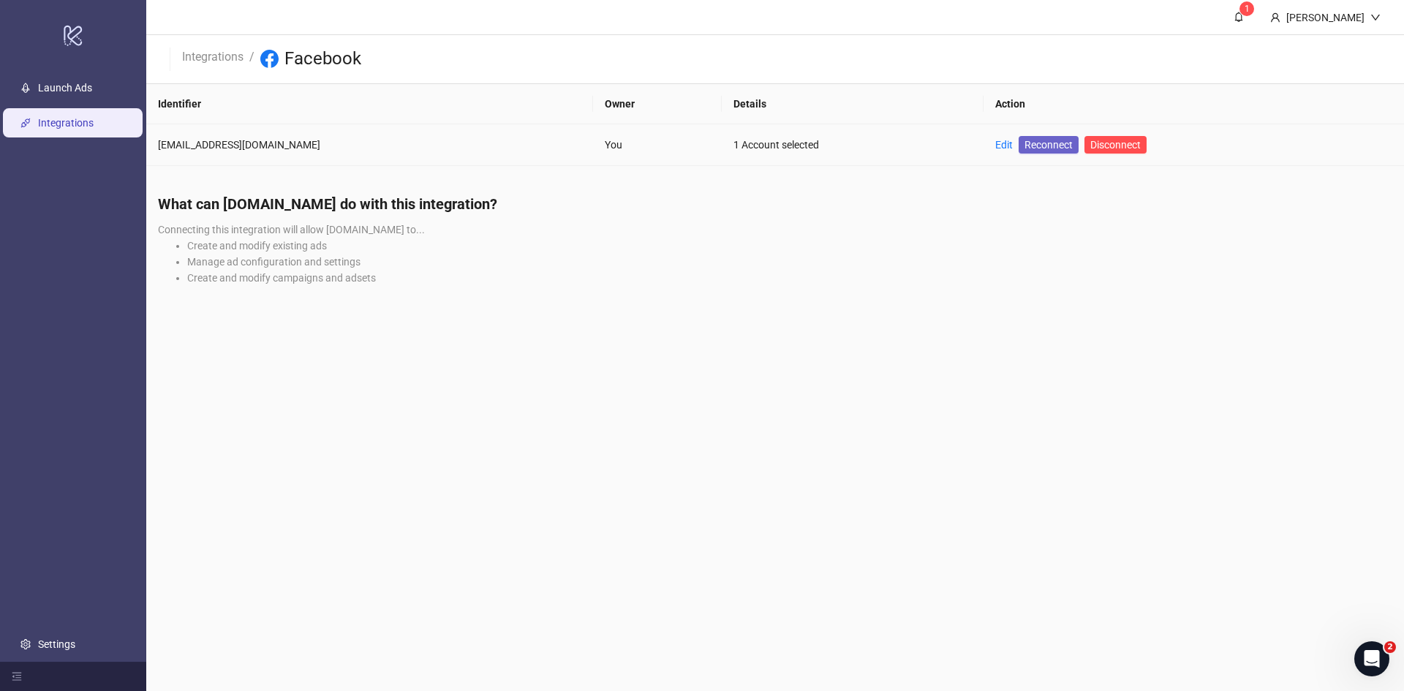
click at [1025, 141] on span "Reconnect" at bounding box center [1049, 145] width 48 height 16
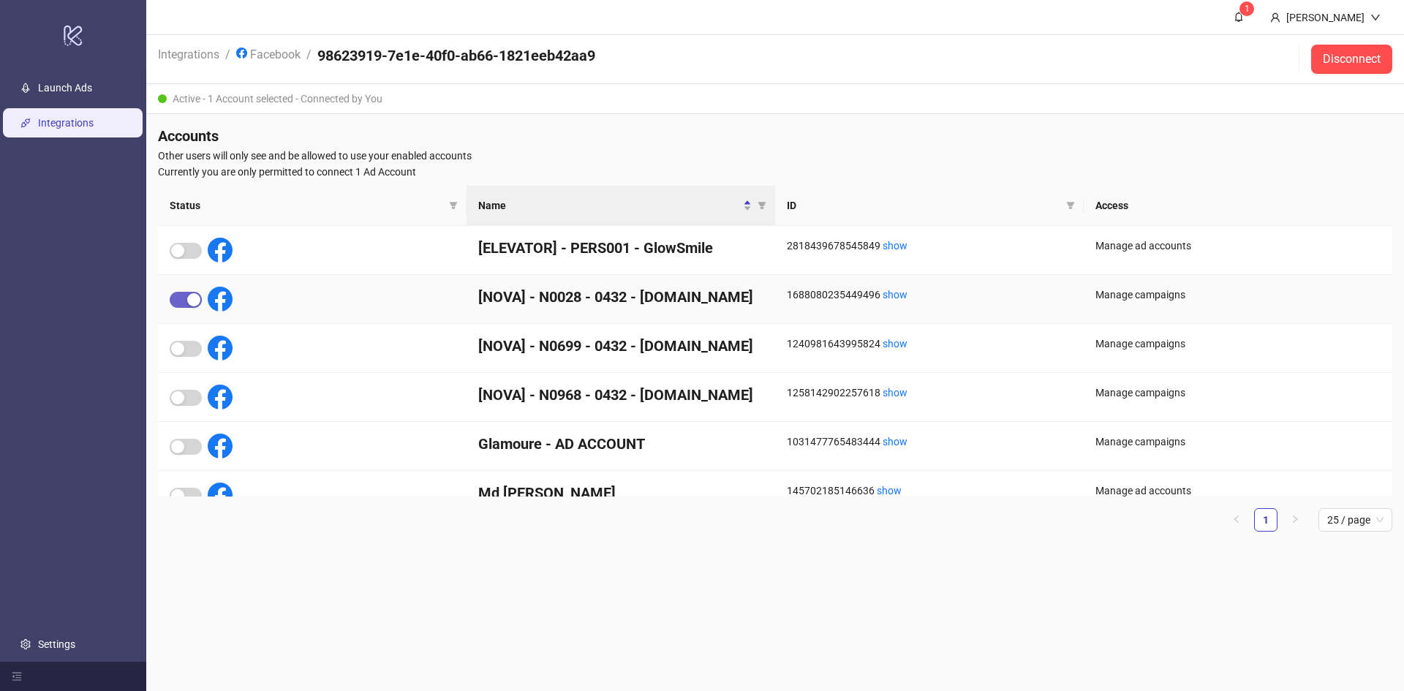
click at [181, 302] on span "button" at bounding box center [186, 300] width 32 height 16
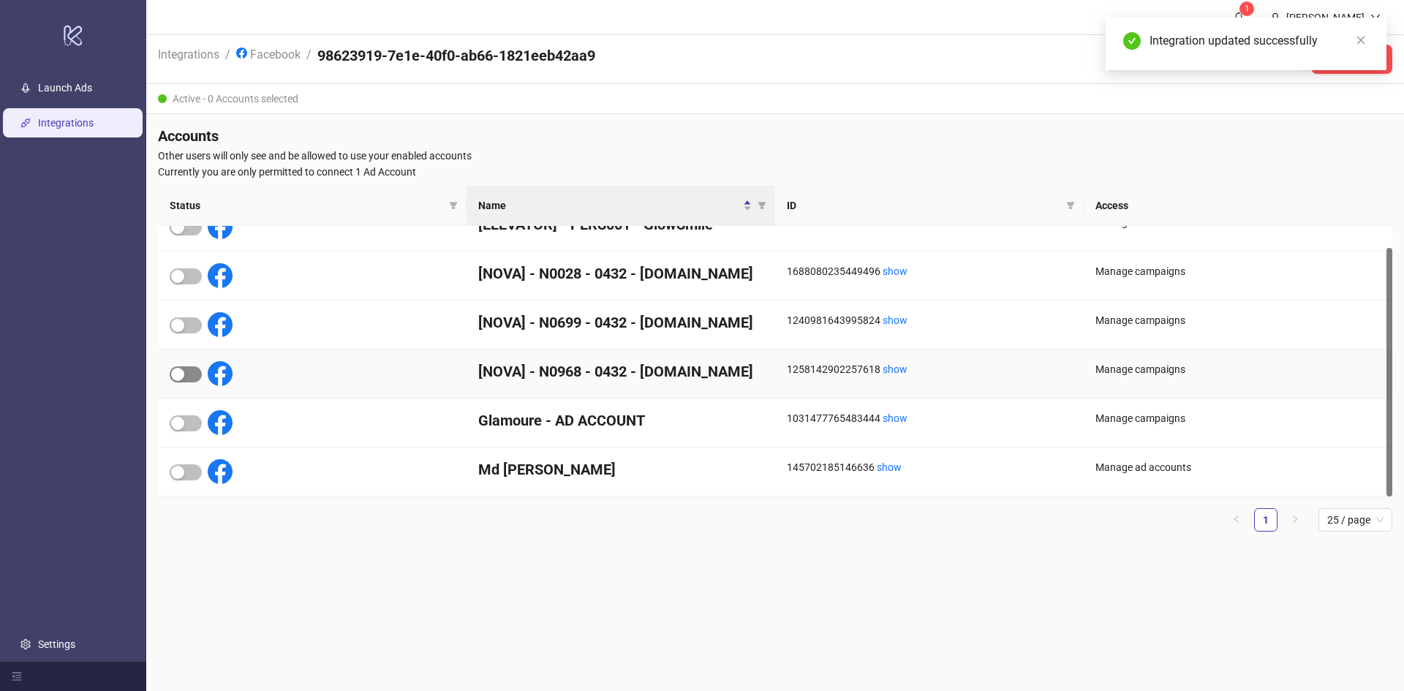
click at [186, 375] on span "button" at bounding box center [186, 374] width 32 height 16
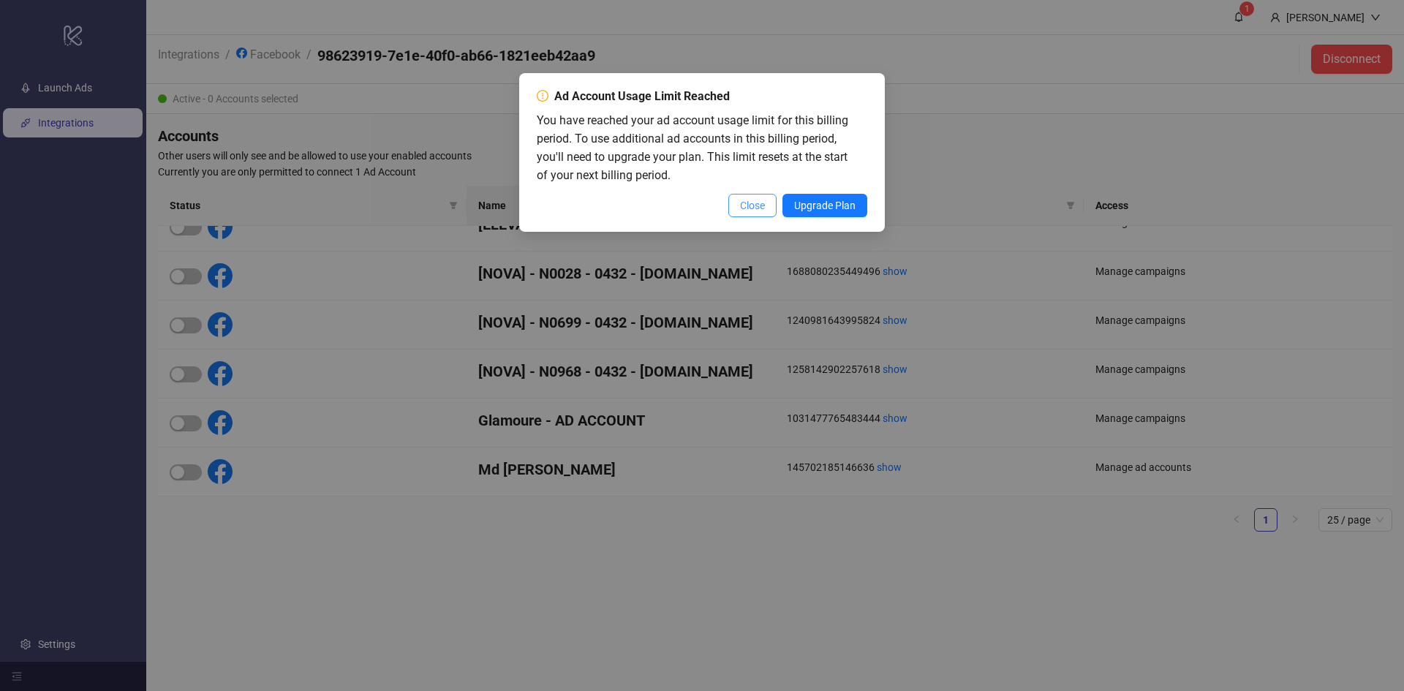
click at [761, 211] on span "Close" at bounding box center [752, 206] width 25 height 12
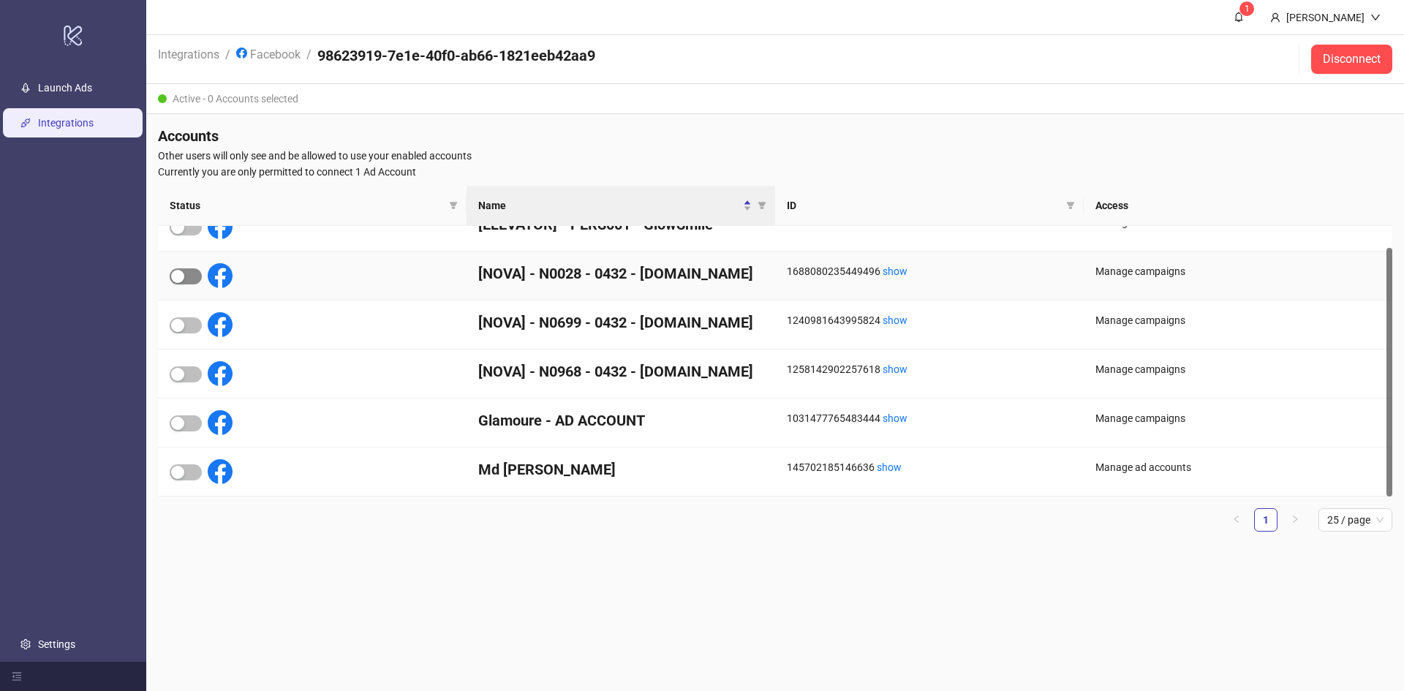
click at [189, 280] on span "button" at bounding box center [186, 276] width 32 height 16
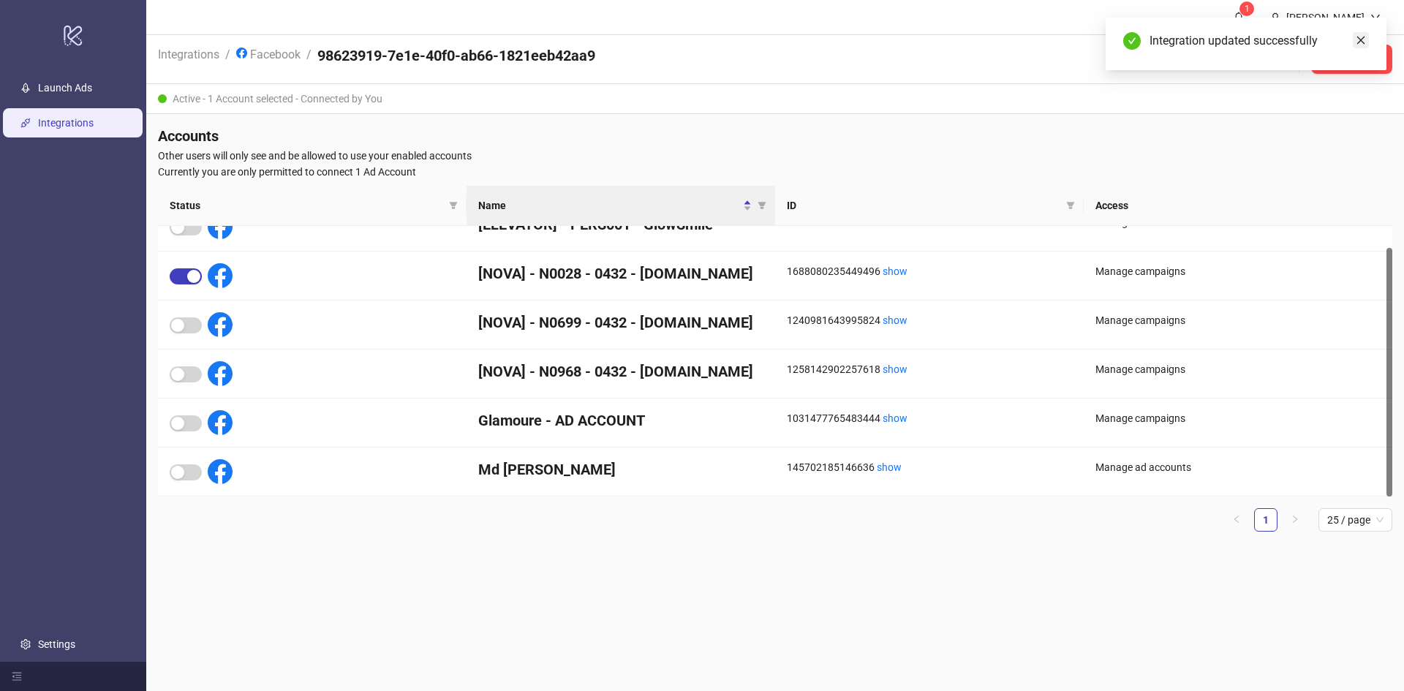
click at [1363, 37] on icon "close" at bounding box center [1361, 40] width 10 height 10
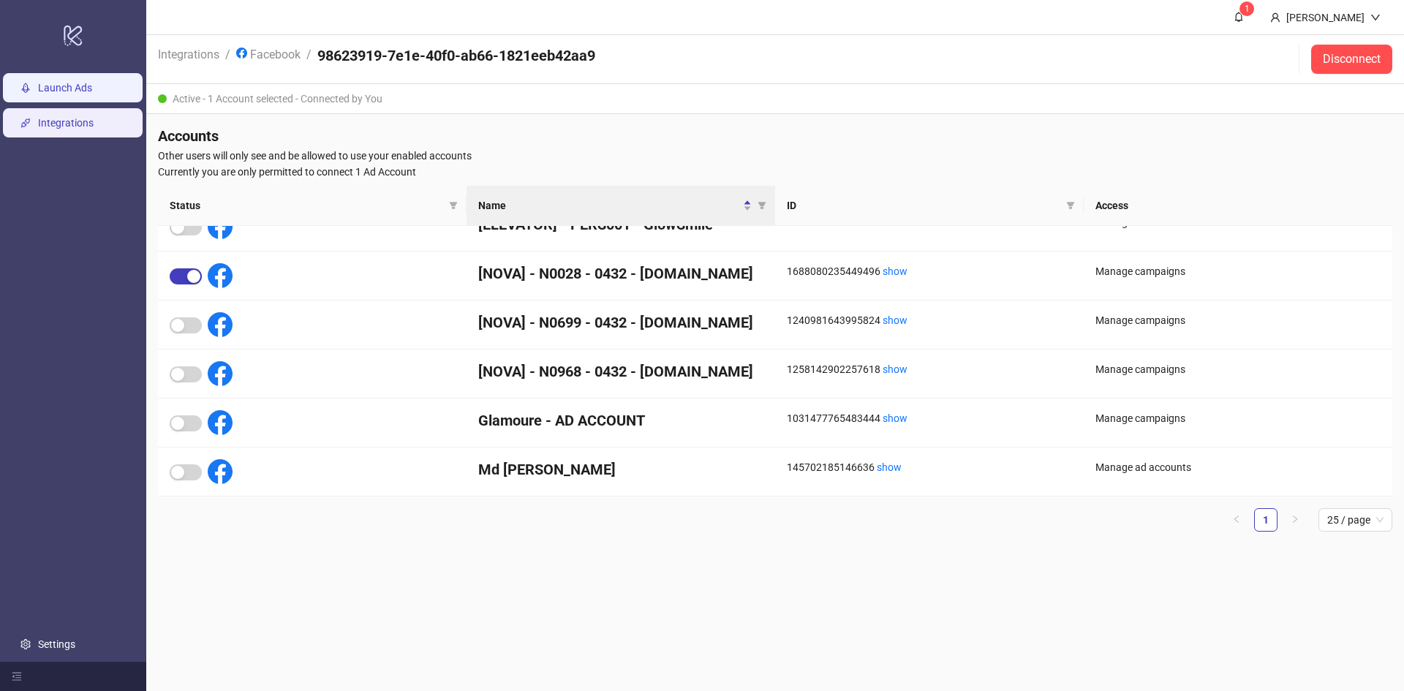
click at [78, 92] on link "Launch Ads" at bounding box center [65, 88] width 54 height 12
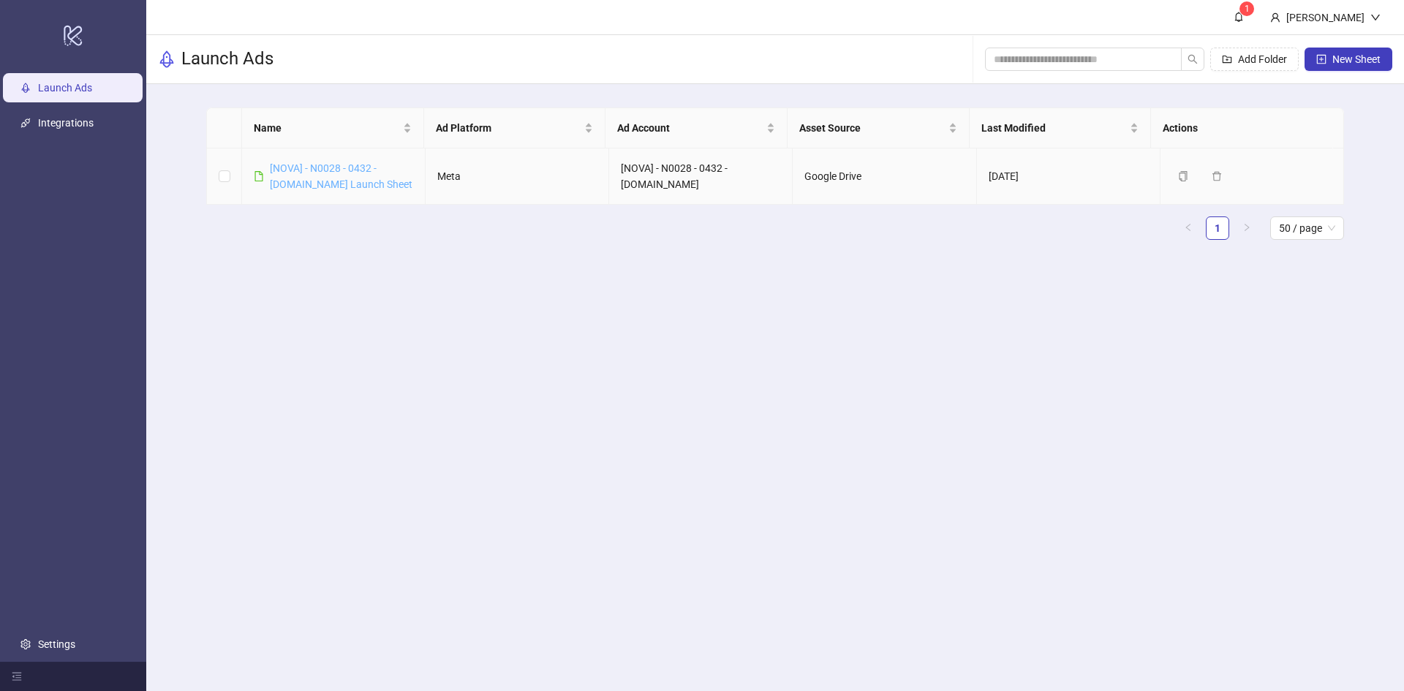
click at [315, 173] on link "[NOVA] - N0028 - 0432 - [DOMAIN_NAME] Launch Sheet" at bounding box center [341, 176] width 143 height 28
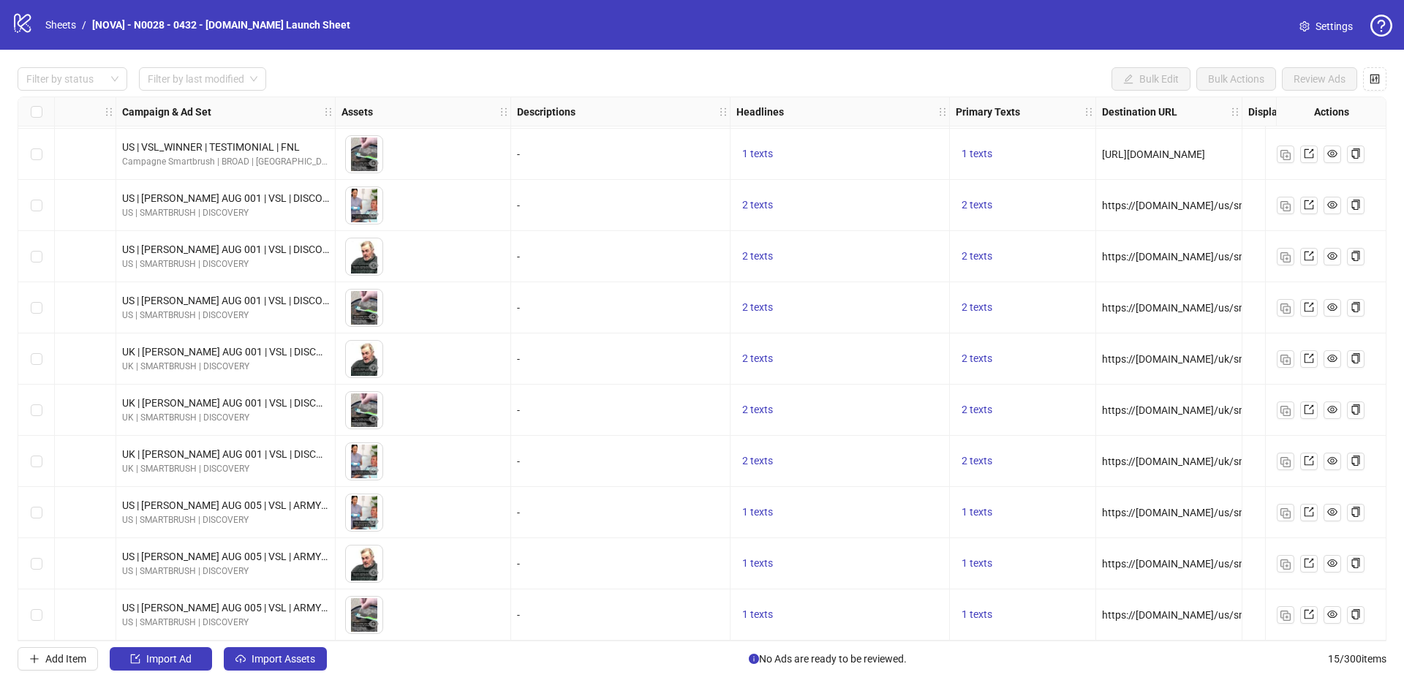
scroll to position [260, 366]
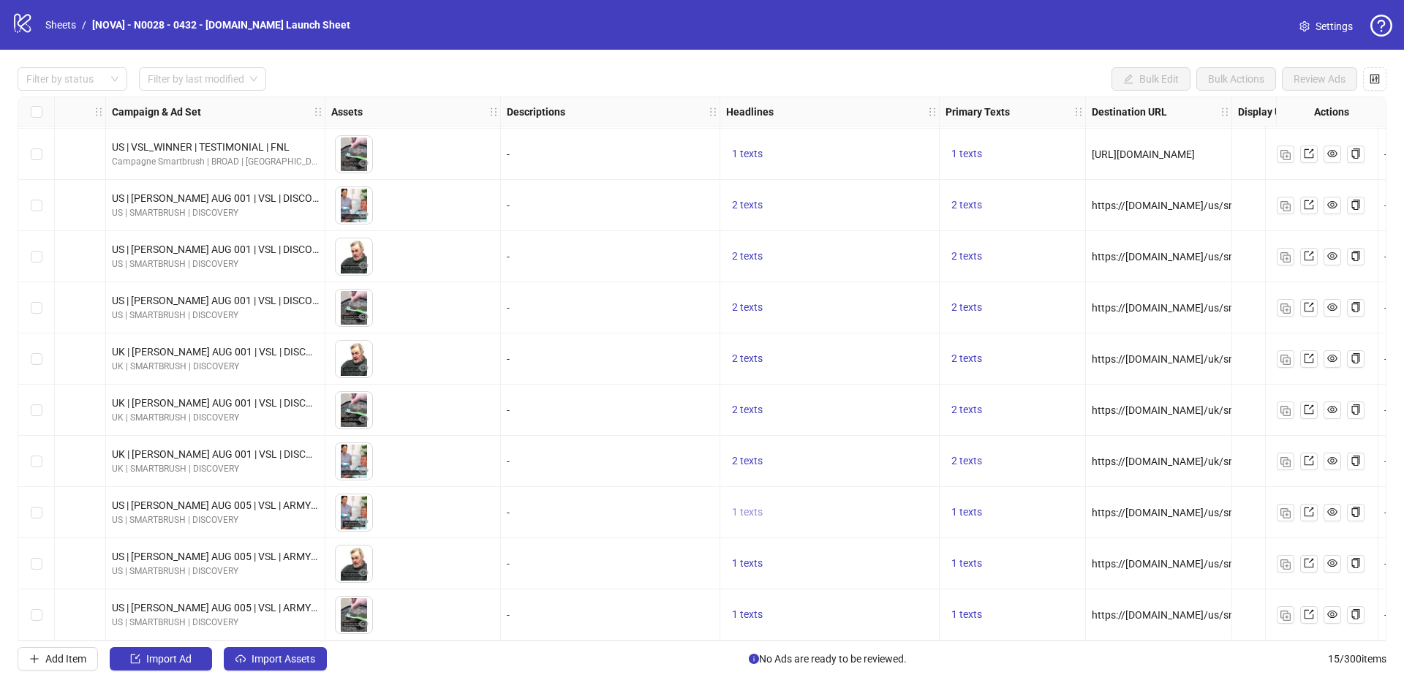
click at [755, 506] on span "1 texts" at bounding box center [747, 512] width 31 height 12
click at [906, 500] on div "Navy SEAL: 'Your Toothbrush is Damaging Your Teeth'" at bounding box center [895, 496] width 121 height 48
copy div "Navy SEAL: 'Your Toothbrush is Damaging Your Teeth'"
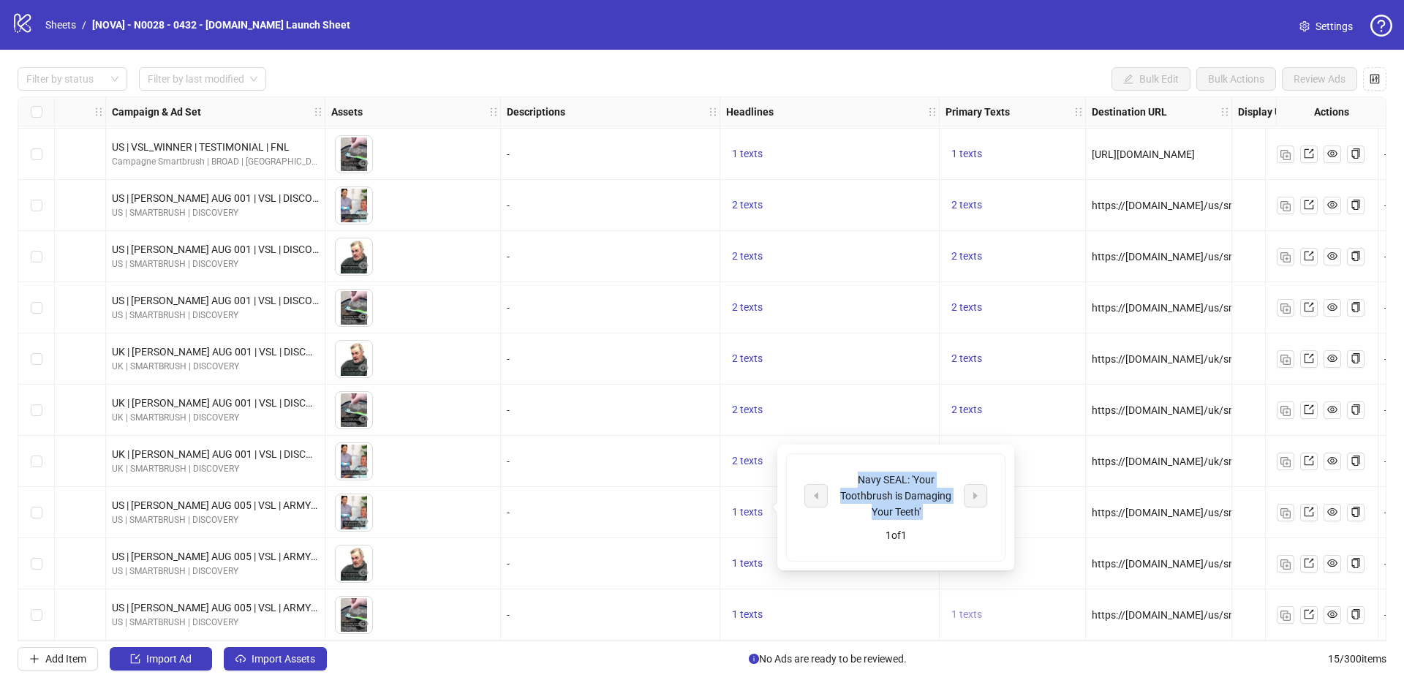
click at [968, 609] on span "1 texts" at bounding box center [967, 615] width 31 height 12
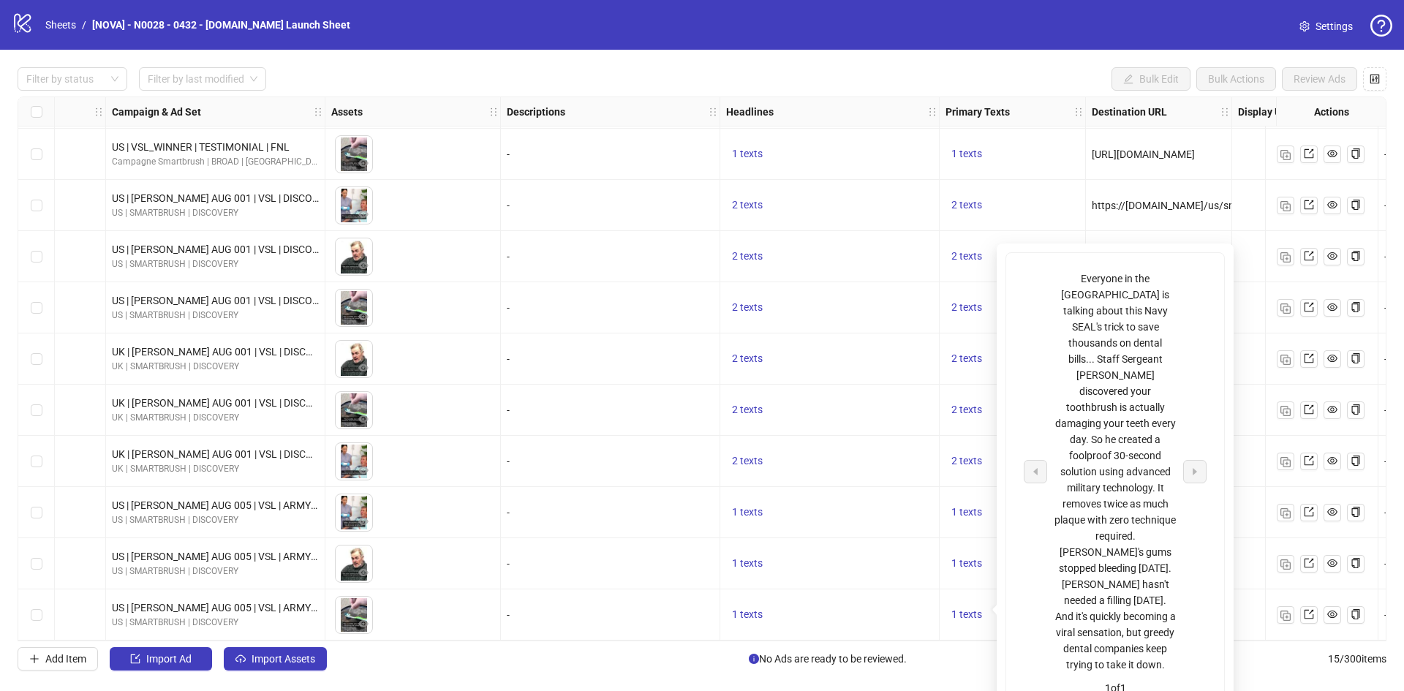
click at [1105, 311] on div "Everyone in the US is talking about this Navy SEAL's trick to save thousands on…" at bounding box center [1115, 472] width 121 height 402
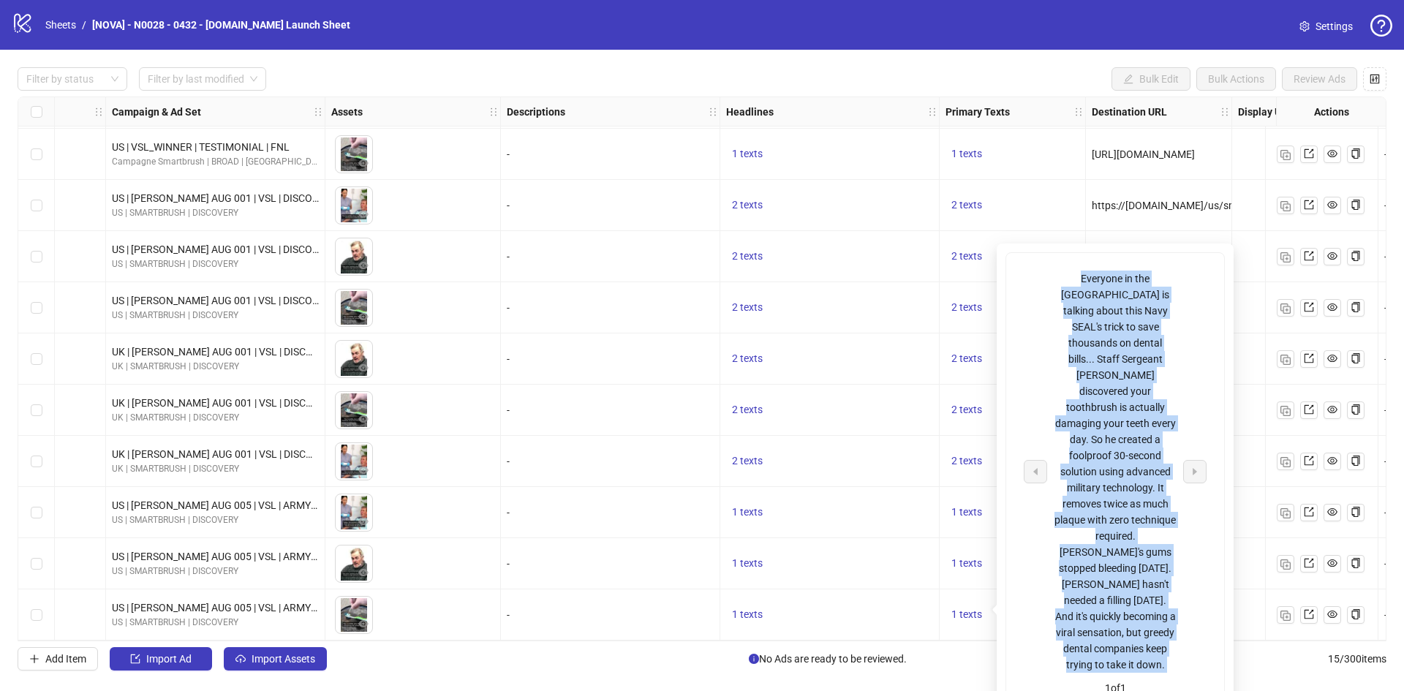
click at [1105, 311] on div "Everyone in the US is talking about this Navy SEAL's trick to save thousands on…" at bounding box center [1115, 472] width 121 height 402
click at [1328, 612] on icon "eye" at bounding box center [1333, 614] width 10 height 10
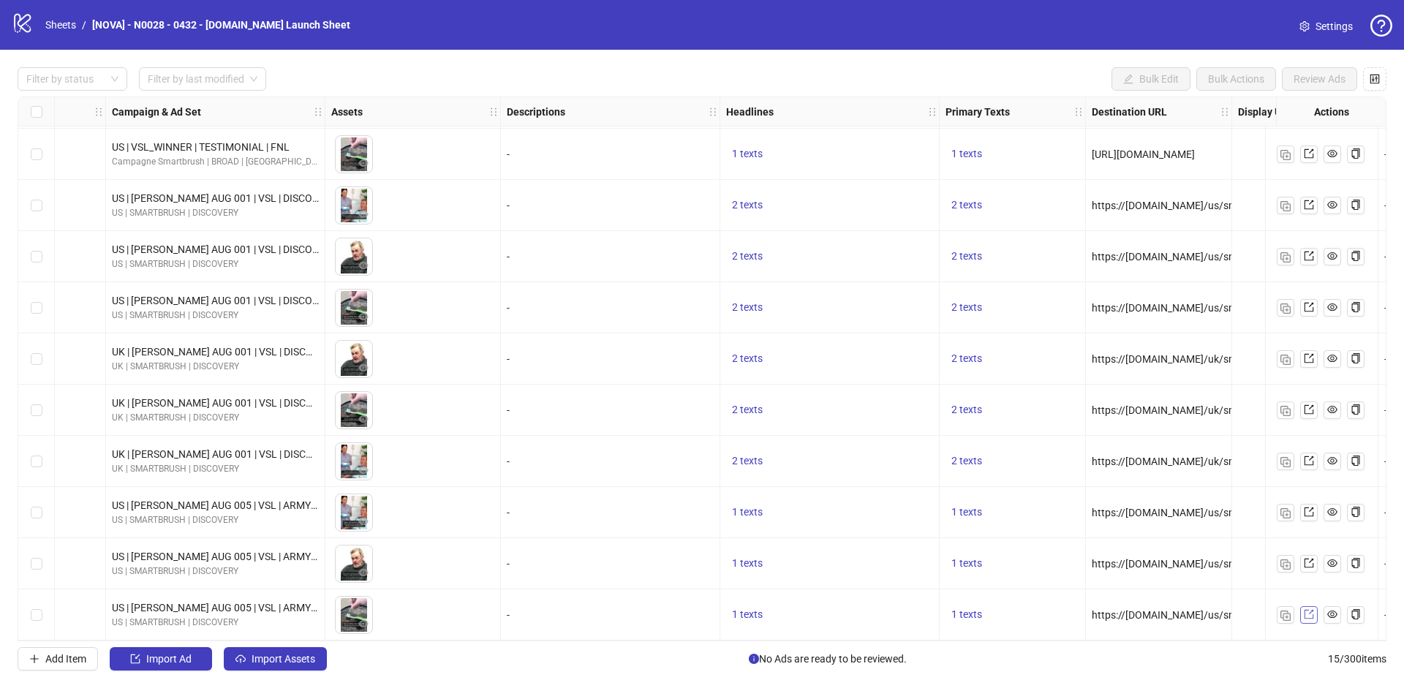
click at [1303, 606] on link at bounding box center [1310, 615] width 18 height 18
